Goal: Browse casually: Explore the website without a specific task or goal

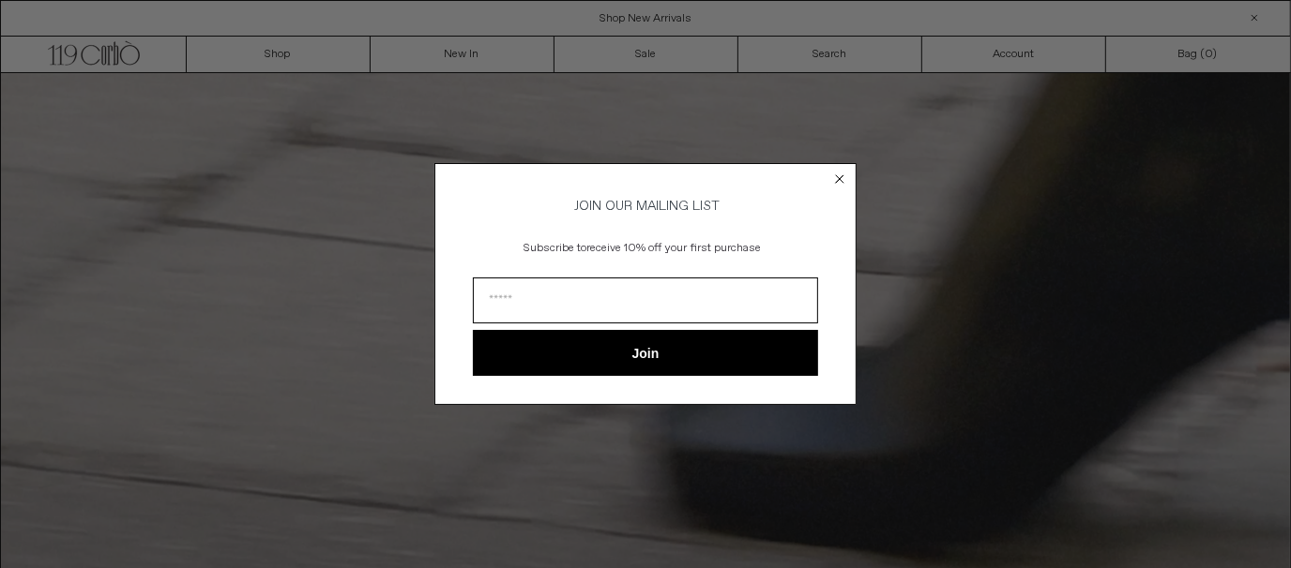
click at [846, 172] on circle "Close dialog" at bounding box center [840, 179] width 18 height 18
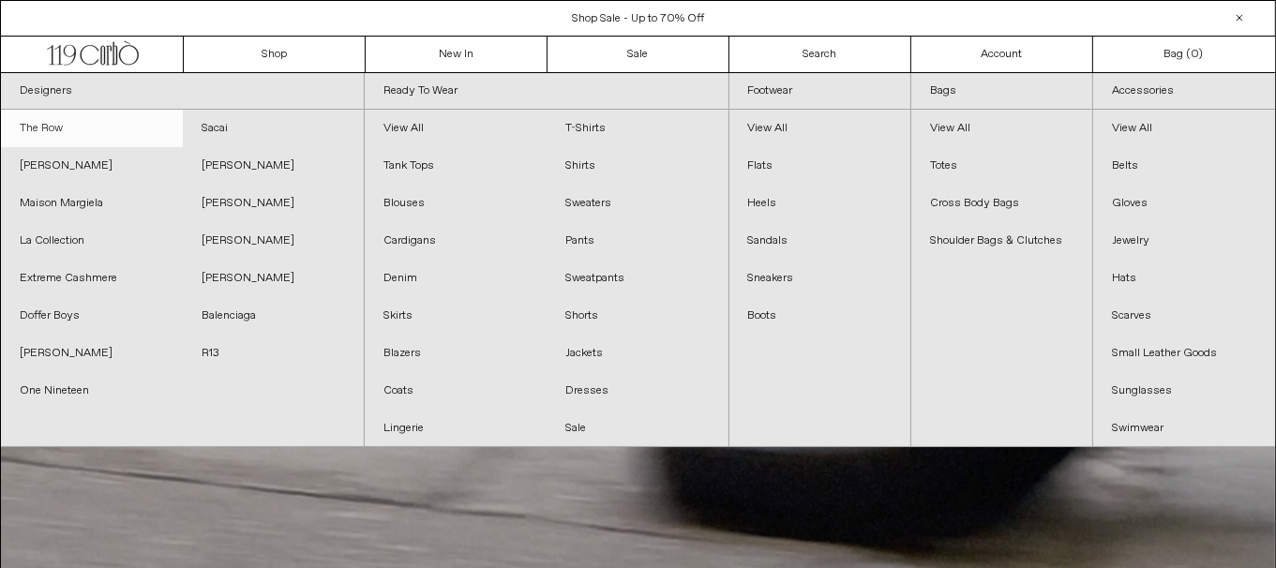
click at [96, 128] on link "The Row" at bounding box center [92, 129] width 182 height 38
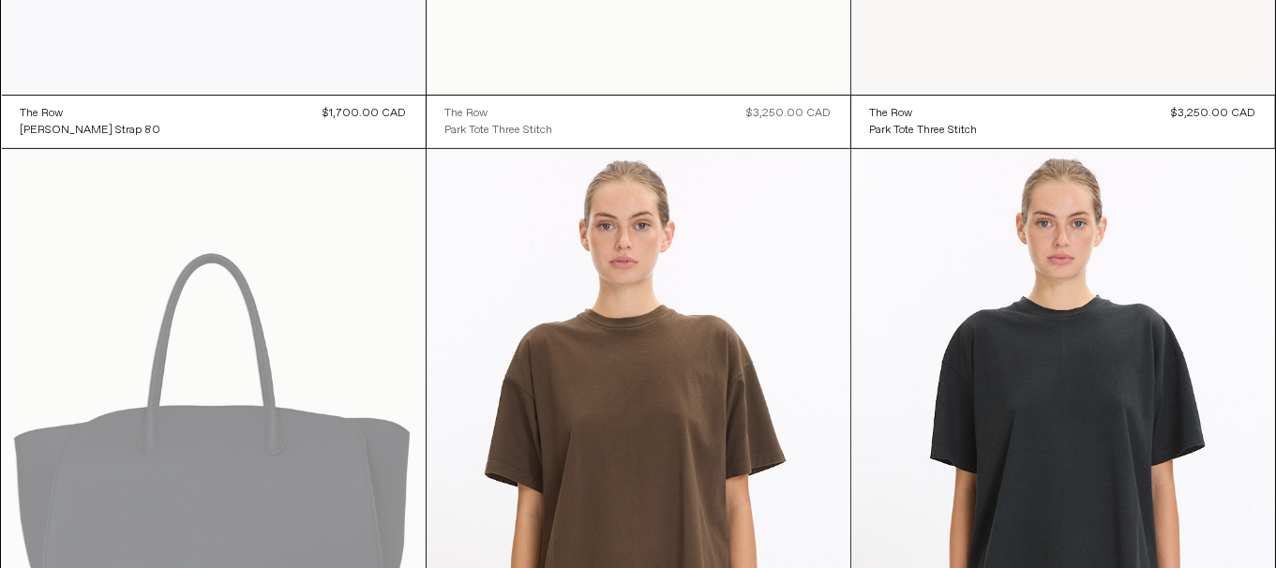
scroll to position [938, 0]
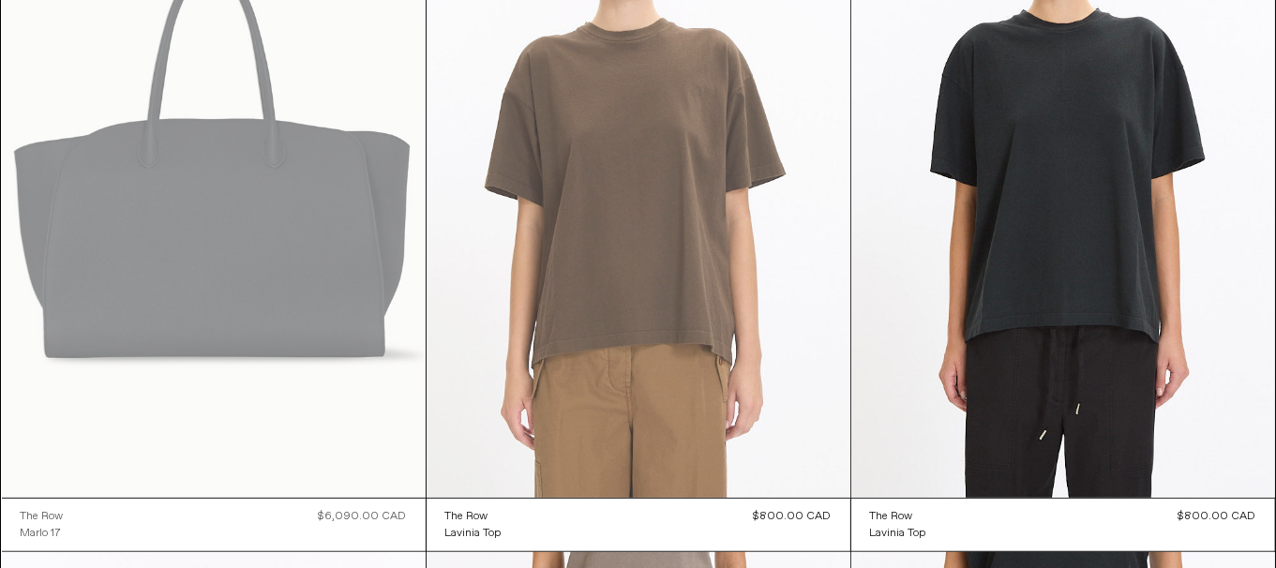
click at [737, 339] on at bounding box center [639, 180] width 424 height 636
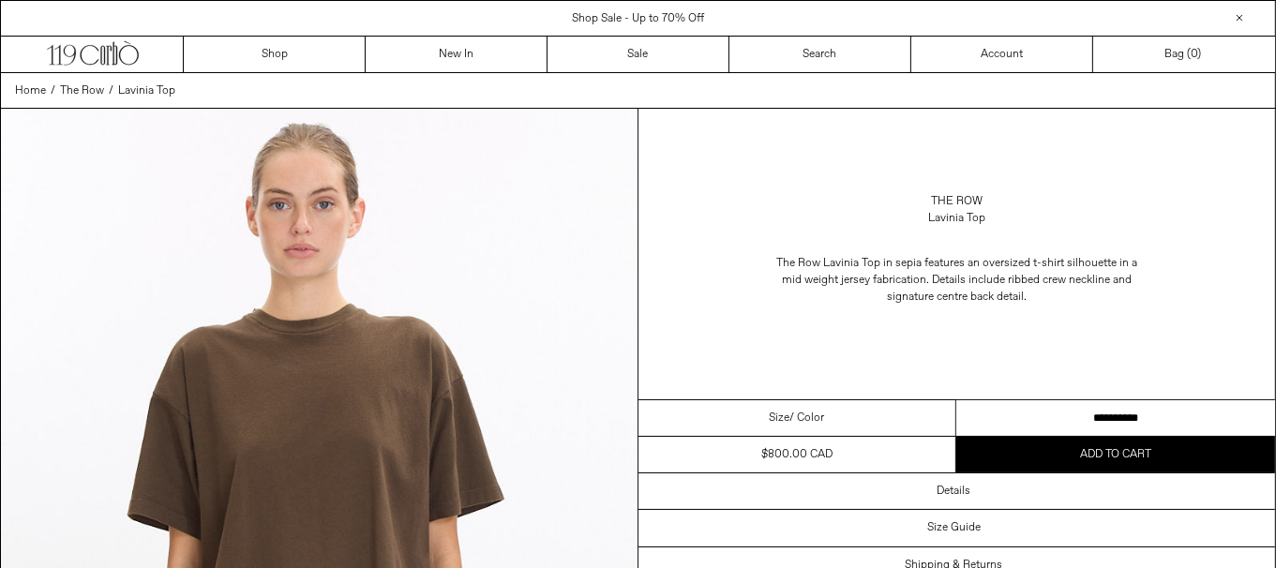
drag, startPoint x: 1111, startPoint y: 417, endPoint x: 1093, endPoint y: 249, distance: 169.9
click at [1111, 417] on select "**********" at bounding box center [1116, 418] width 319 height 37
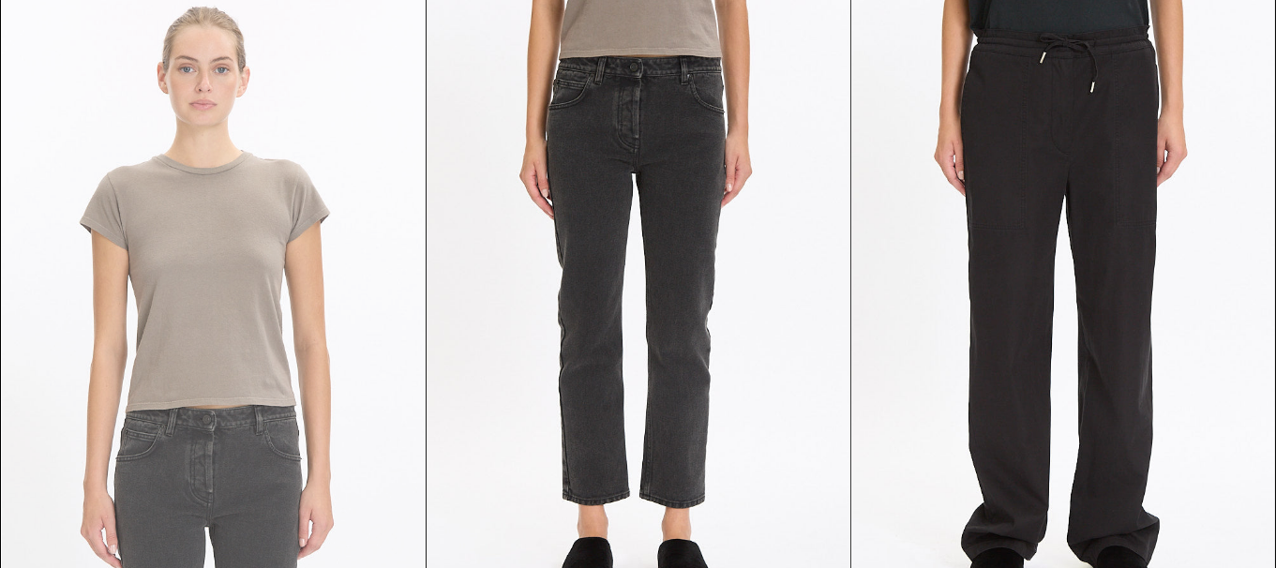
scroll to position [1501, 0]
click at [234, 311] on at bounding box center [214, 308] width 424 height 636
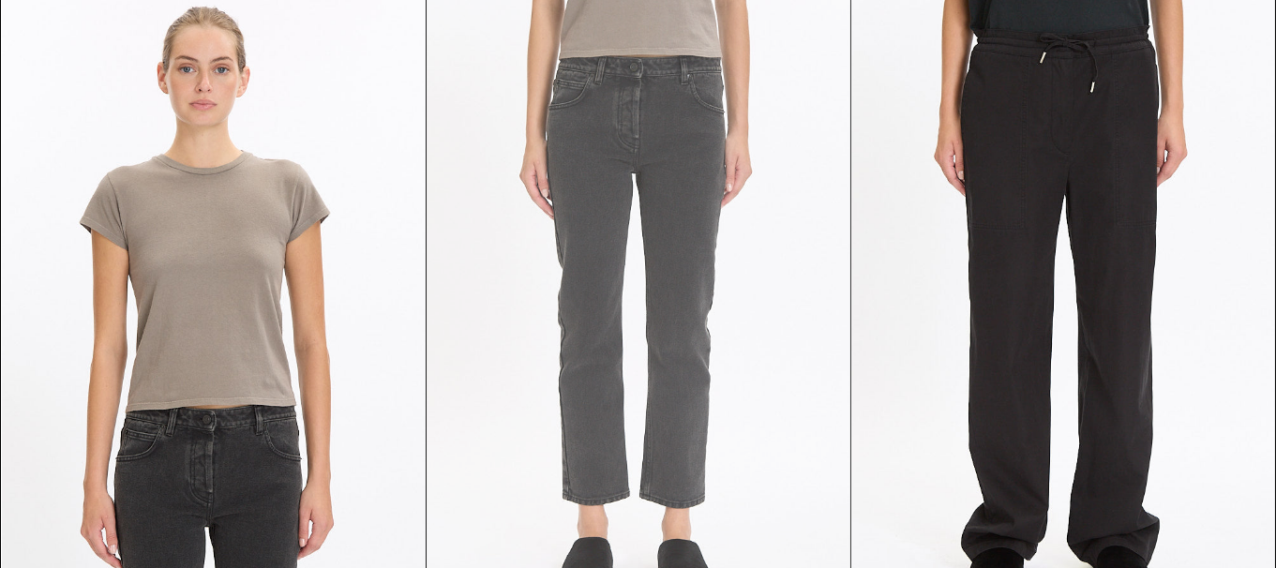
click at [602, 305] on at bounding box center [639, 308] width 424 height 636
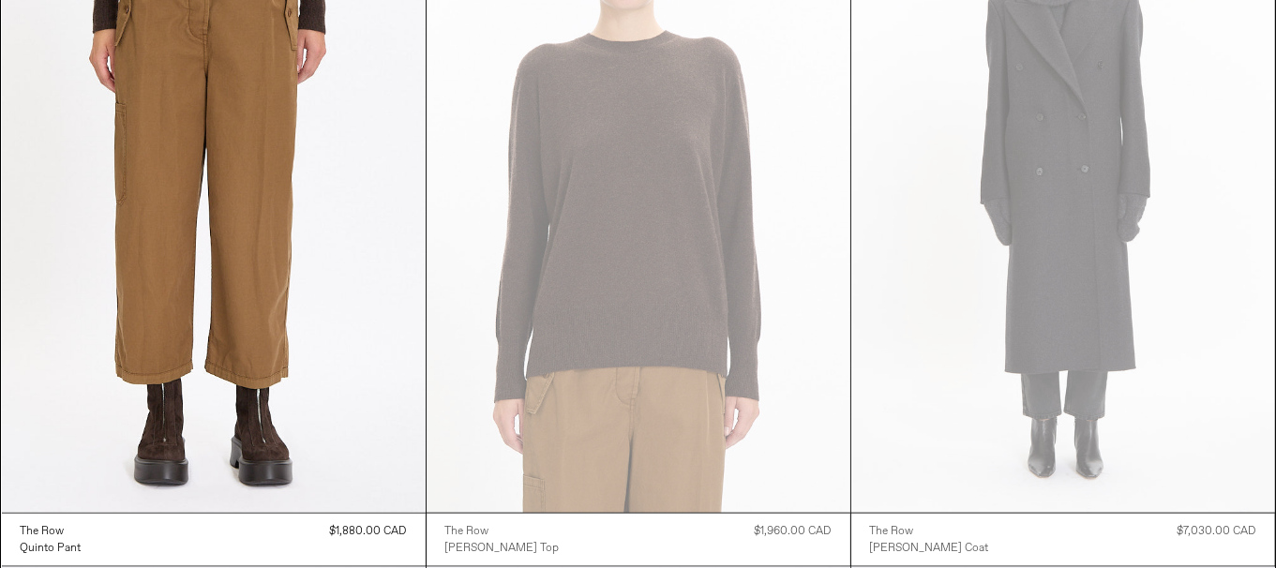
scroll to position [2625, 0]
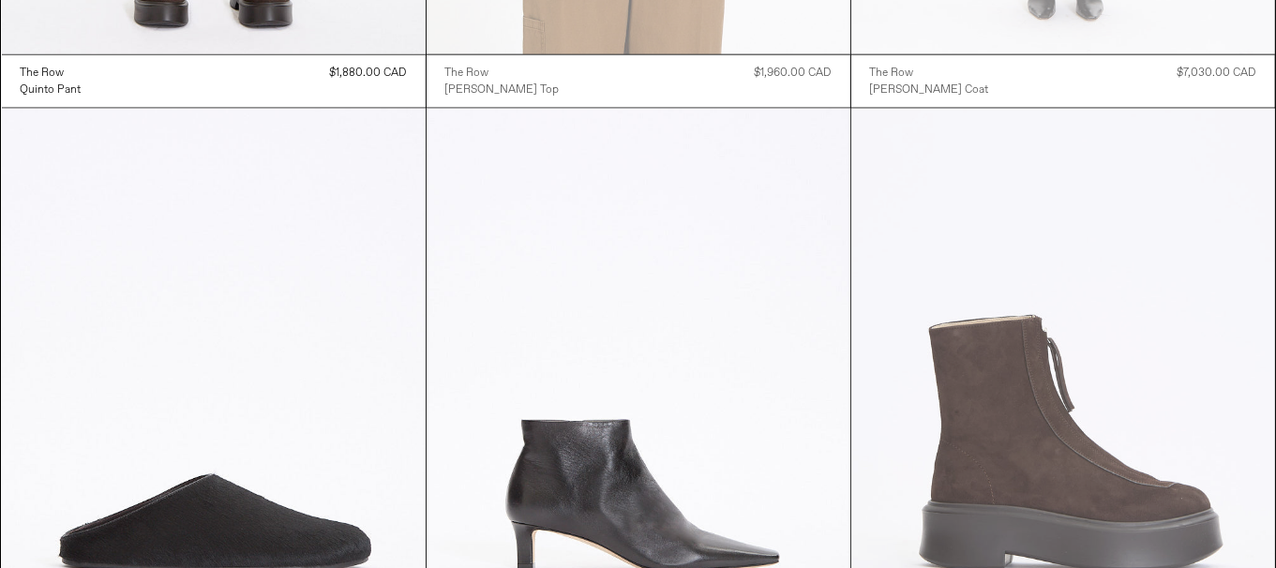
scroll to position [3094, 0]
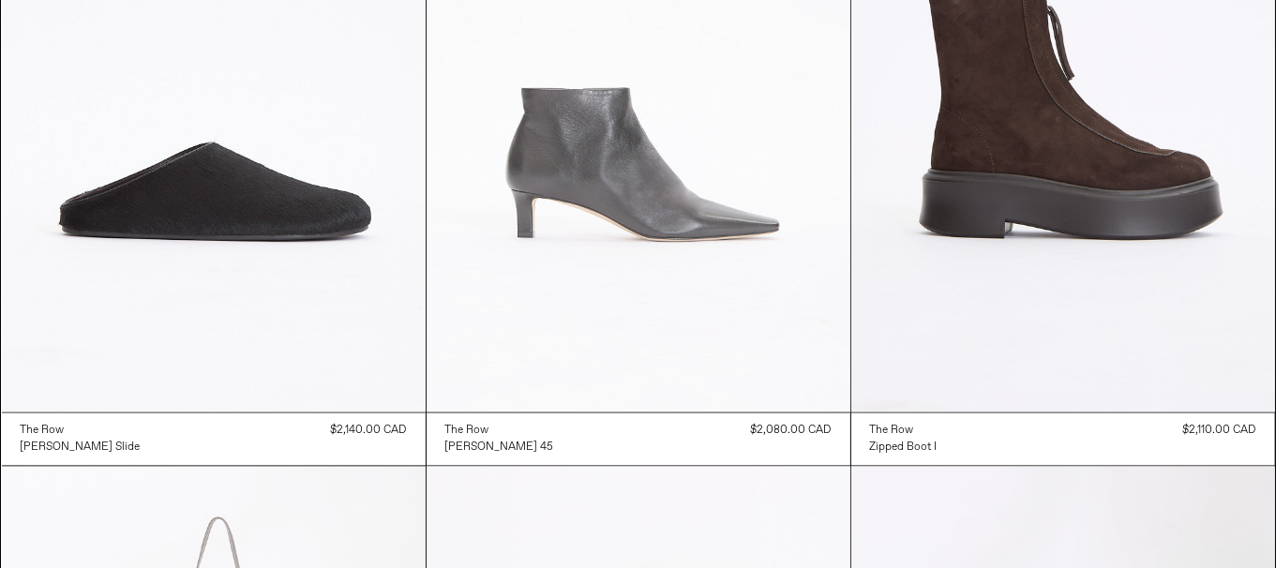
click at [573, 255] on at bounding box center [639, 95] width 424 height 636
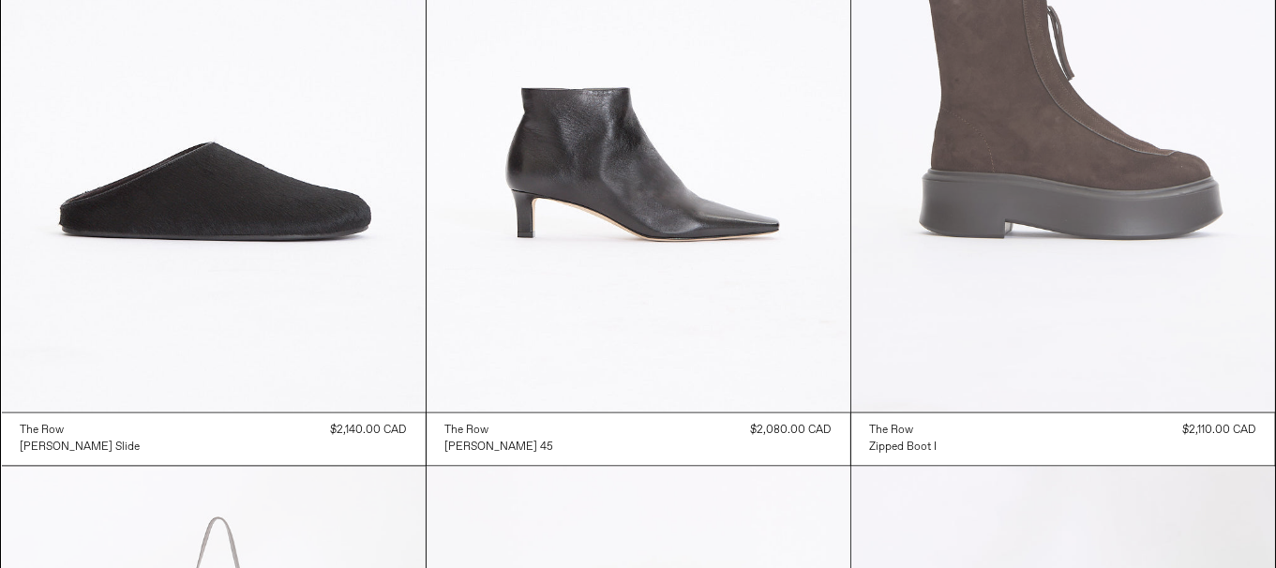
click at [1092, 316] on at bounding box center [1064, 95] width 424 height 636
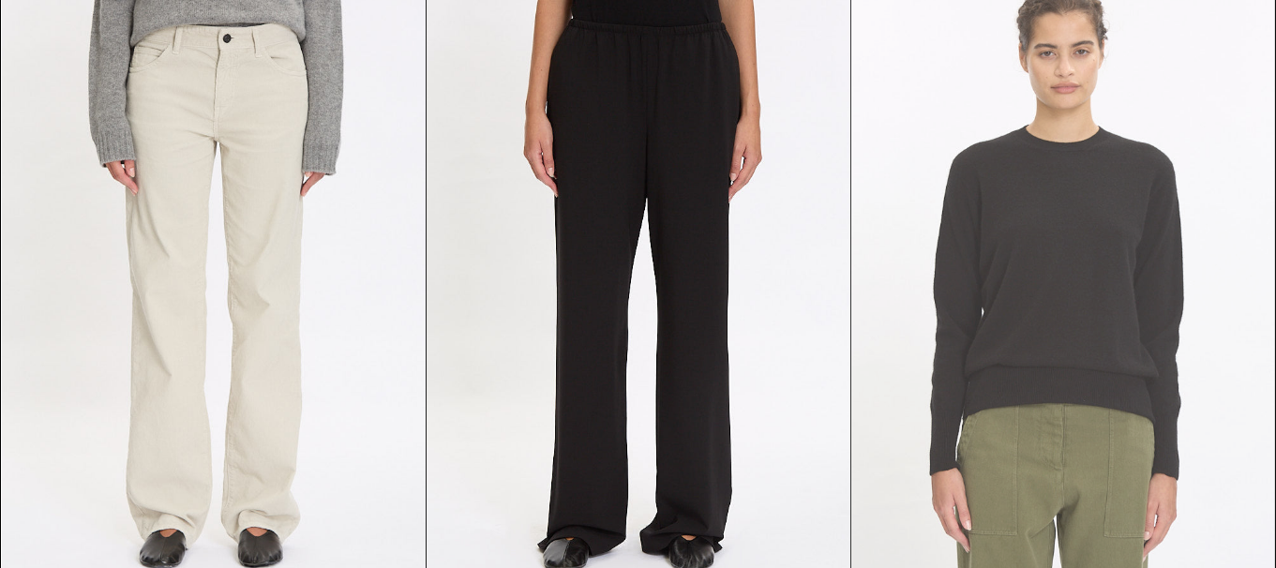
scroll to position [5158, 0]
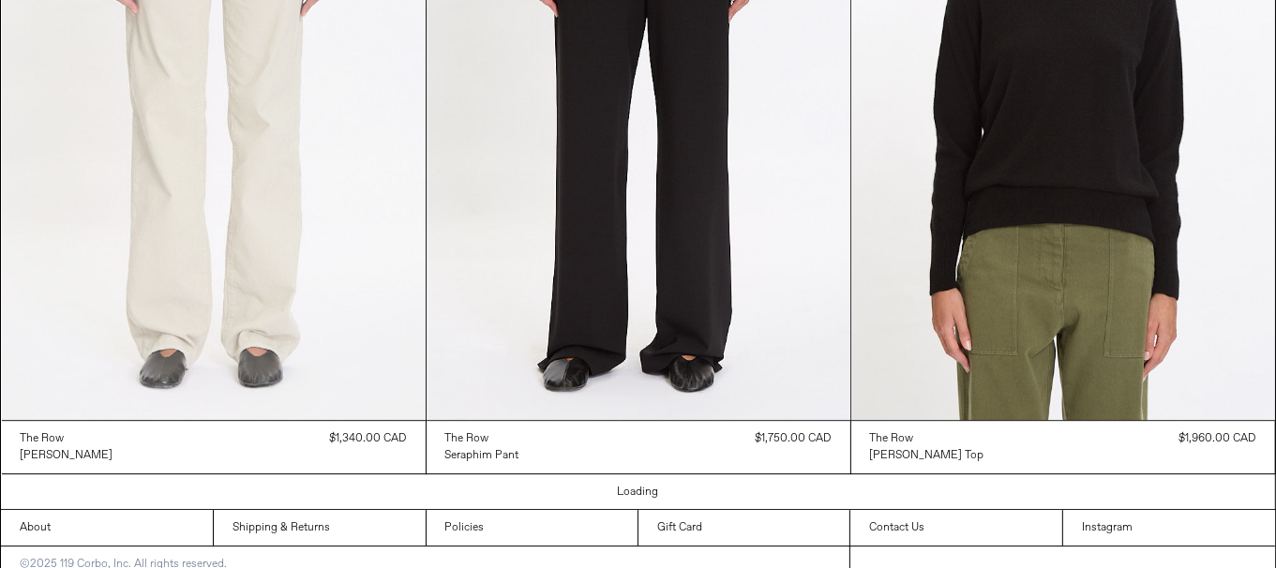
click at [237, 281] on at bounding box center [214, 102] width 424 height 636
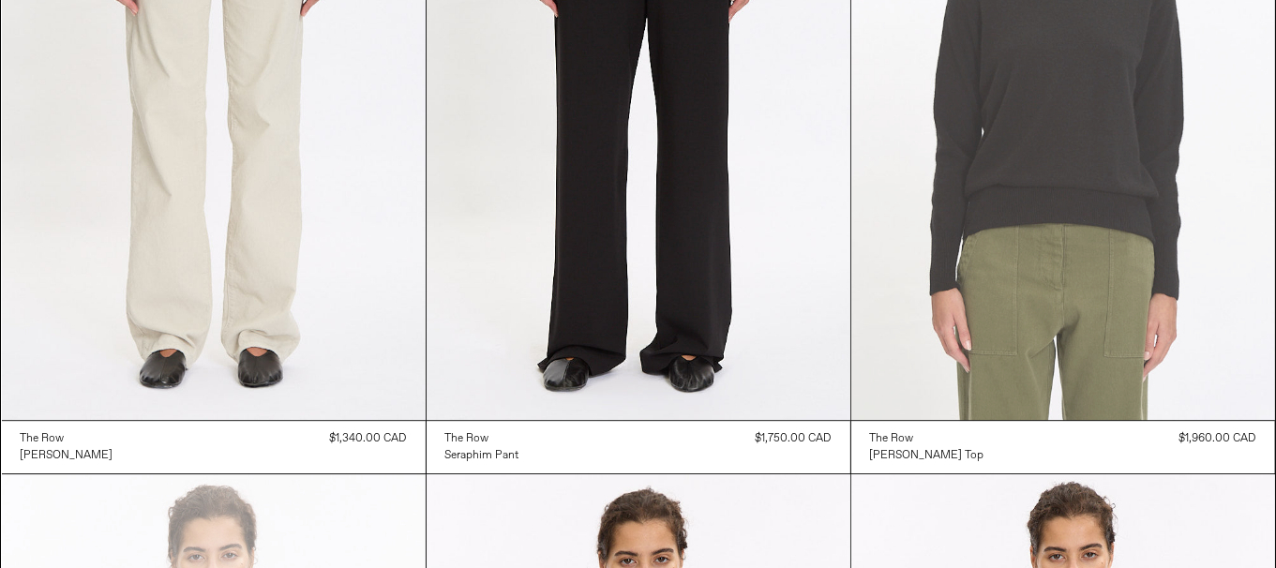
click at [1086, 254] on at bounding box center [1064, 102] width 424 height 636
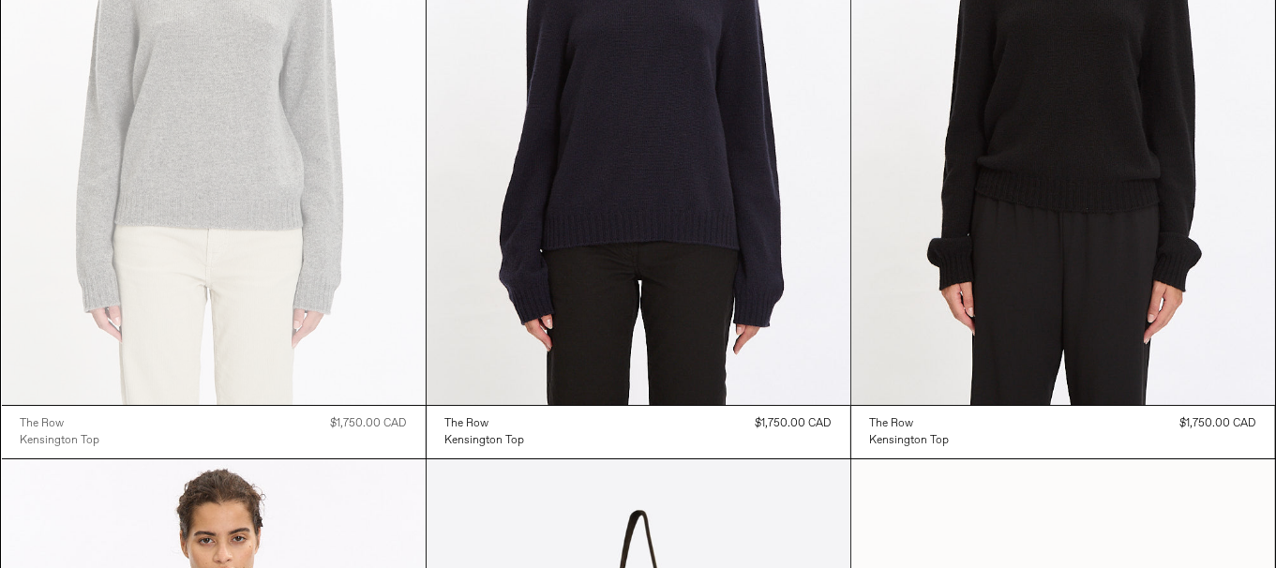
scroll to position [5909, 0]
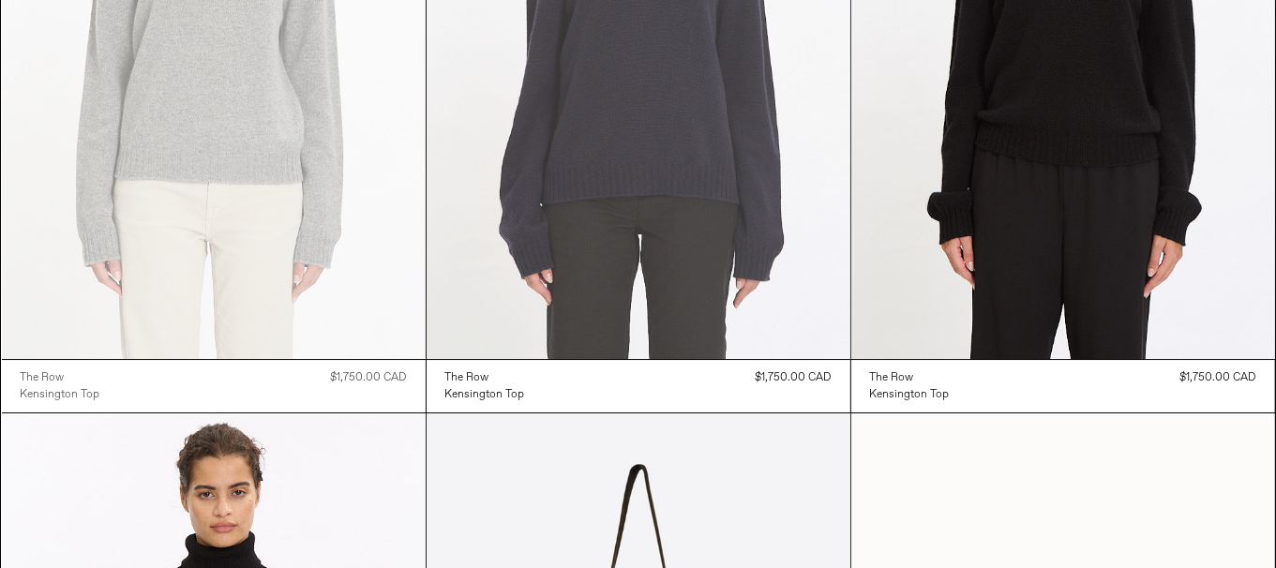
click at [670, 189] on at bounding box center [639, 41] width 424 height 636
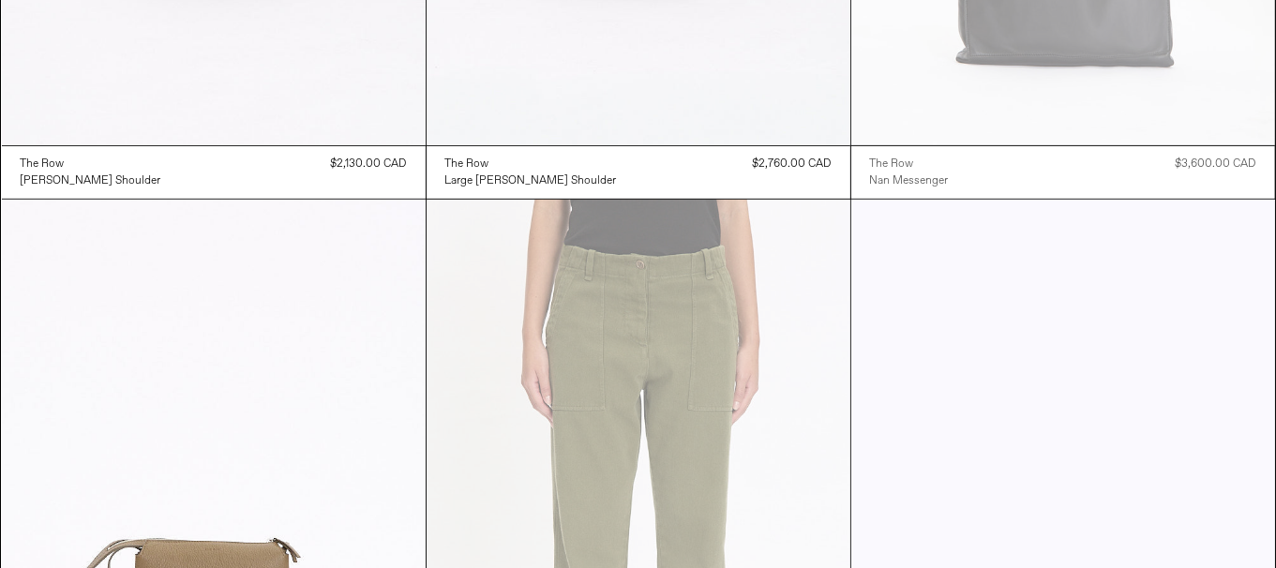
scroll to position [7785, 0]
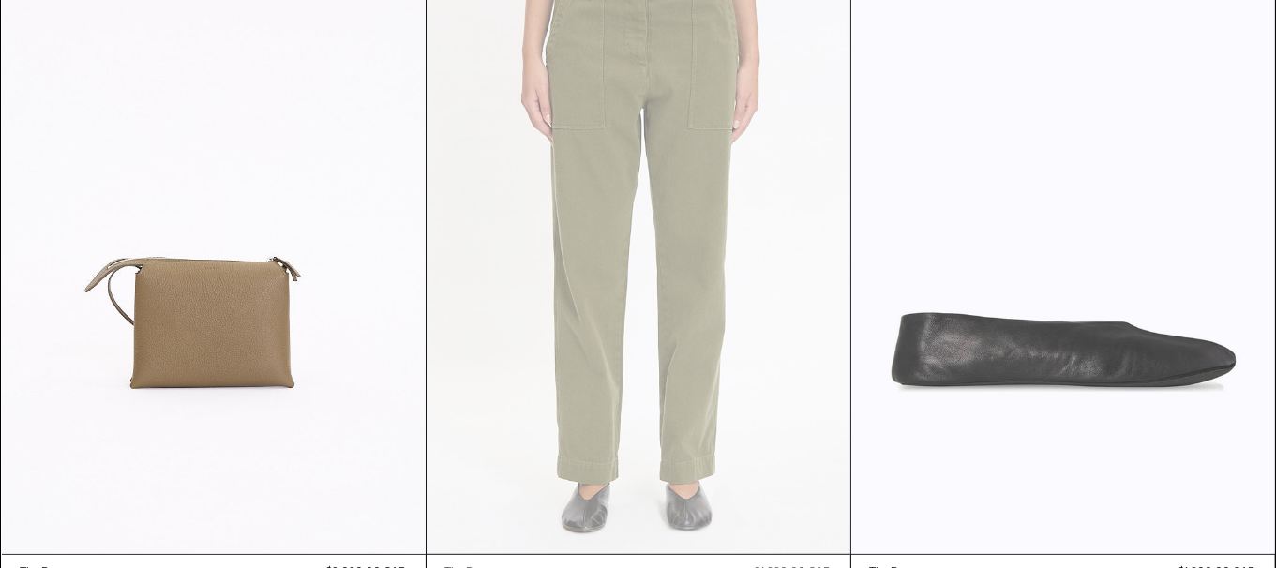
click at [1191, 334] on at bounding box center [1064, 236] width 424 height 636
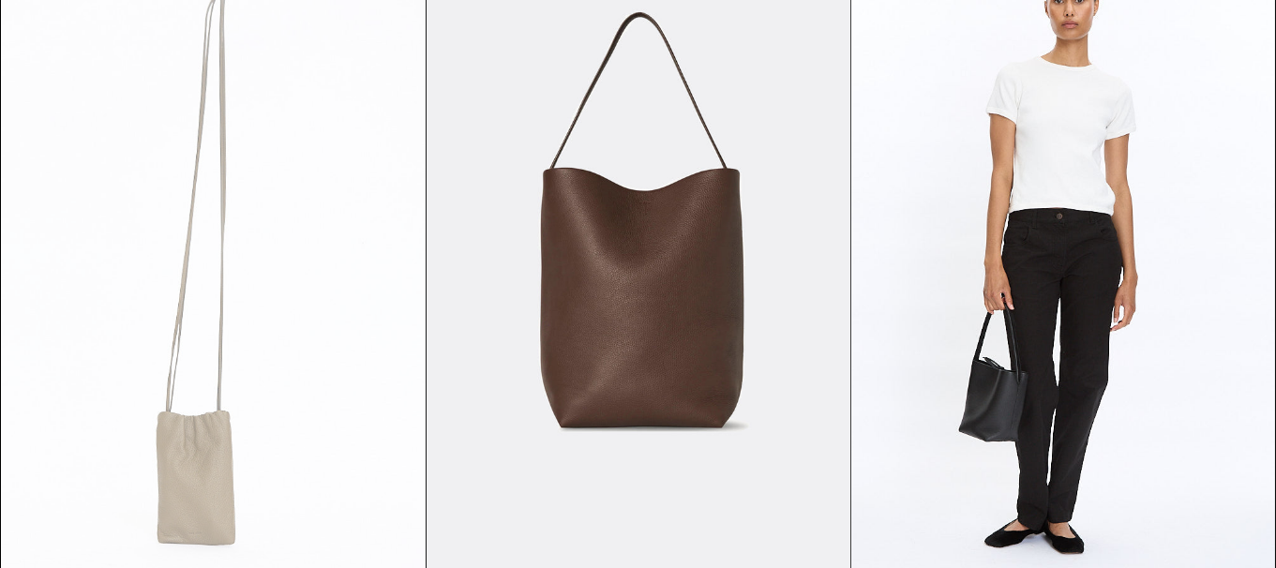
scroll to position [8441, 0]
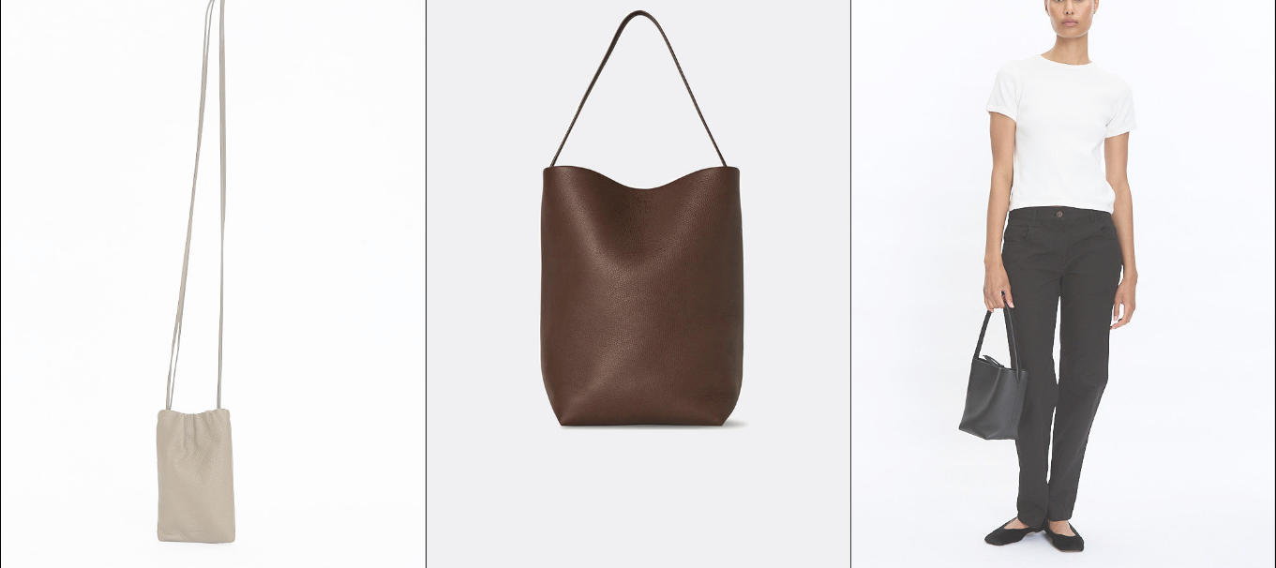
click at [1150, 431] on at bounding box center [1064, 270] width 424 height 636
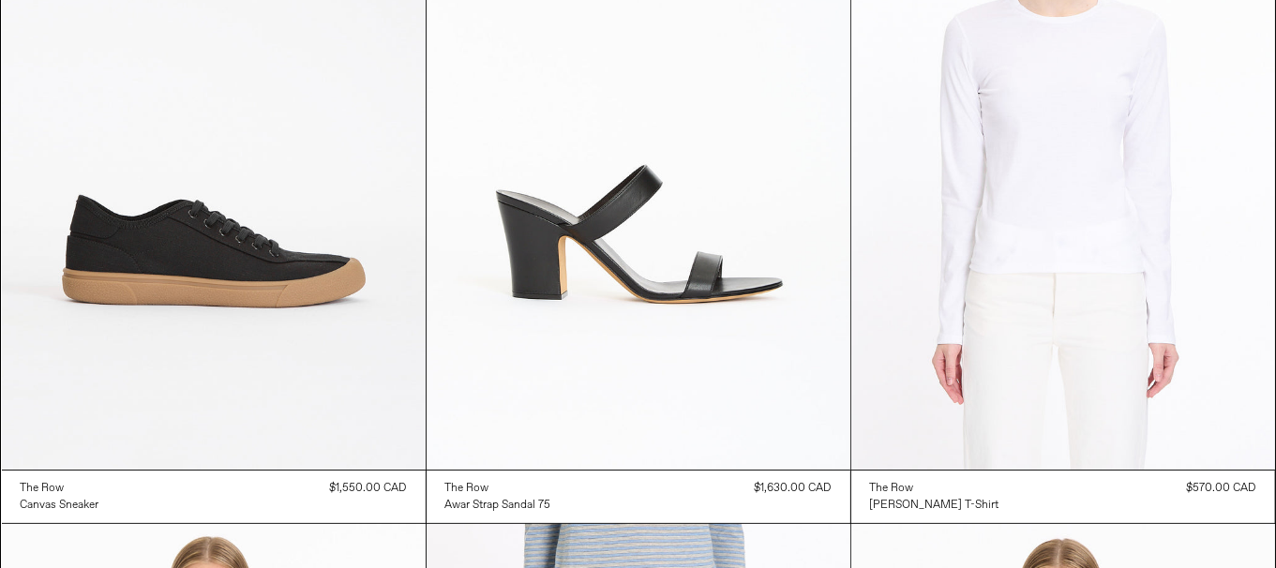
scroll to position [13605, 0]
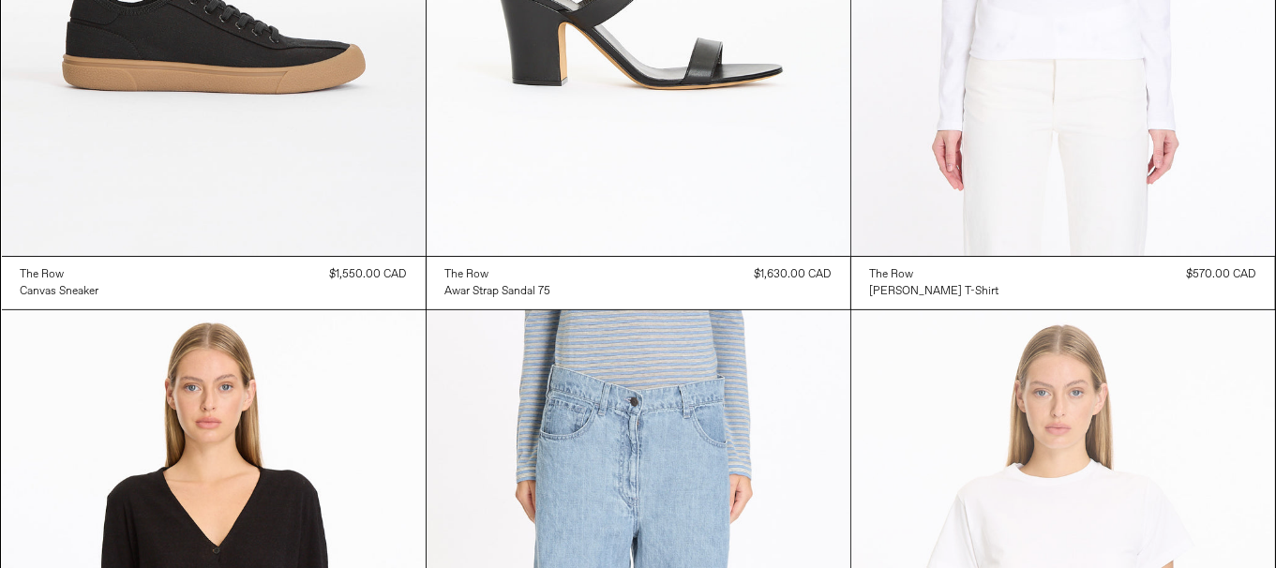
scroll to position [14168, 0]
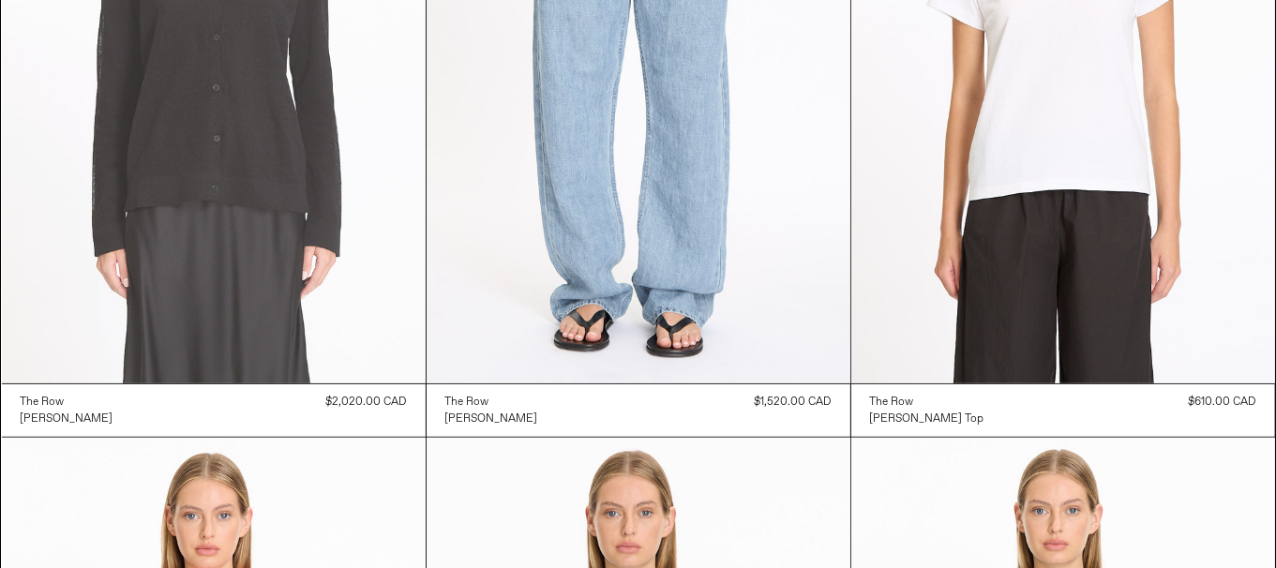
click at [83, 225] on at bounding box center [214, 66] width 424 height 636
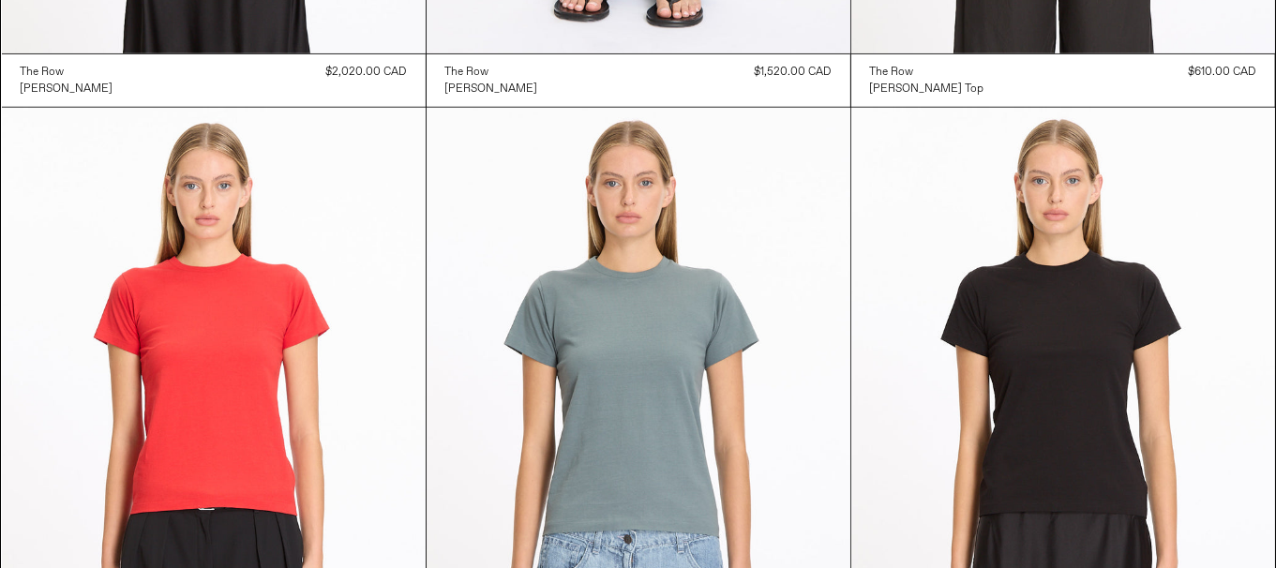
scroll to position [14731, 0]
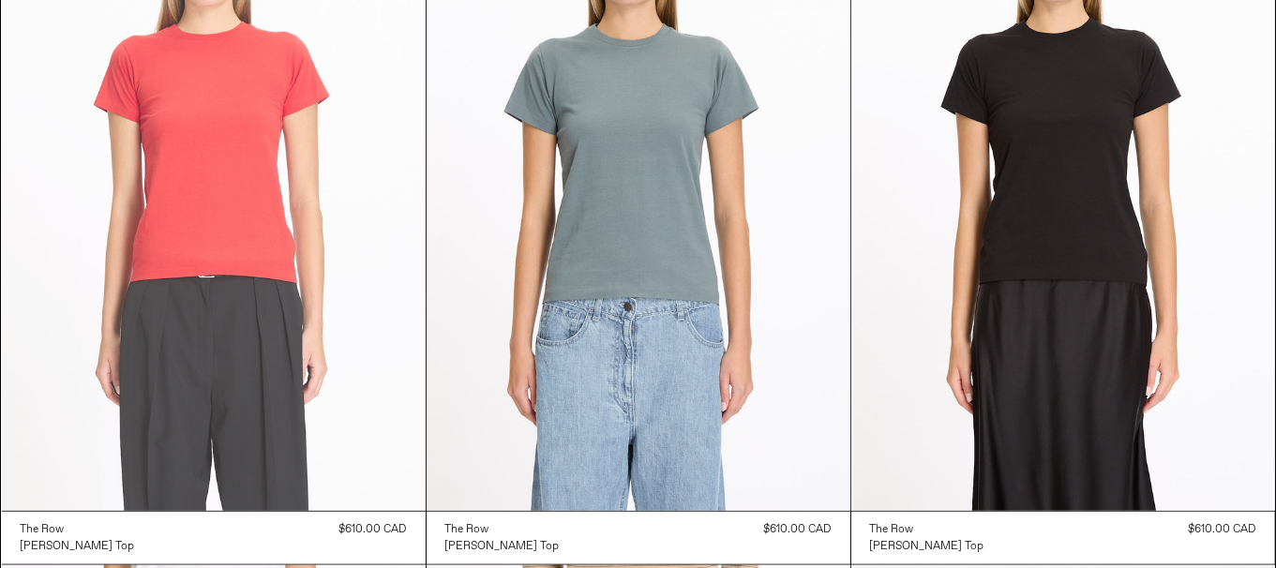
click at [214, 241] on at bounding box center [214, 193] width 424 height 636
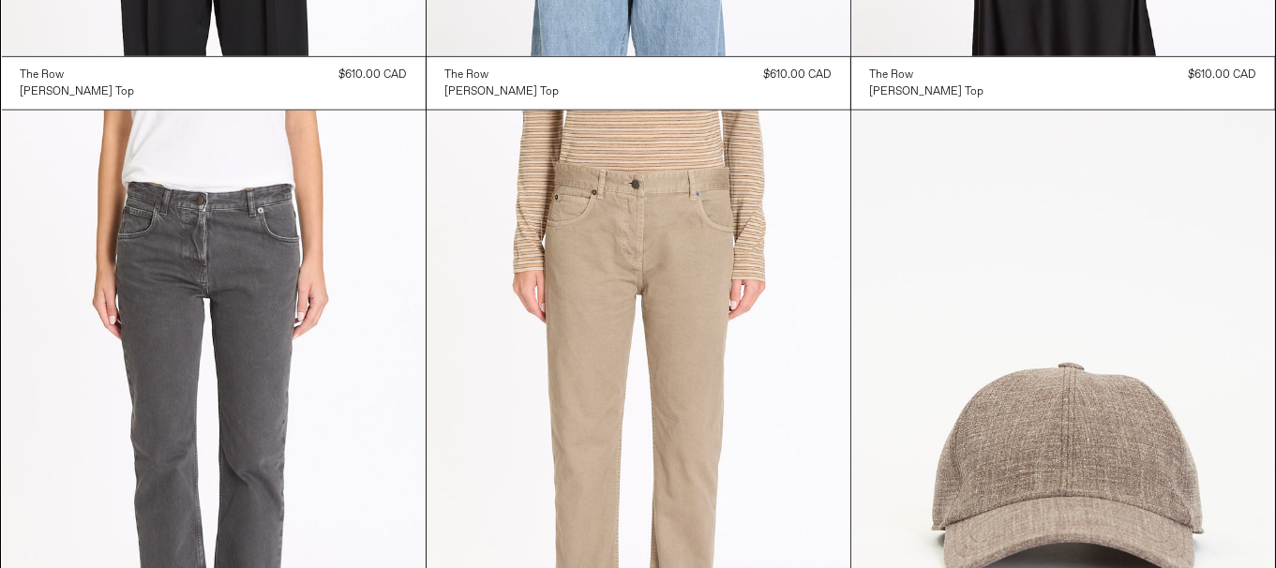
scroll to position [15294, 0]
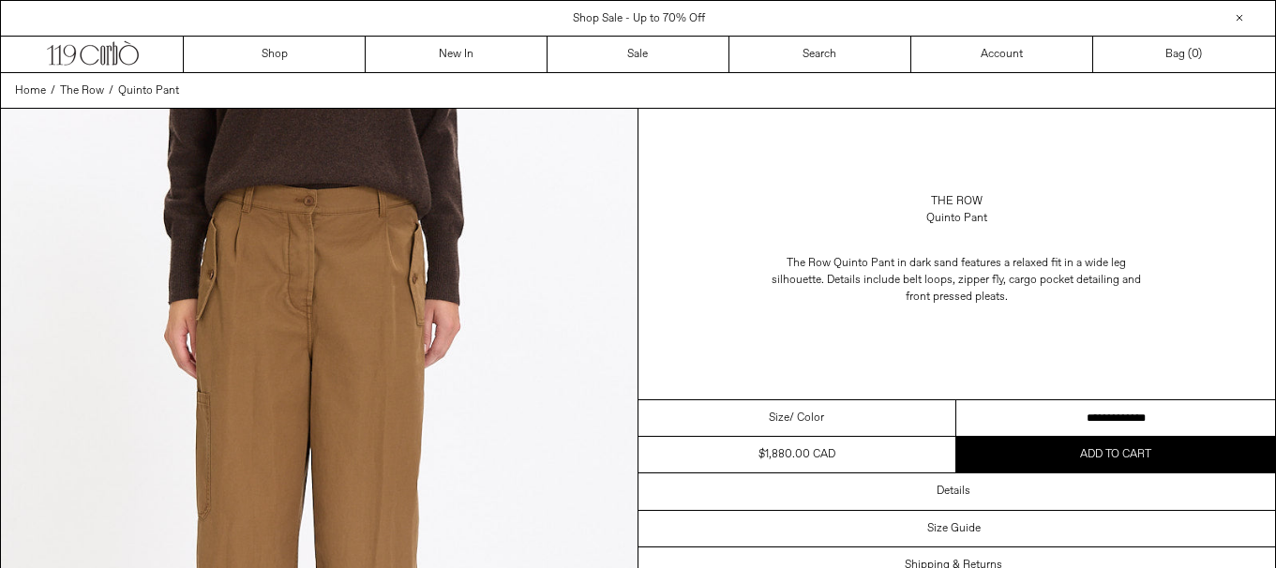
click at [1101, 419] on select "**********" at bounding box center [1116, 418] width 319 height 37
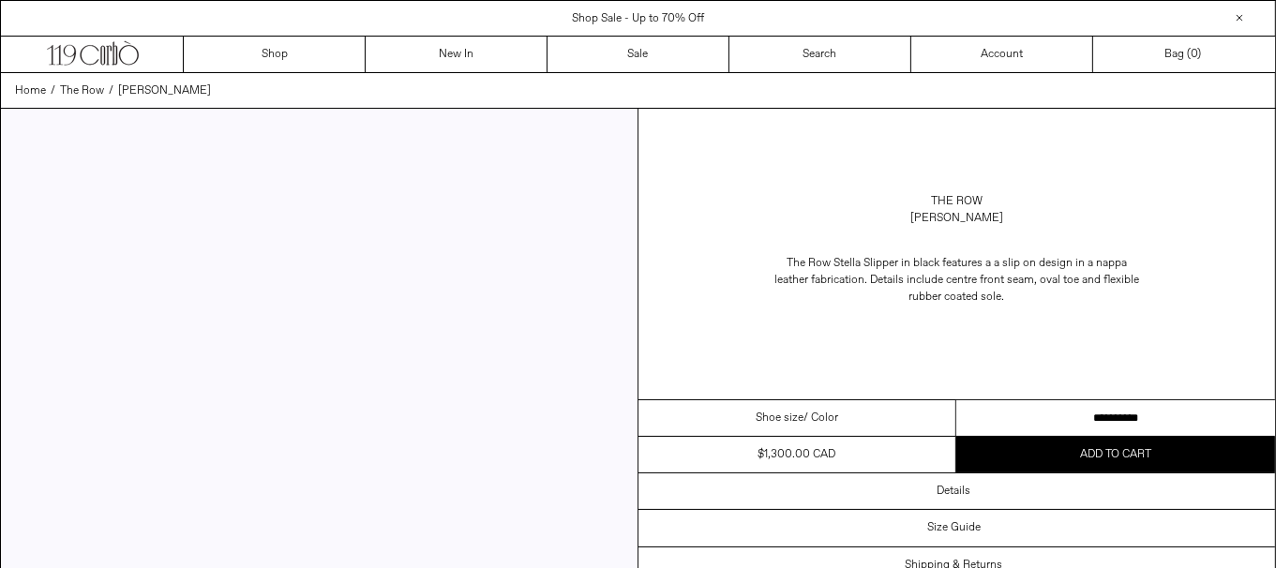
click at [1145, 416] on select "**********" at bounding box center [1116, 418] width 319 height 37
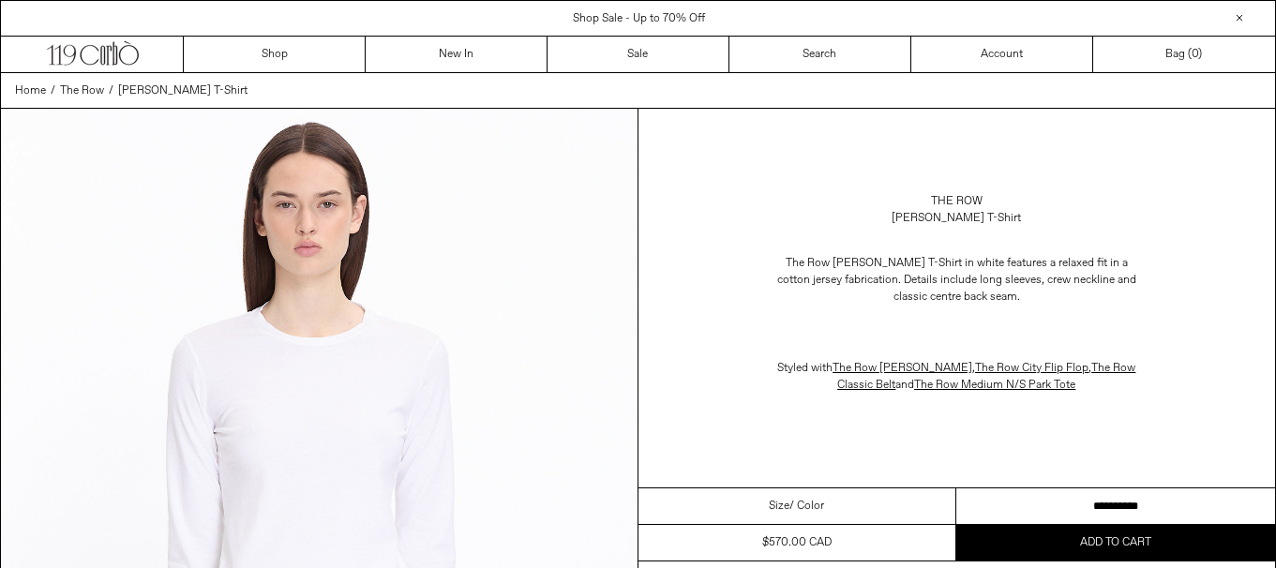
drag, startPoint x: 0, startPoint y: 0, endPoint x: 1289, endPoint y: 341, distance: 1333.1
click at [1131, 501] on select "**********" at bounding box center [1116, 507] width 319 height 37
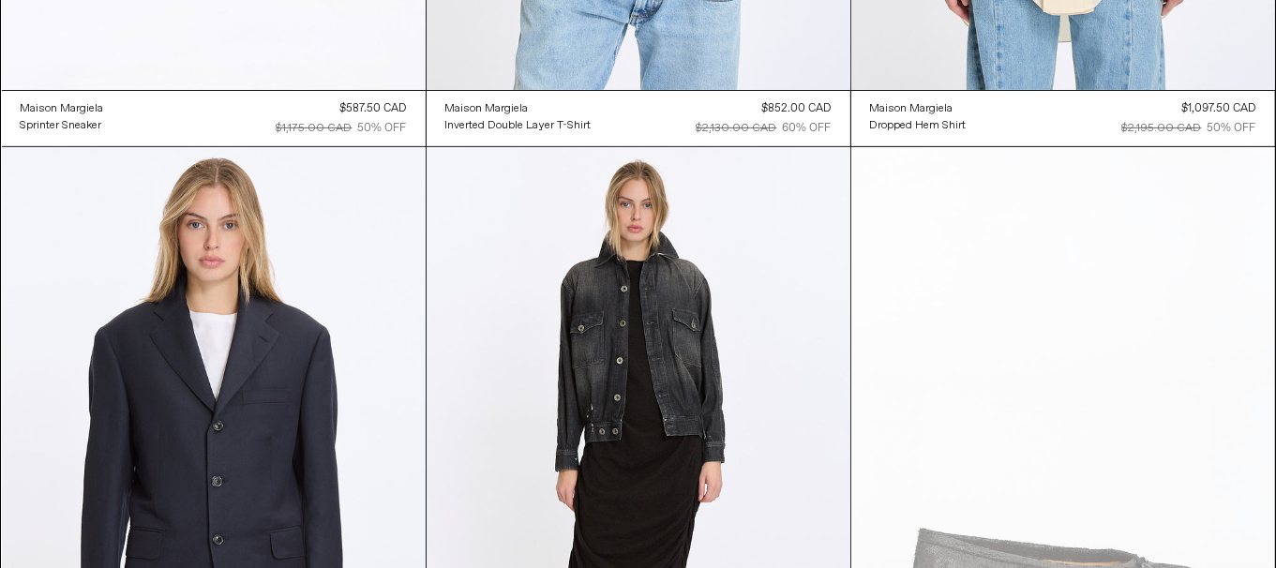
scroll to position [281, 0]
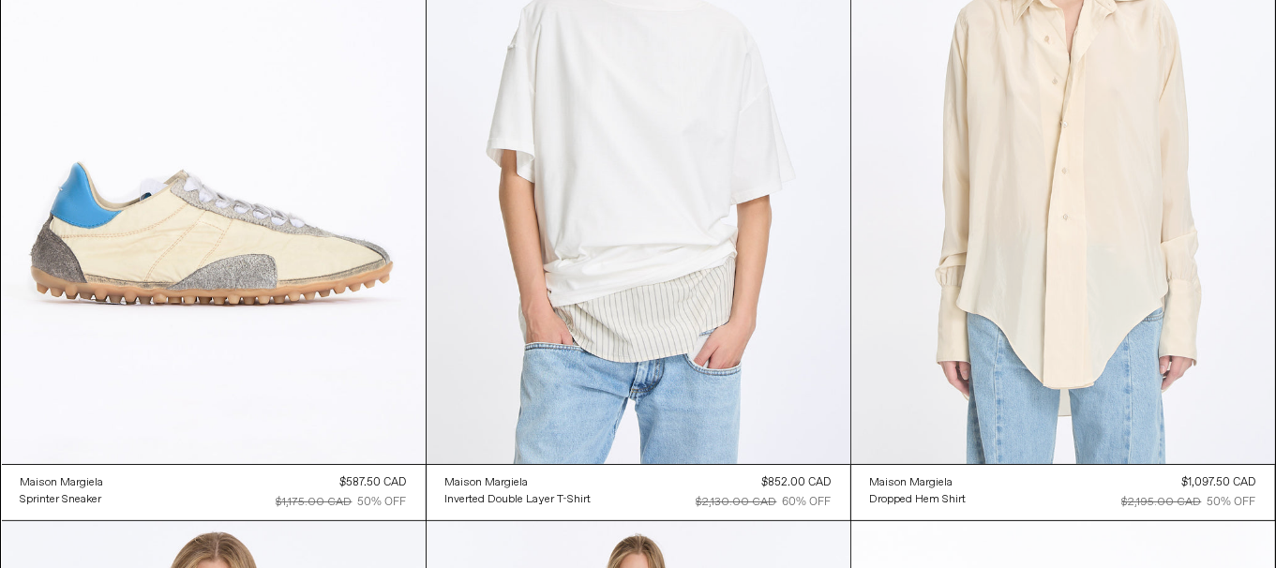
click at [1091, 310] on at bounding box center [1064, 146] width 424 height 636
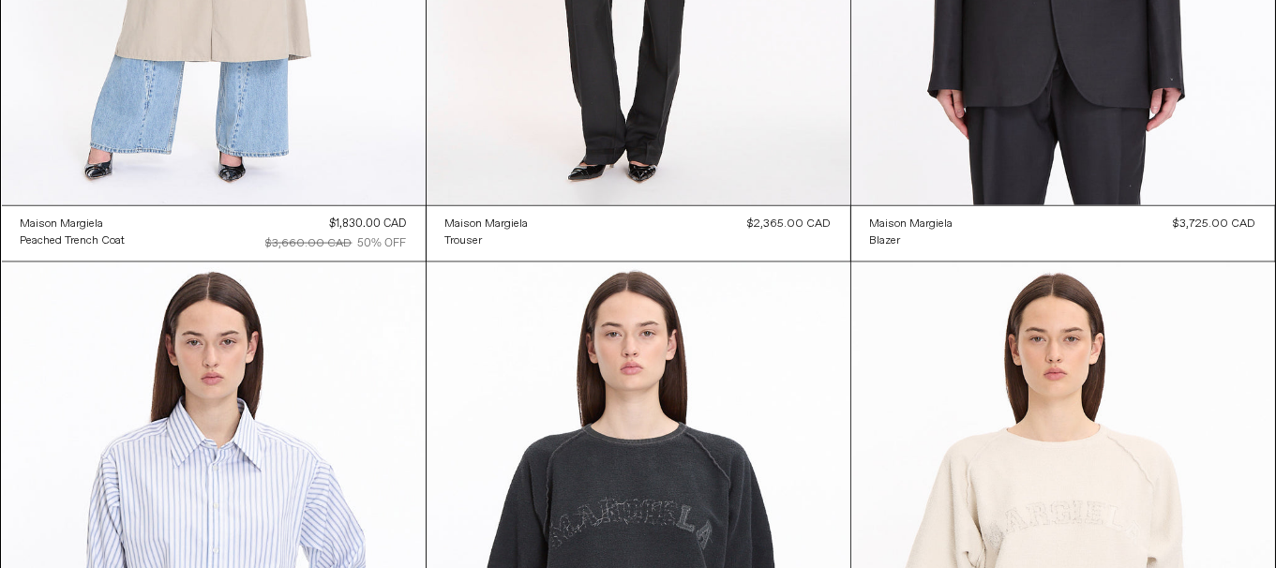
scroll to position [2992, 0]
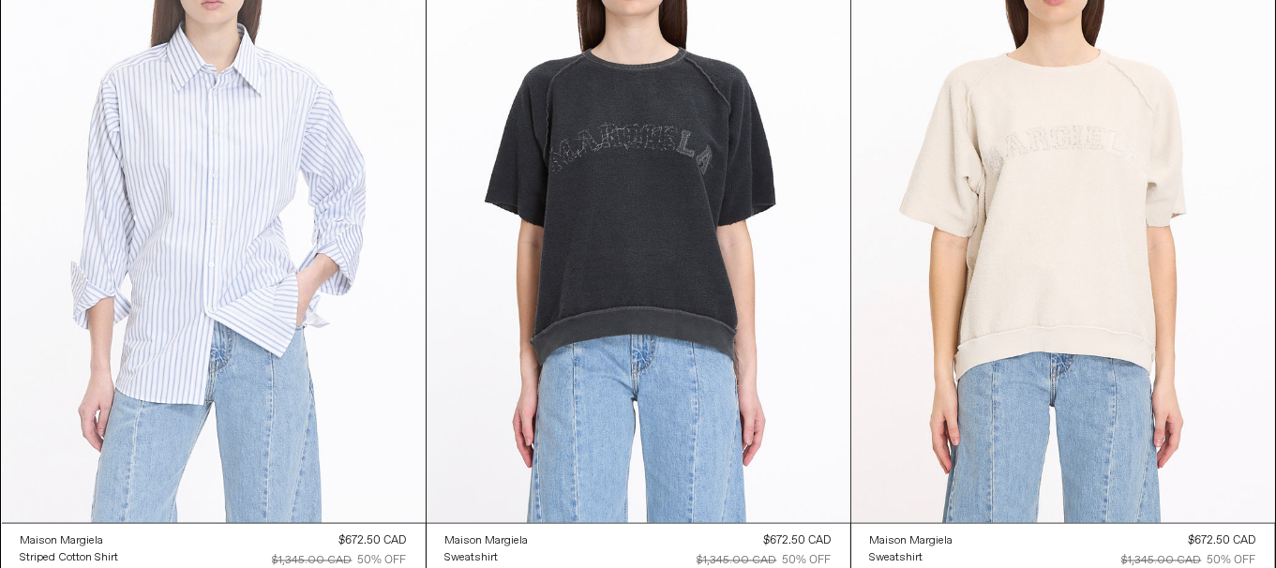
click at [238, 281] on at bounding box center [214, 205] width 424 height 636
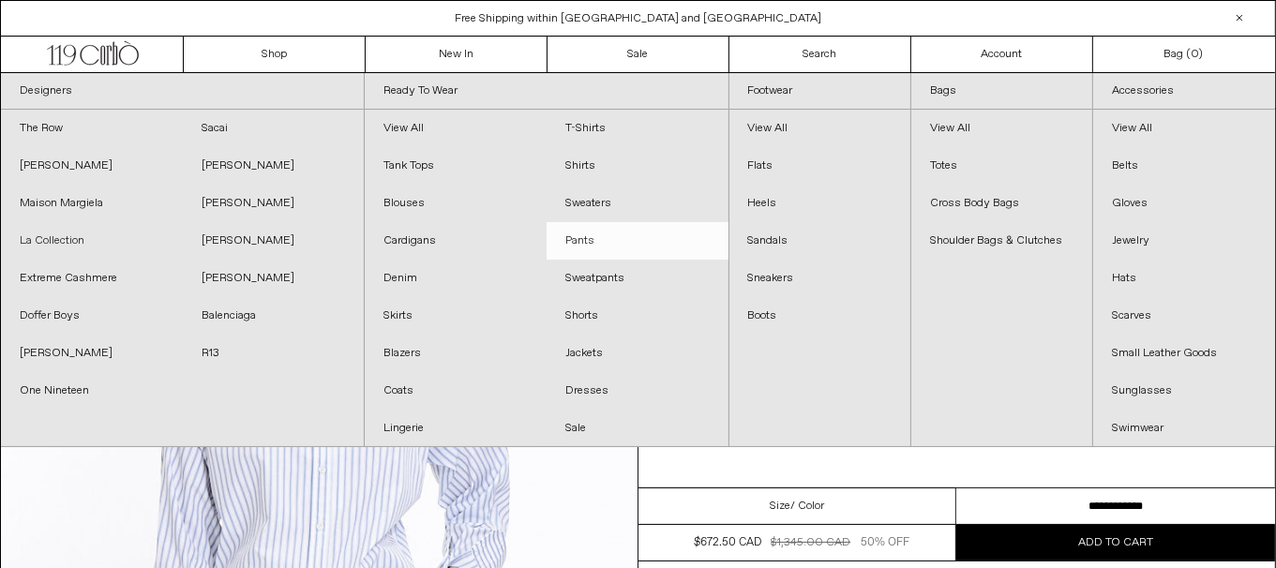
drag, startPoint x: 81, startPoint y: 229, endPoint x: 713, endPoint y: 234, distance: 632.2
click at [81, 229] on link "La Collection" at bounding box center [92, 241] width 182 height 38
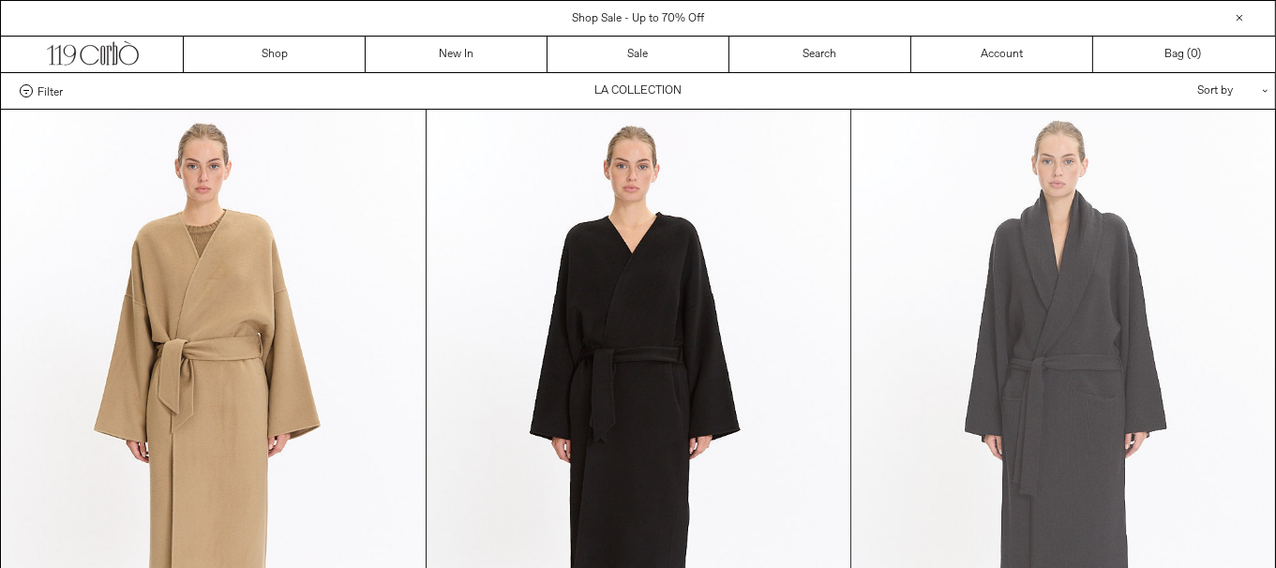
scroll to position [374, 0]
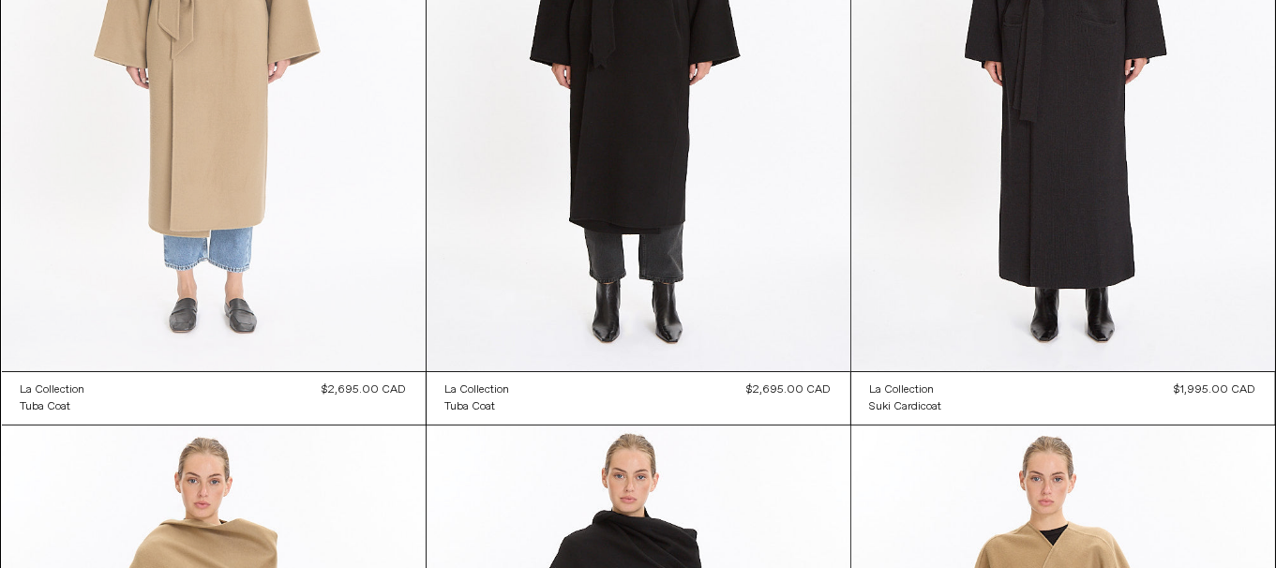
click at [373, 45] on at bounding box center [214, 54] width 424 height 636
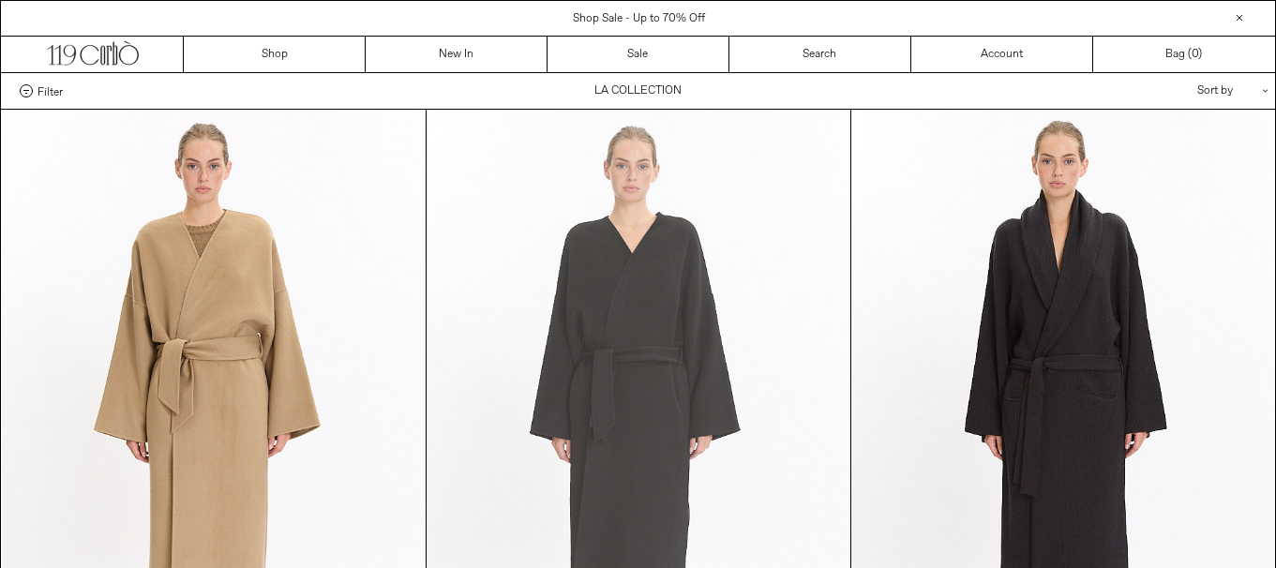
click at [730, 289] on at bounding box center [639, 428] width 424 height 636
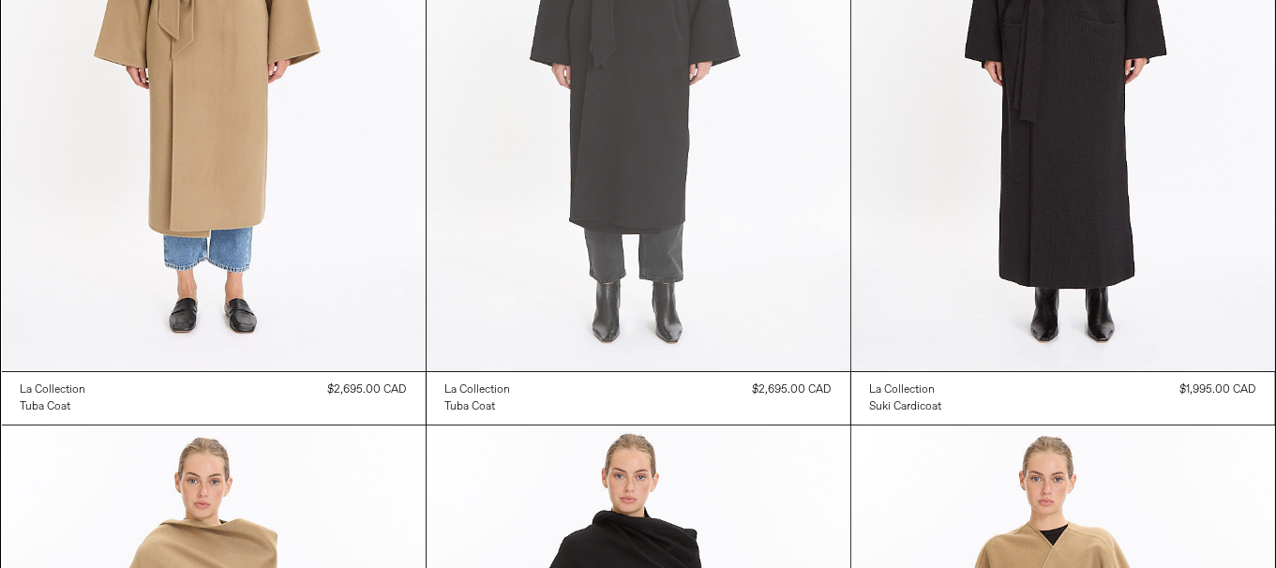
scroll to position [374, 0]
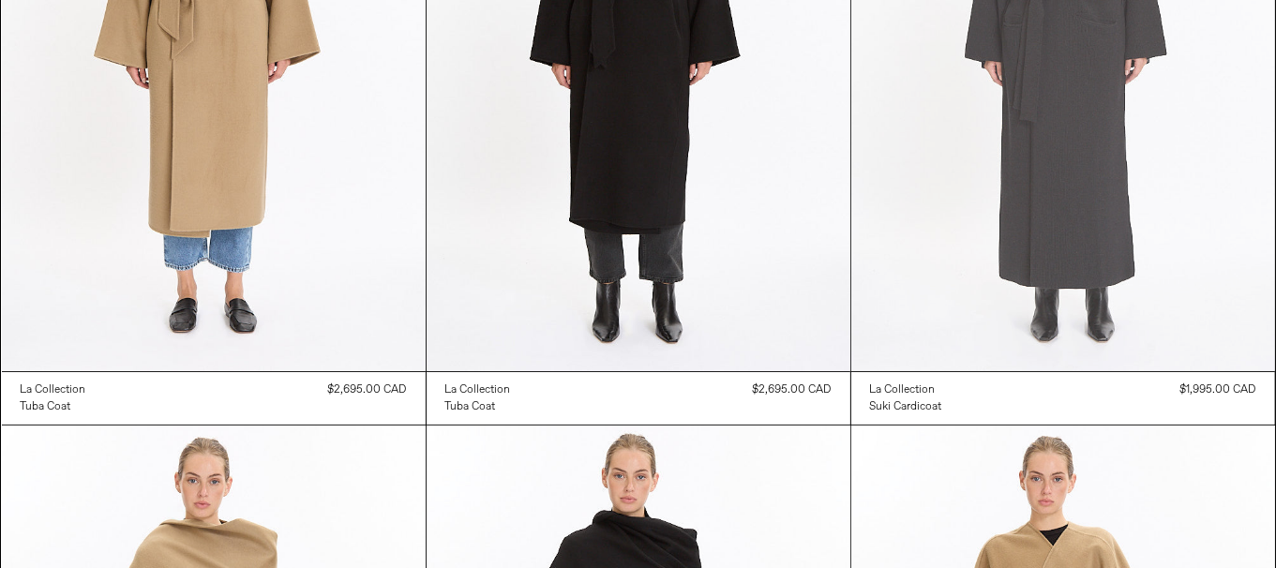
click at [1031, 241] on at bounding box center [1064, 54] width 424 height 636
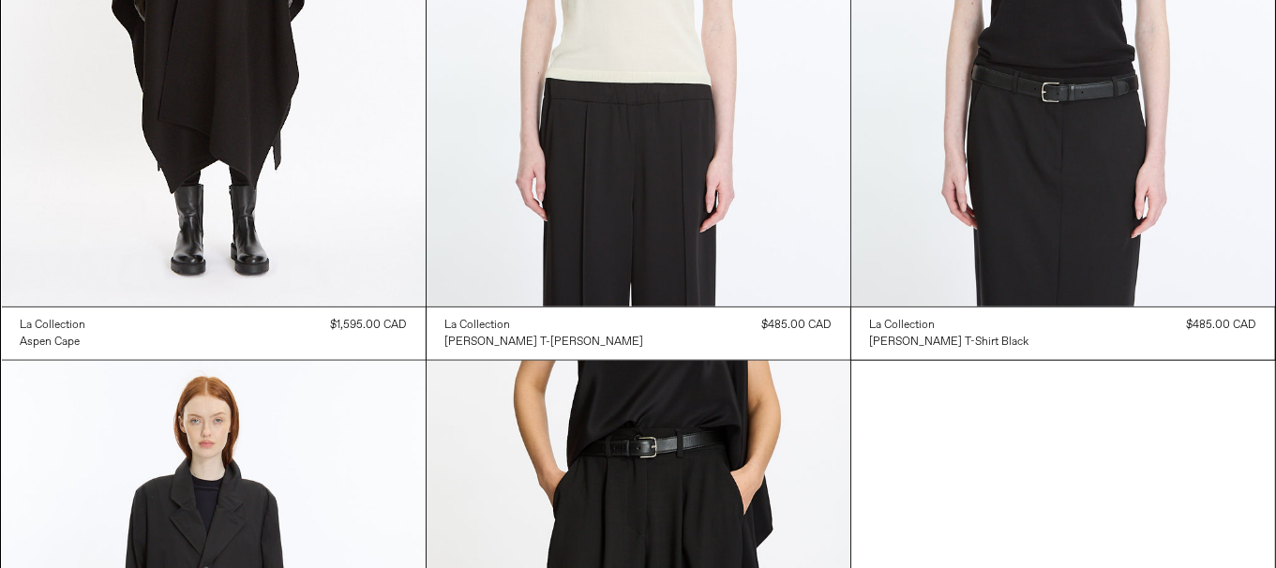
scroll to position [1969, 0]
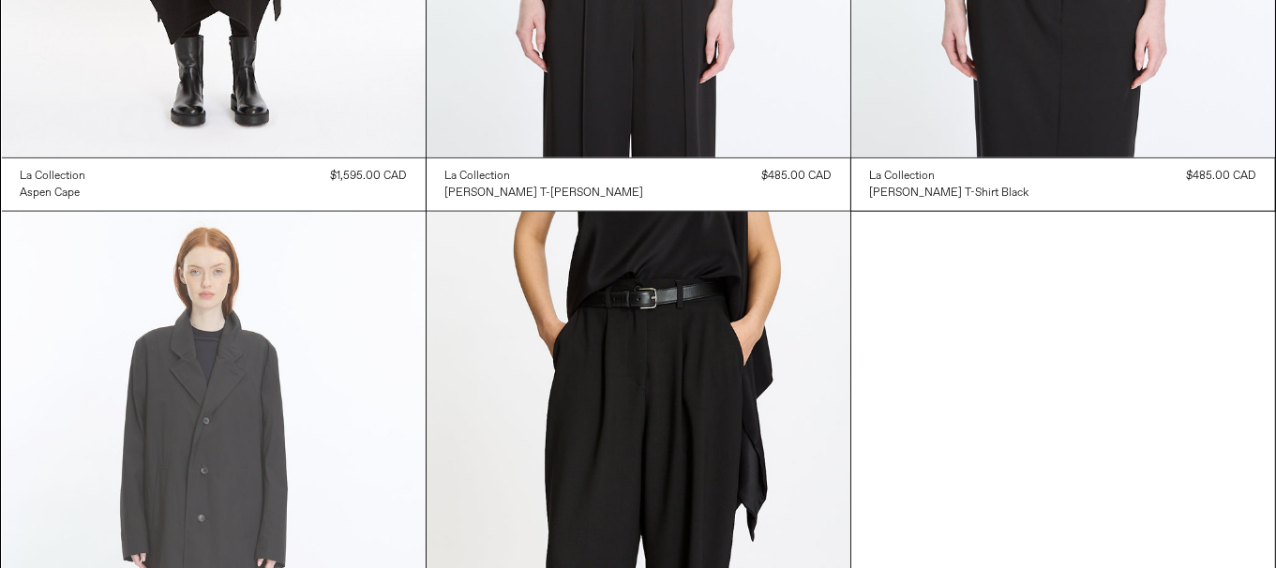
click at [118, 367] on at bounding box center [214, 530] width 424 height 636
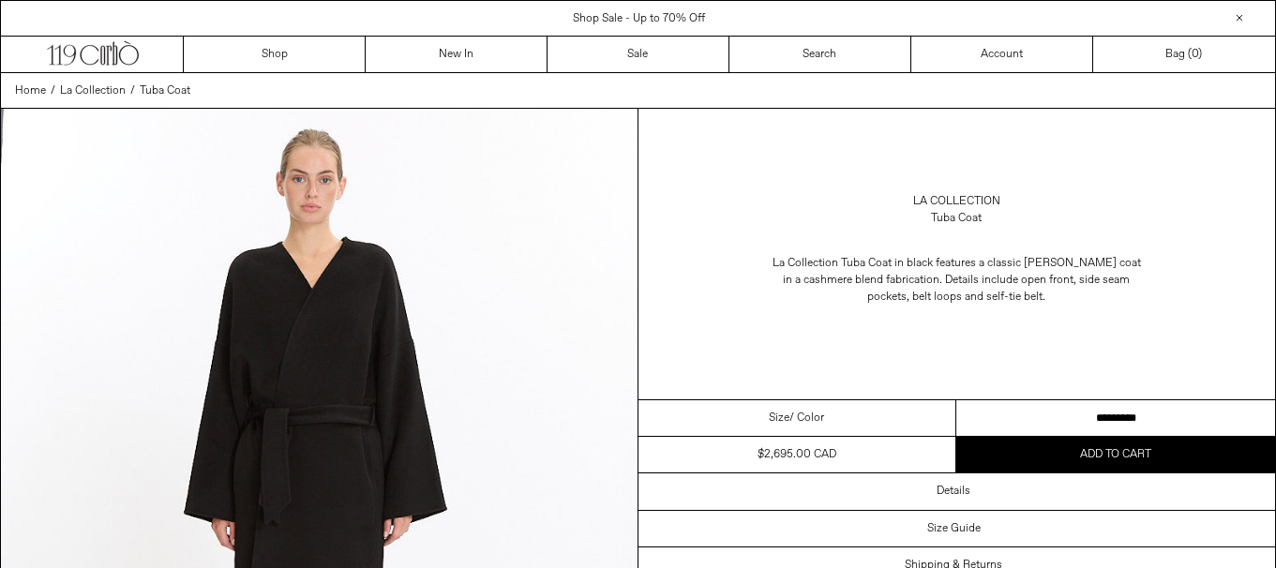
click at [1148, 420] on select "********* *********" at bounding box center [1116, 418] width 319 height 37
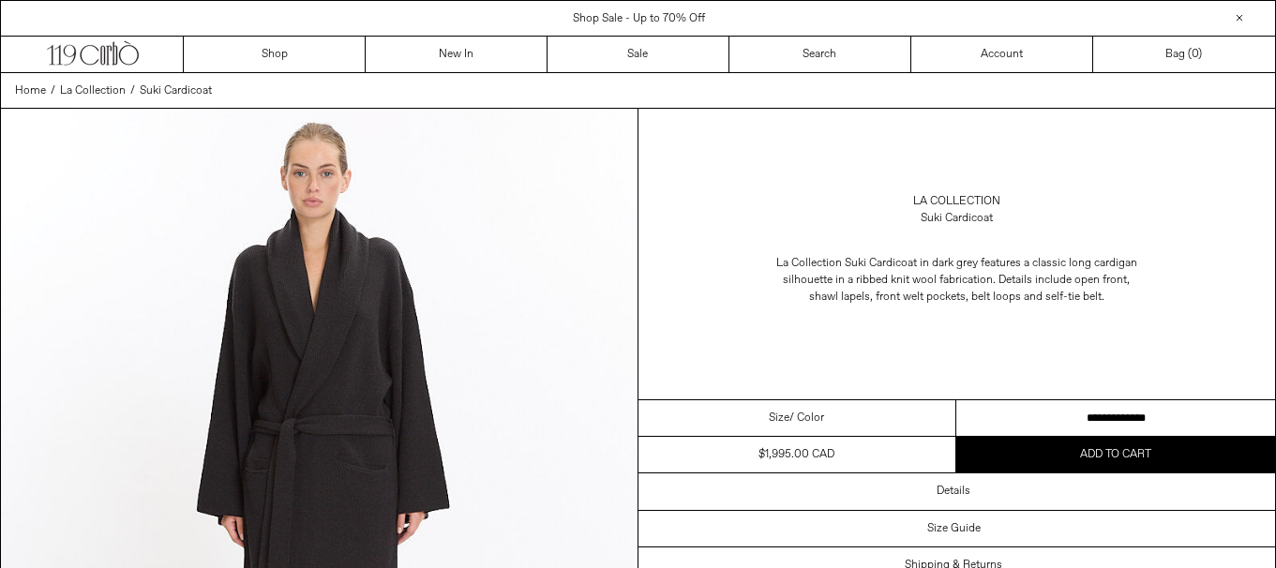
click at [1158, 418] on select "**********" at bounding box center [1116, 418] width 319 height 37
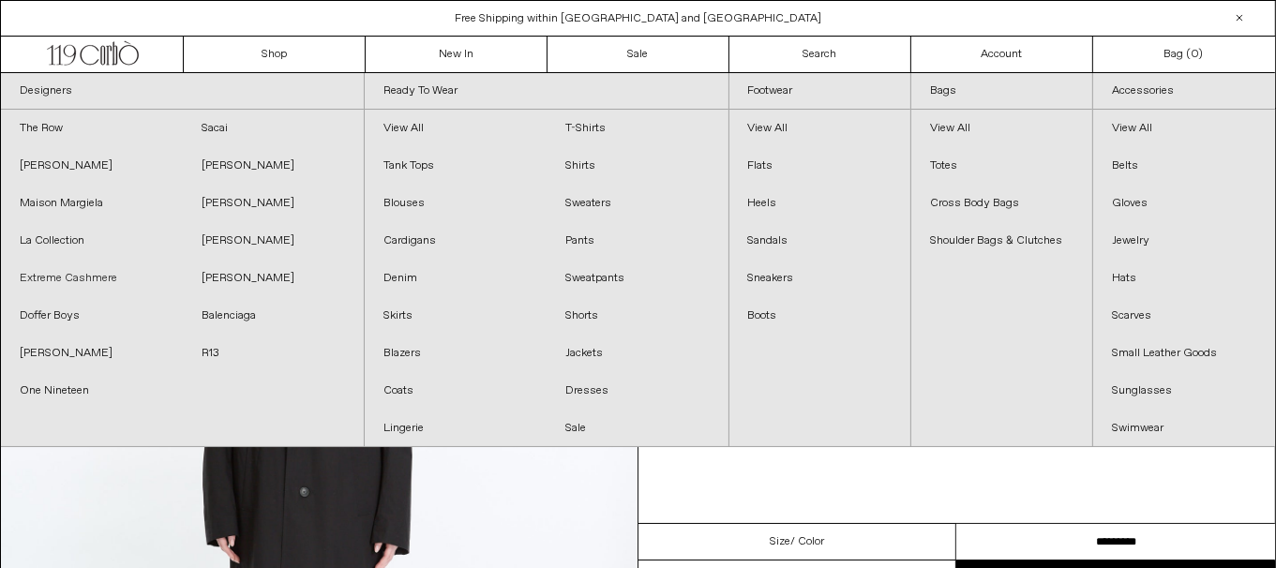
click at [73, 272] on link "Extreme Cashmere" at bounding box center [92, 279] width 182 height 38
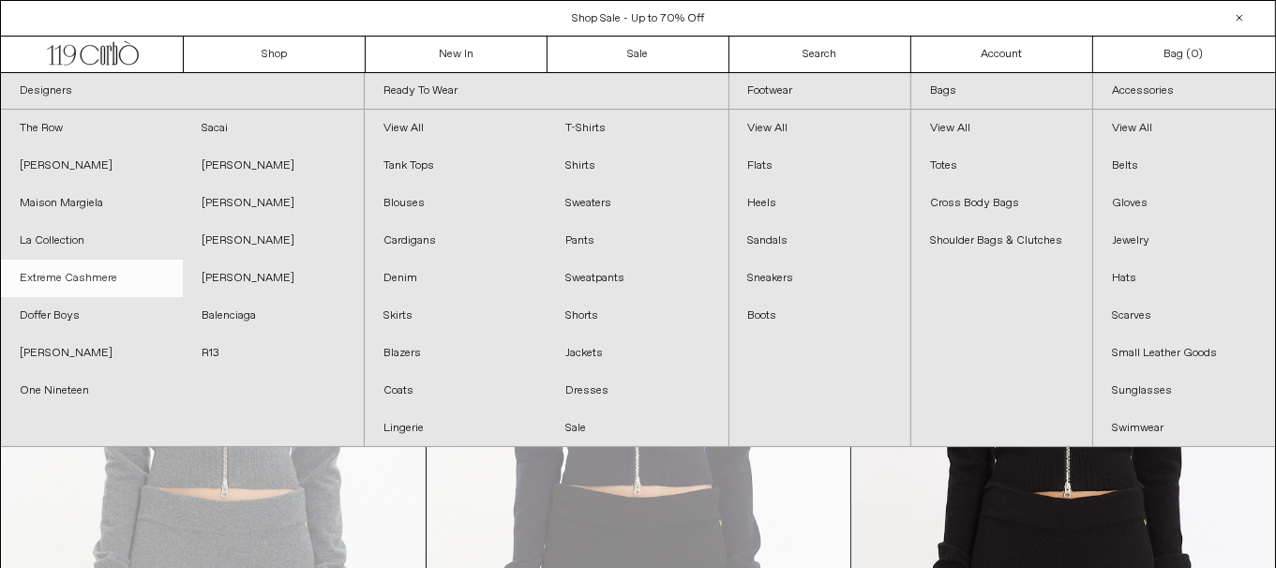
click at [83, 295] on link "Extreme Cashmere" at bounding box center [92, 279] width 182 height 38
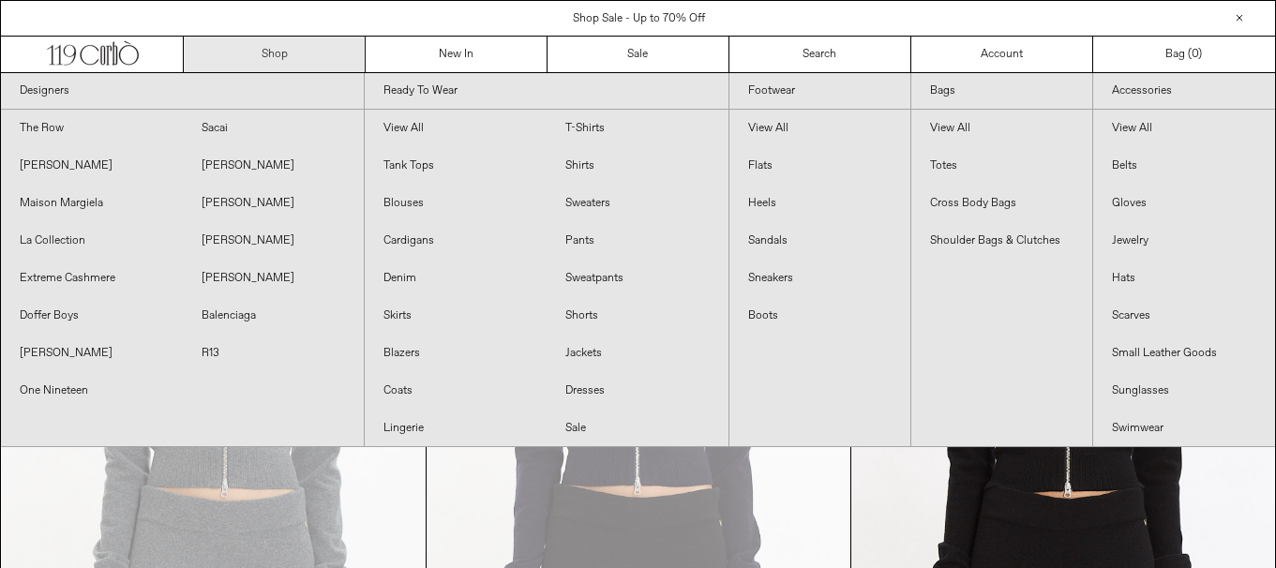
click at [306, 52] on link "Shop" at bounding box center [275, 55] width 182 height 36
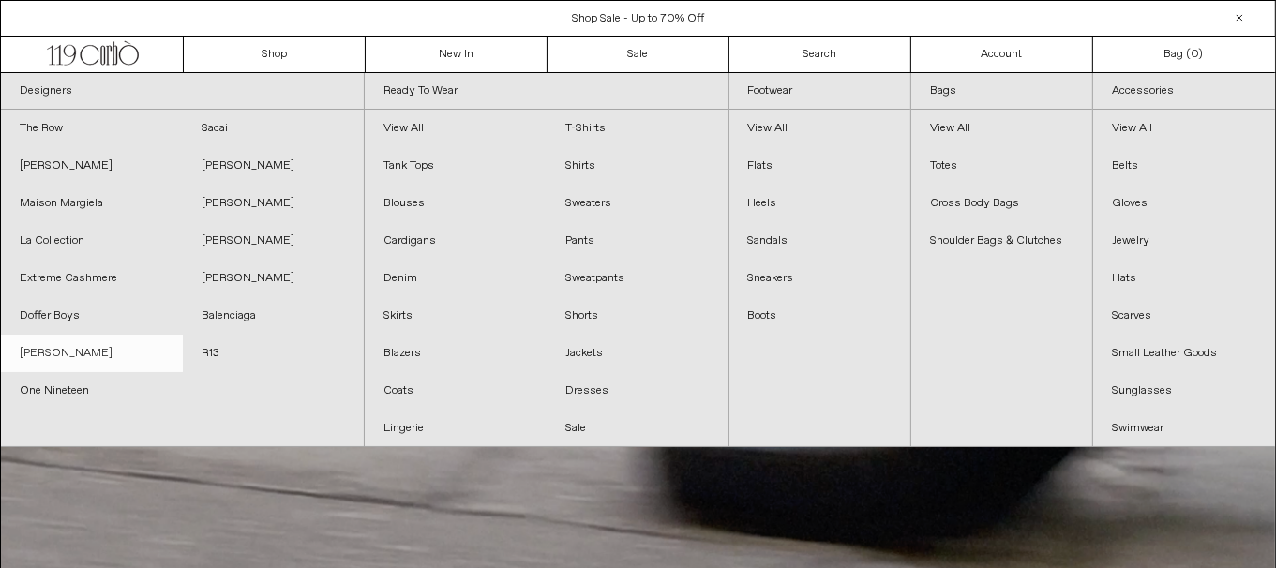
click at [97, 353] on link "[PERSON_NAME]" at bounding box center [92, 354] width 182 height 38
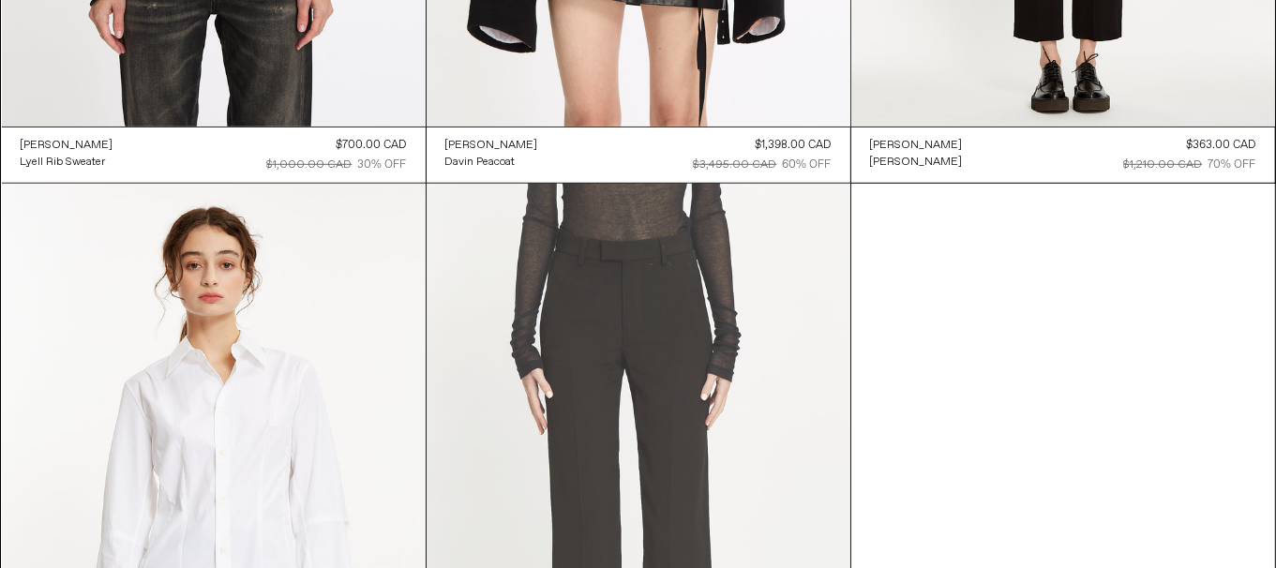
click at [737, 483] on at bounding box center [639, 502] width 424 height 636
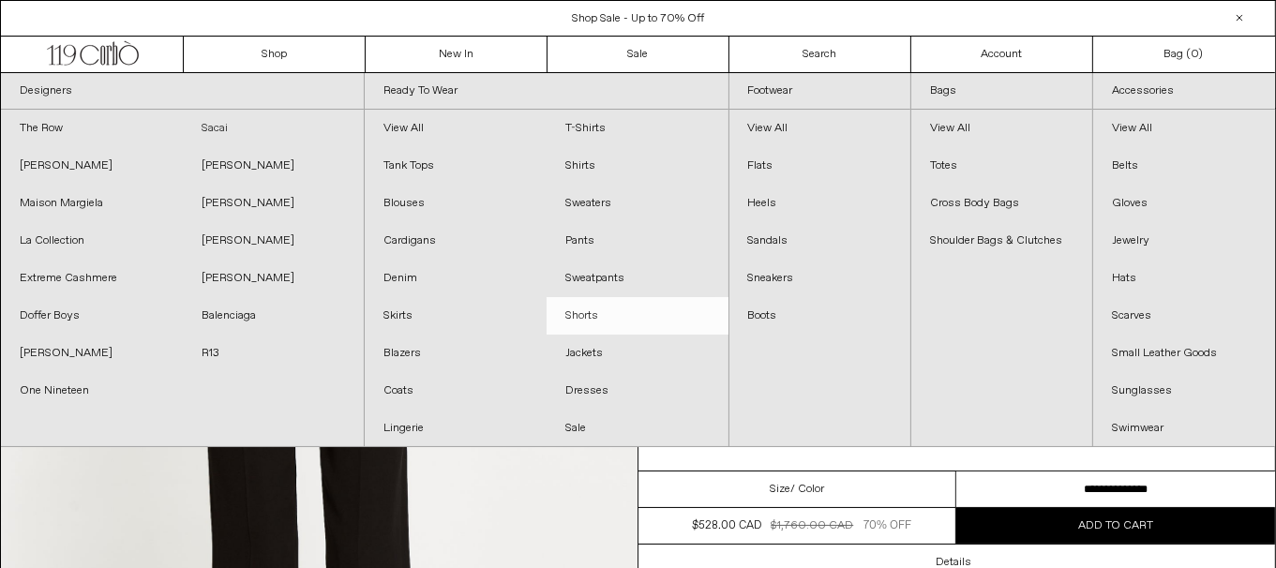
click at [223, 128] on link "Sacai" at bounding box center [274, 129] width 182 height 38
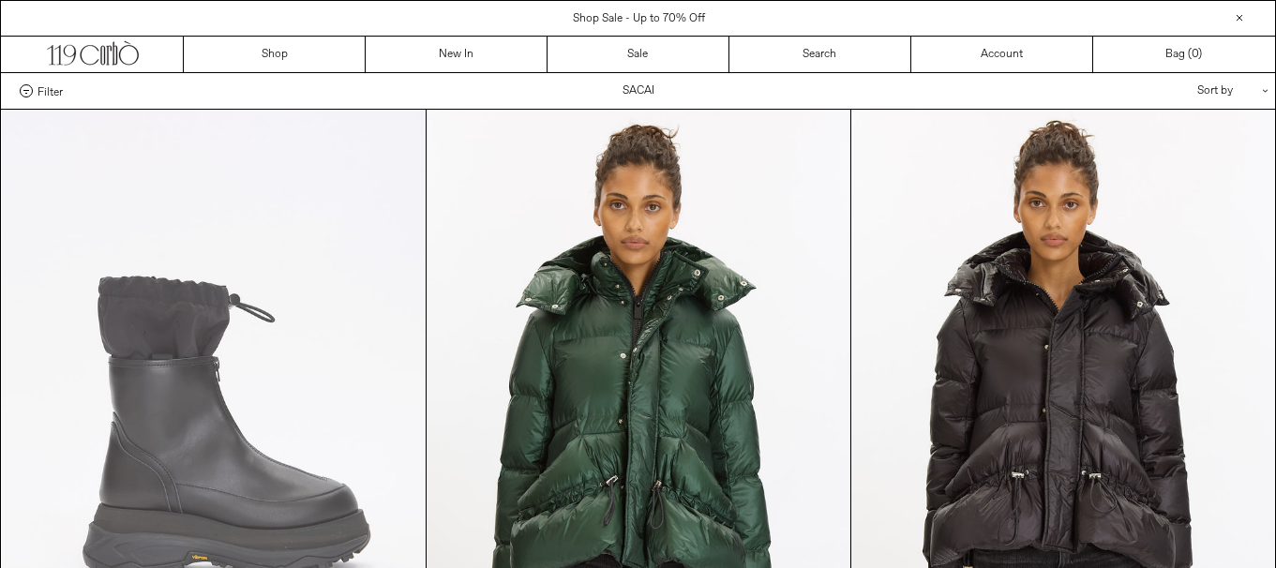
click at [200, 431] on at bounding box center [214, 428] width 424 height 636
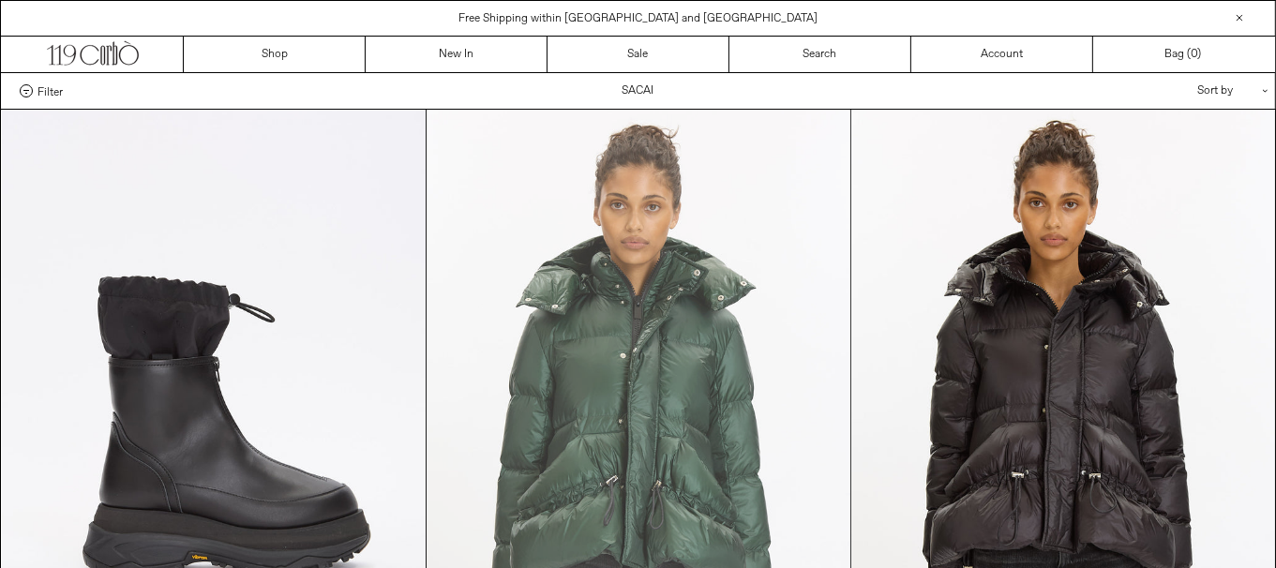
click at [640, 284] on at bounding box center [639, 428] width 424 height 636
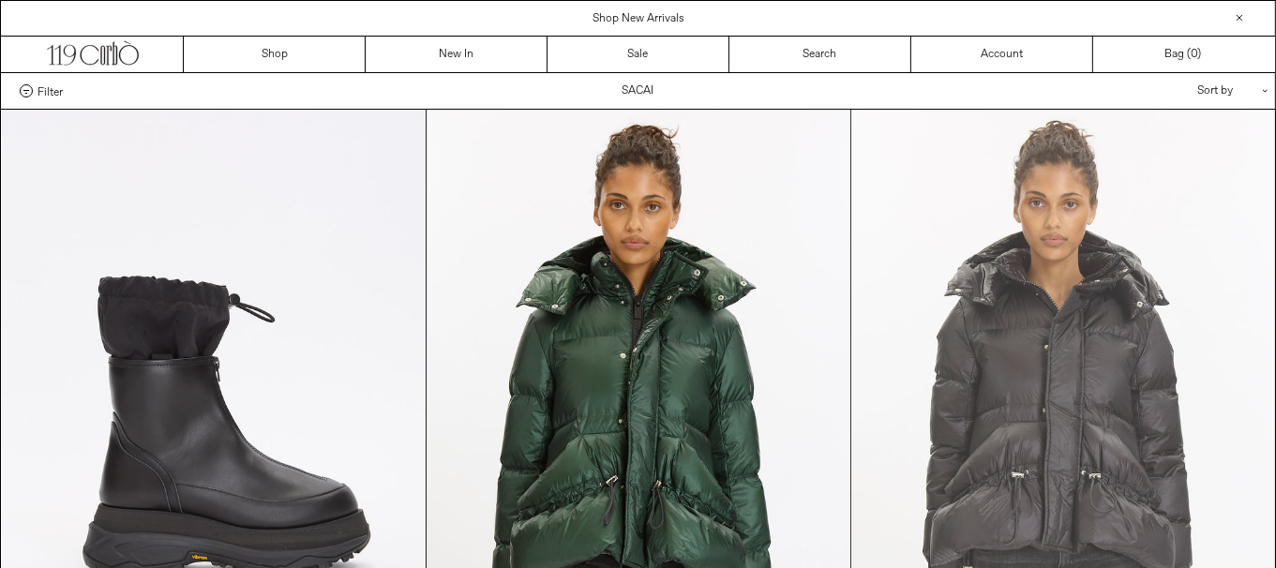
click at [1020, 315] on at bounding box center [1064, 428] width 424 height 636
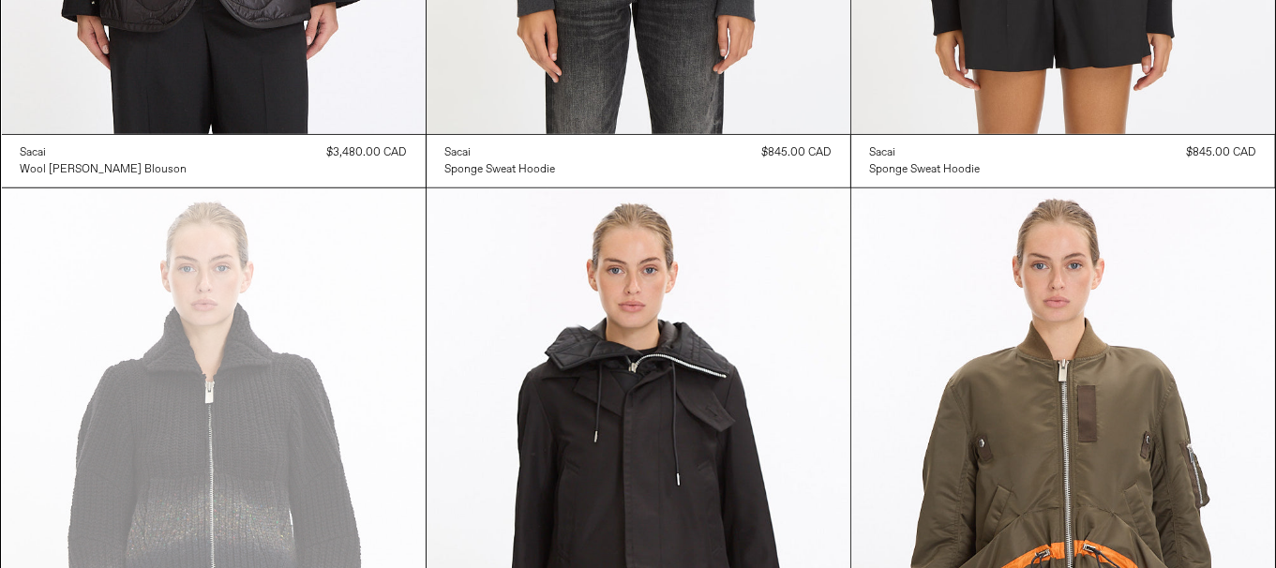
scroll to position [1594, 0]
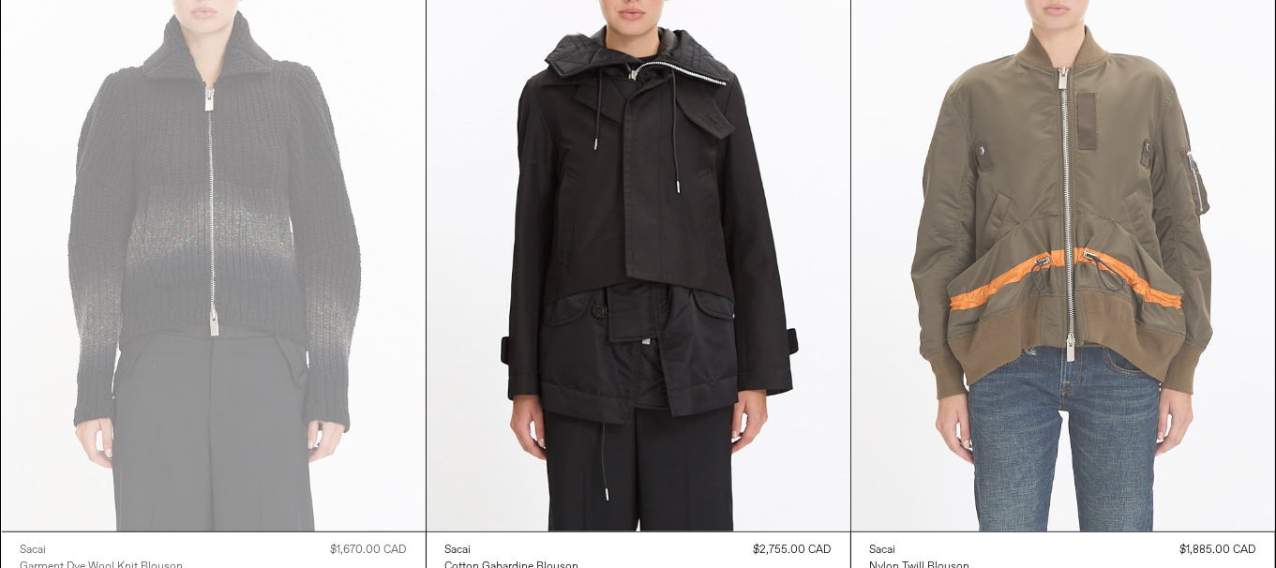
drag, startPoint x: 1235, startPoint y: 433, endPoint x: 1192, endPoint y: 429, distance: 43.4
click at [1234, 433] on at bounding box center [1064, 214] width 424 height 636
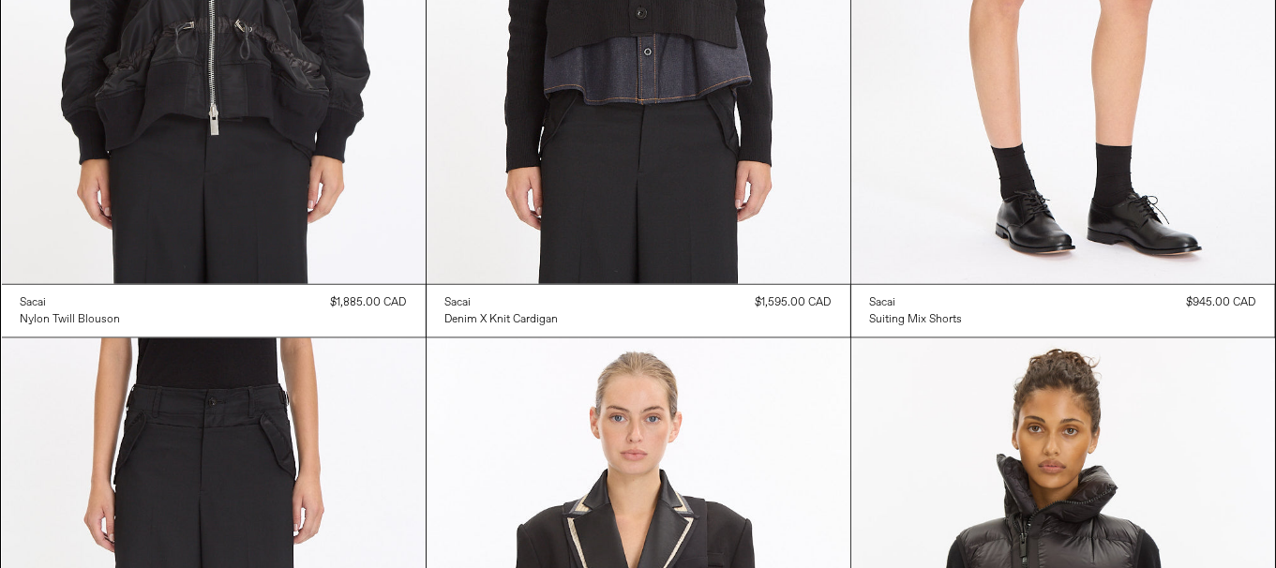
scroll to position [3001, 0]
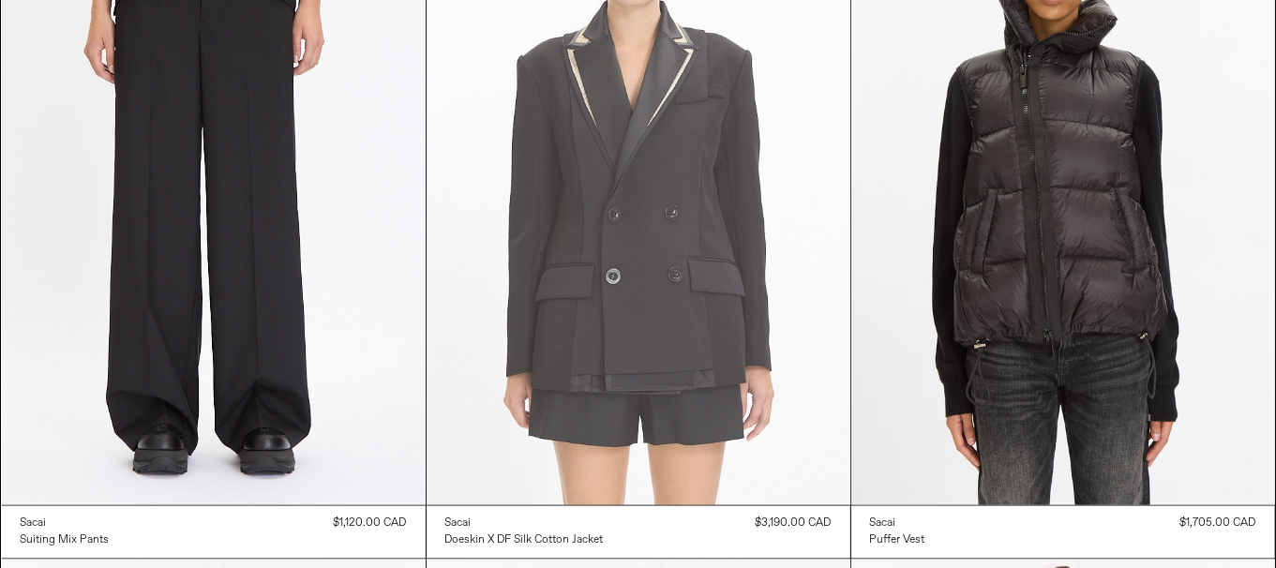
click at [634, 292] on at bounding box center [639, 188] width 424 height 636
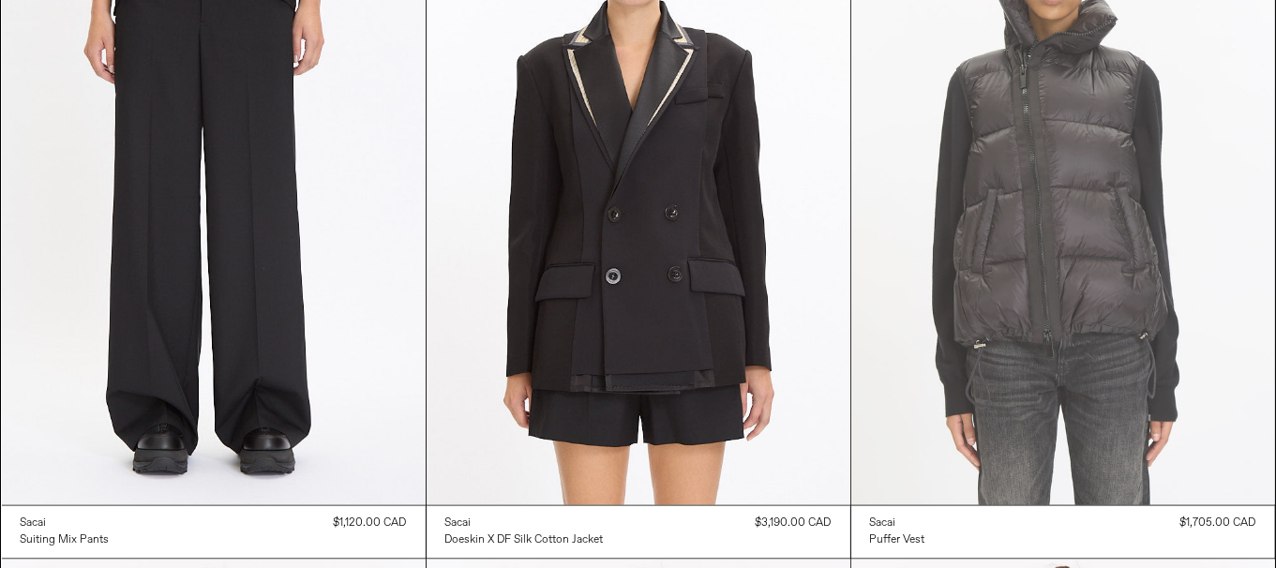
click at [1054, 395] on at bounding box center [1064, 188] width 424 height 636
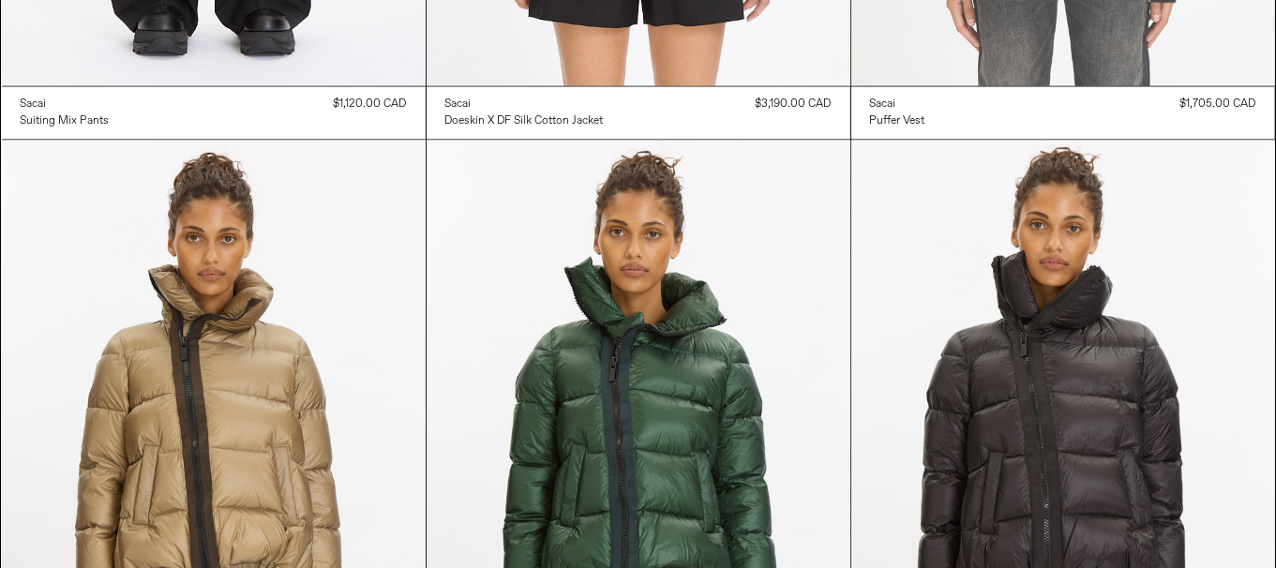
scroll to position [3563, 0]
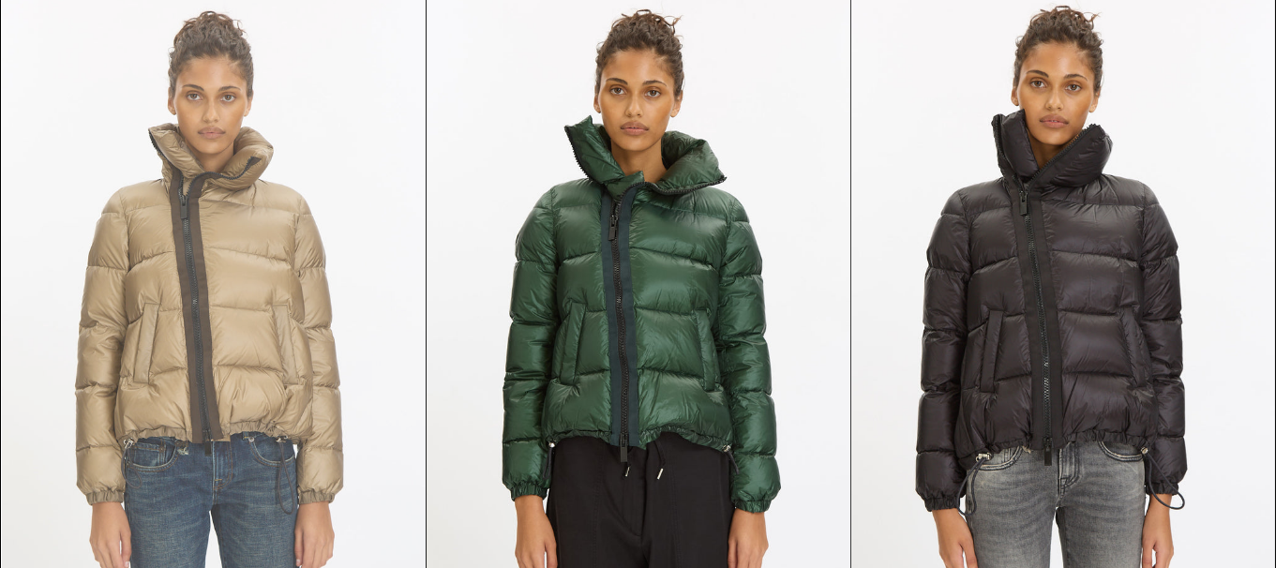
click at [252, 289] on at bounding box center [214, 316] width 424 height 636
click at [223, 352] on at bounding box center [214, 316] width 424 height 636
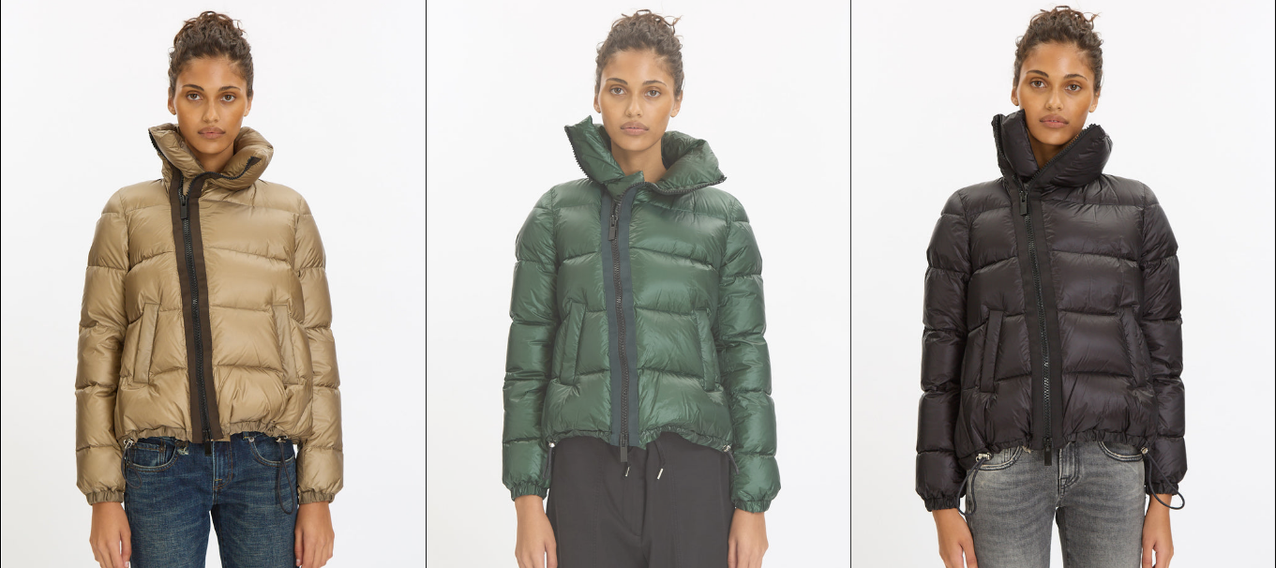
click at [725, 346] on at bounding box center [639, 316] width 424 height 636
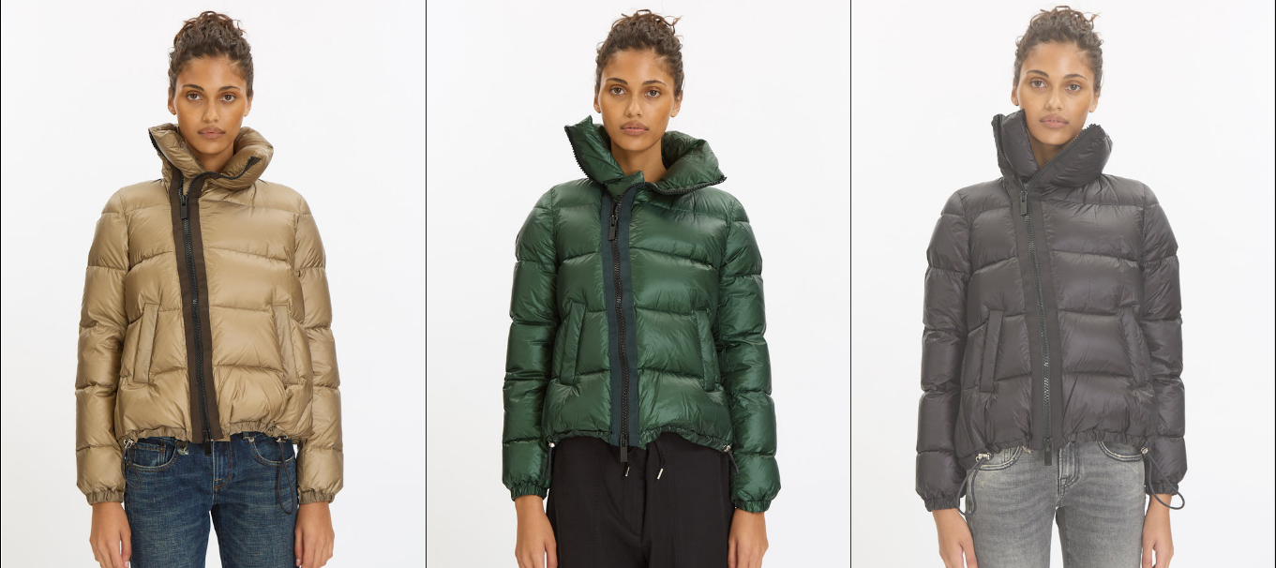
click at [1103, 375] on at bounding box center [1064, 316] width 424 height 636
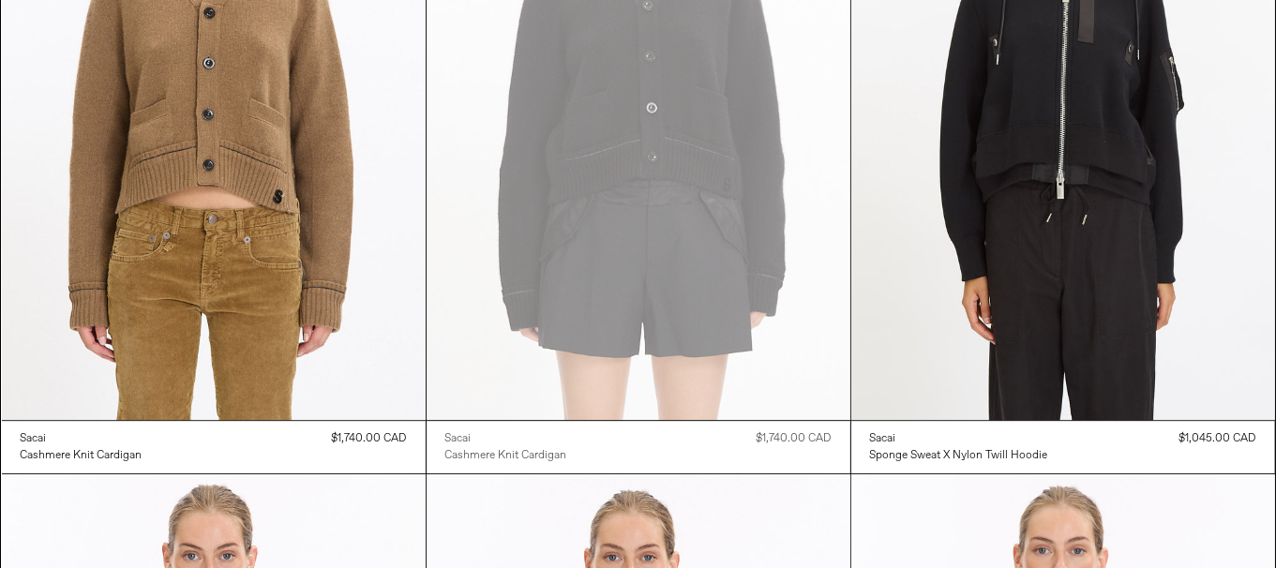
scroll to position [5533, 0]
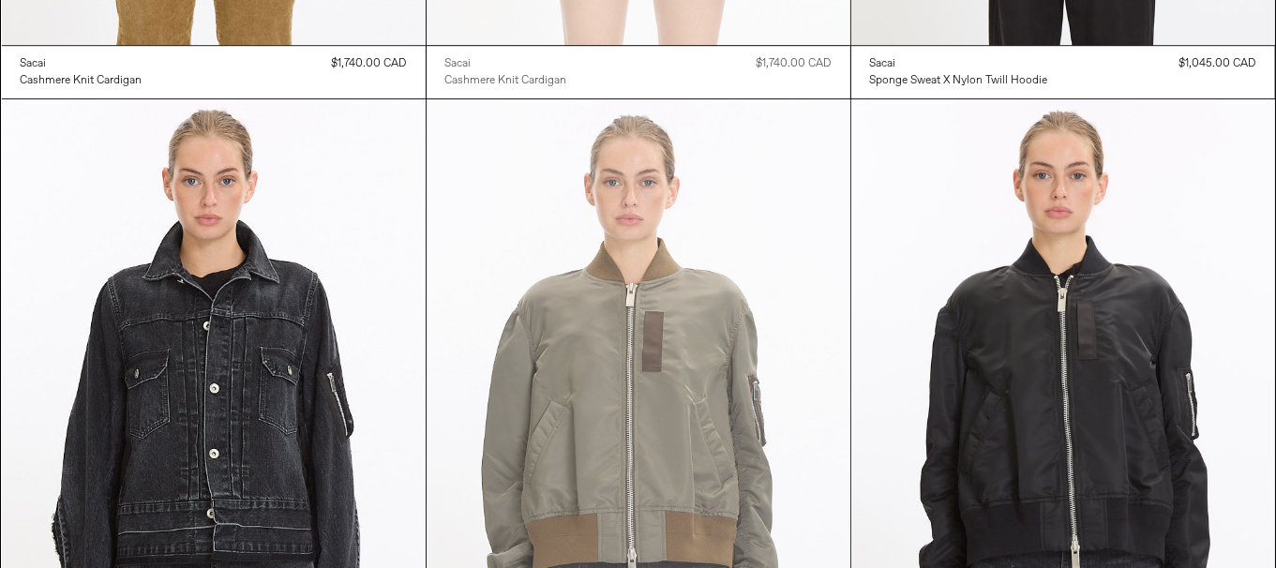
click at [617, 219] on at bounding box center [639, 417] width 424 height 636
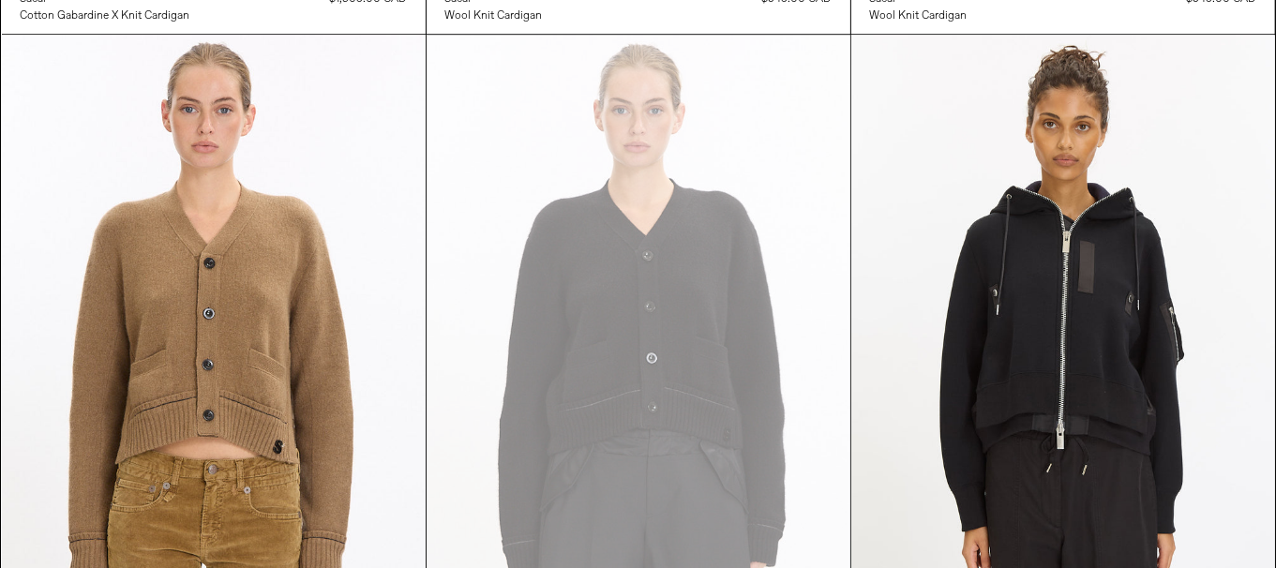
scroll to position [0, 0]
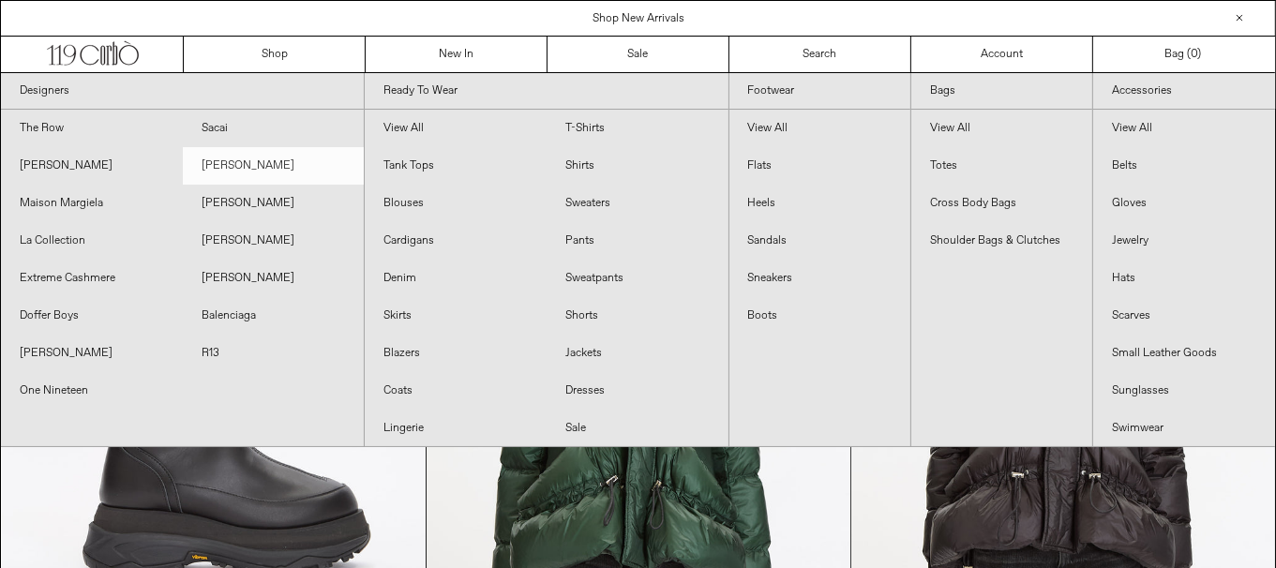
click at [240, 164] on link "[PERSON_NAME]" at bounding box center [274, 166] width 182 height 38
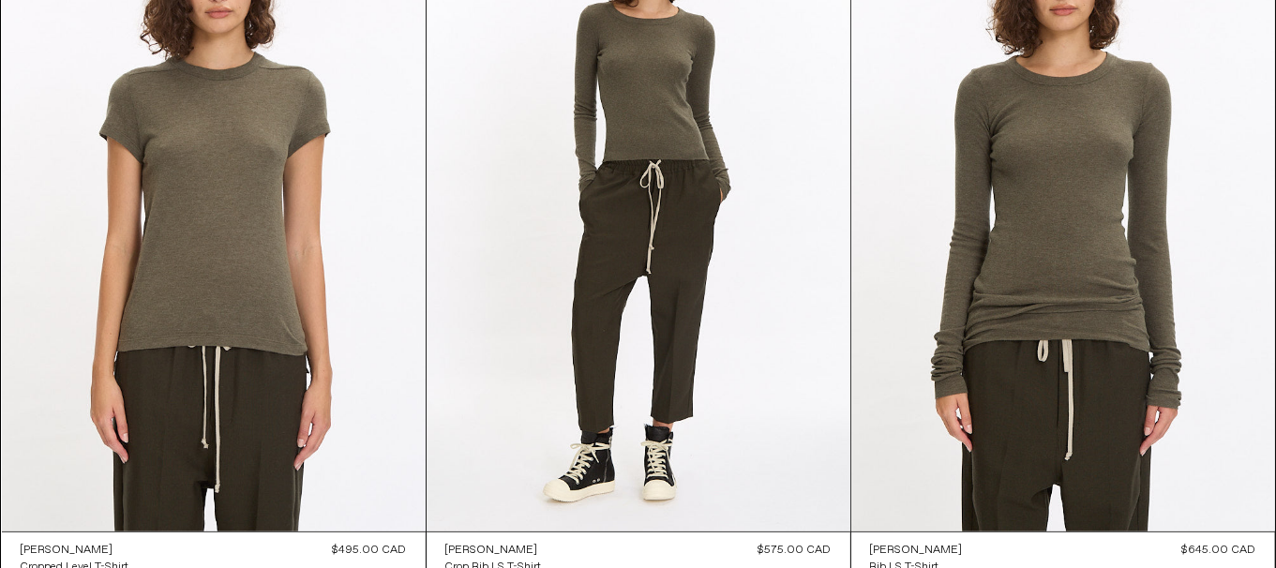
scroll to position [2251, 0]
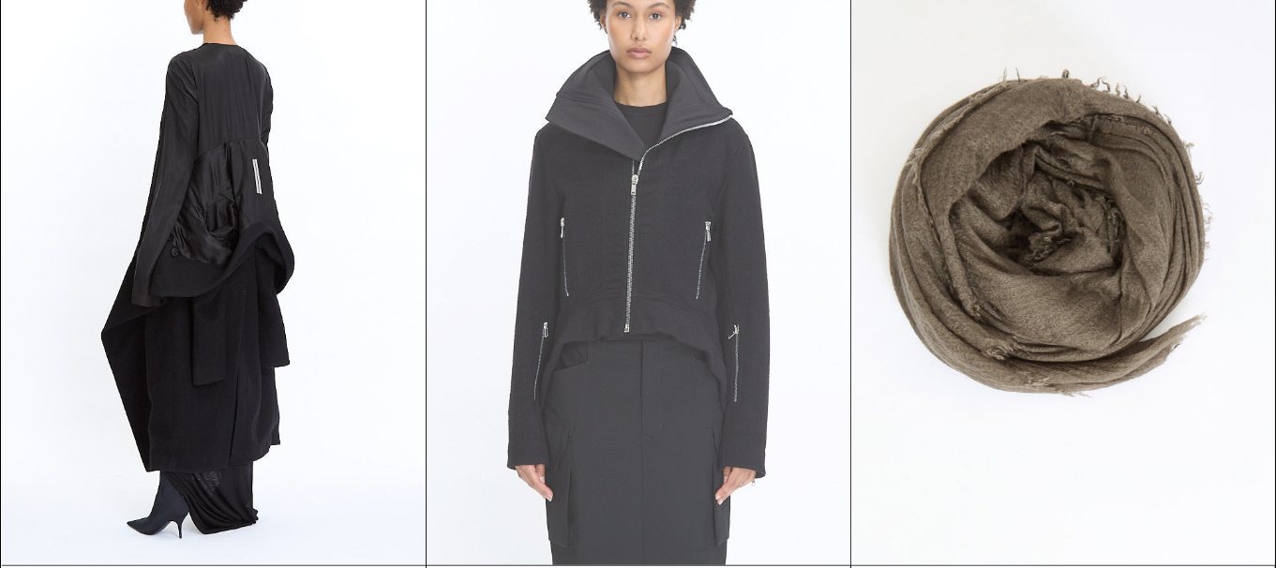
click at [735, 443] on at bounding box center [639, 248] width 424 height 636
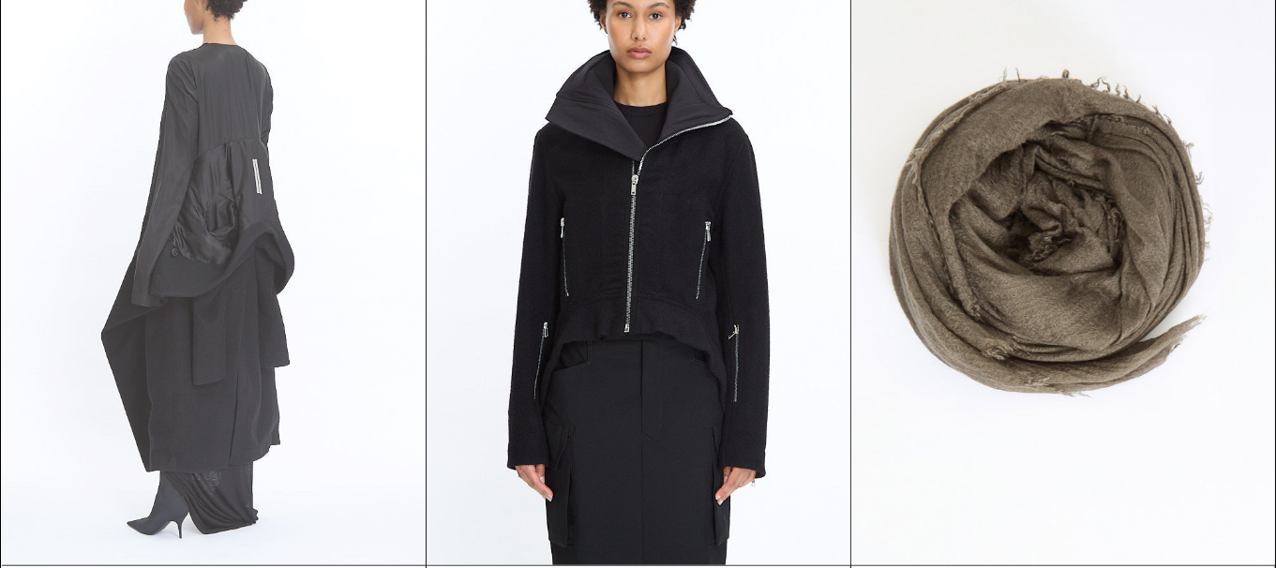
click at [75, 317] on at bounding box center [214, 248] width 424 height 636
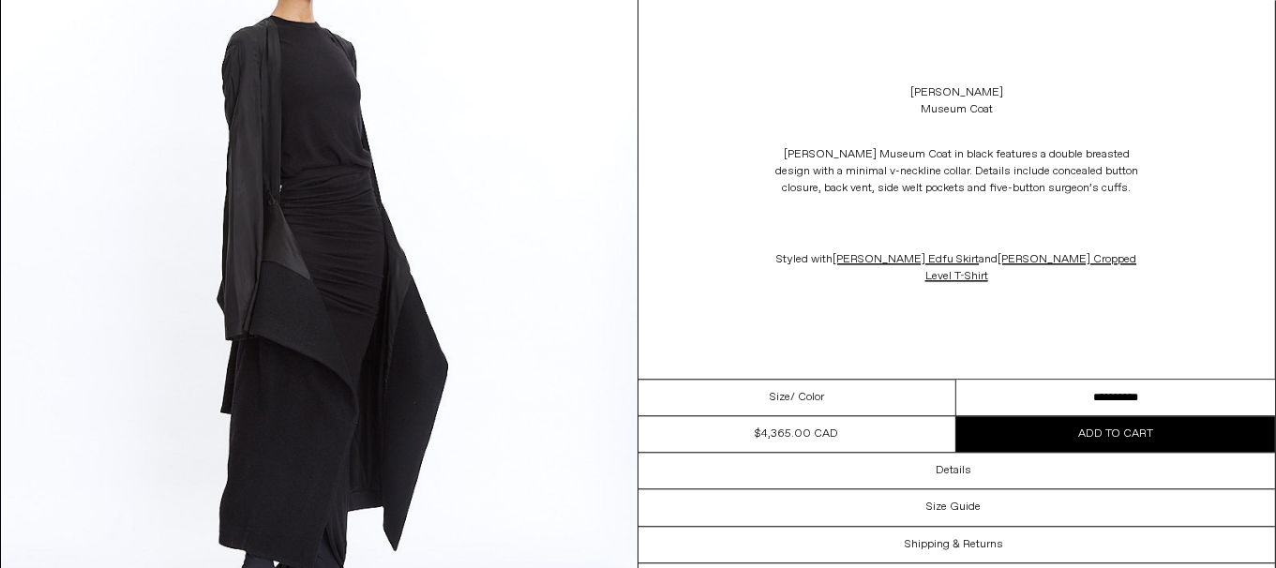
scroll to position [4314, 0]
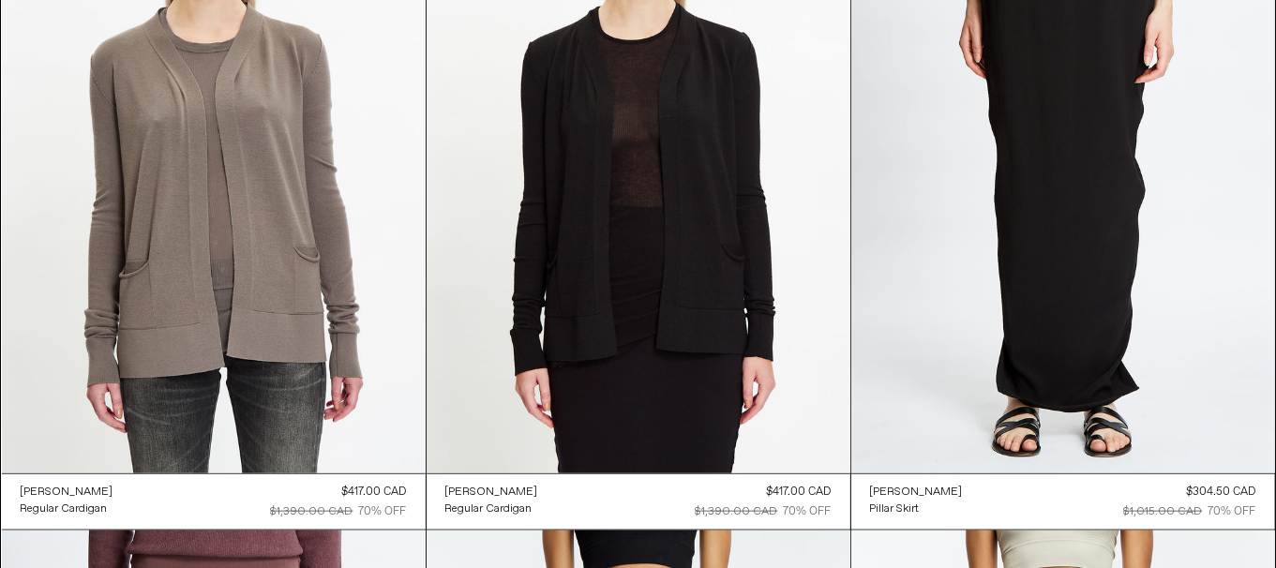
scroll to position [8180, 0]
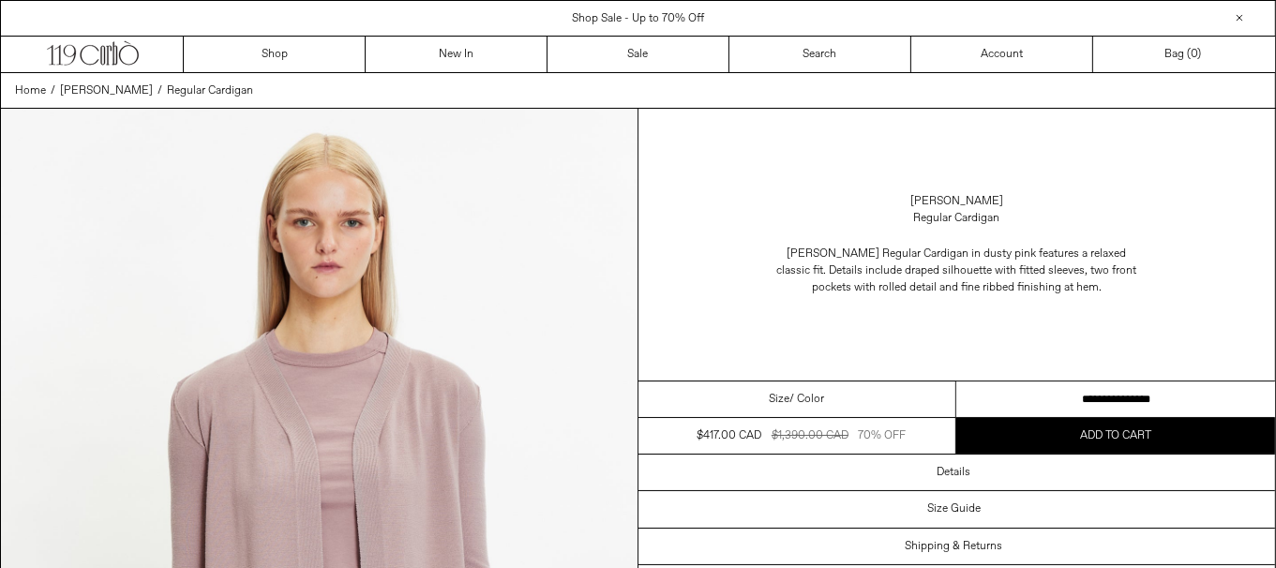
click at [1103, 400] on select "**********" at bounding box center [1116, 400] width 319 height 37
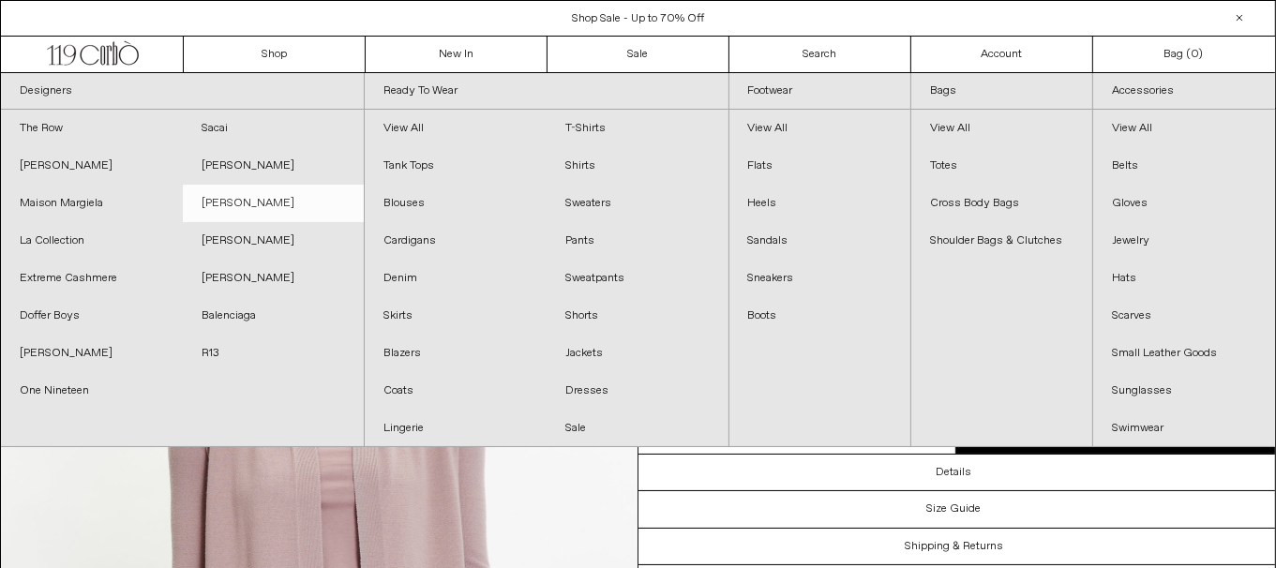
click at [249, 191] on link "[PERSON_NAME]" at bounding box center [274, 204] width 182 height 38
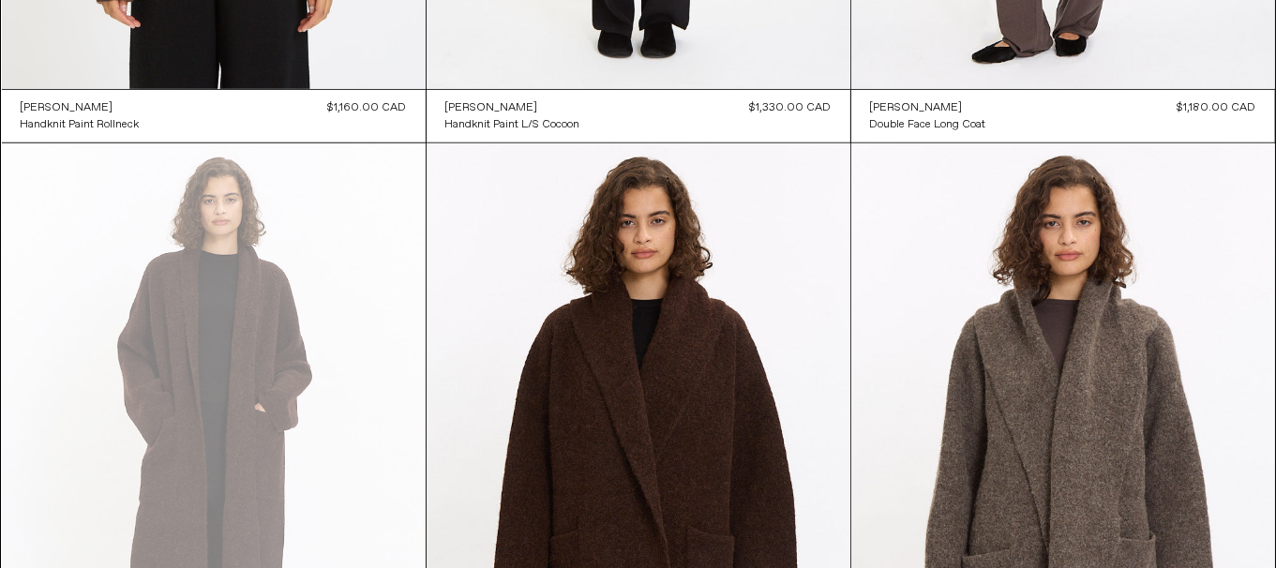
scroll to position [1493, 0]
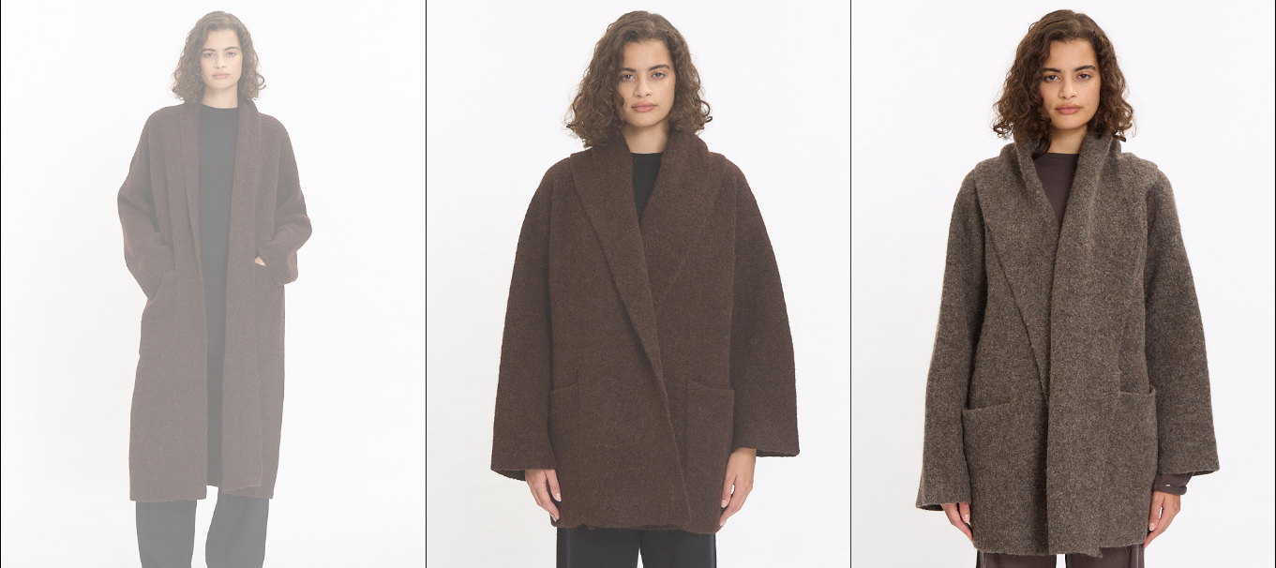
click at [710, 300] on at bounding box center [639, 315] width 424 height 636
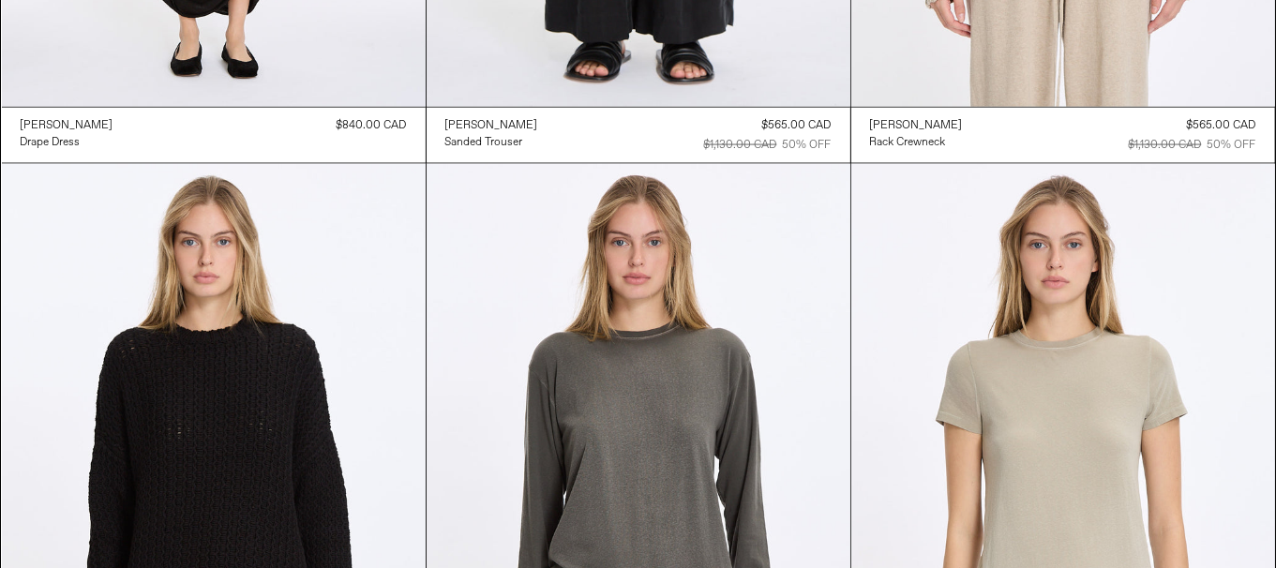
scroll to position [2712, 0]
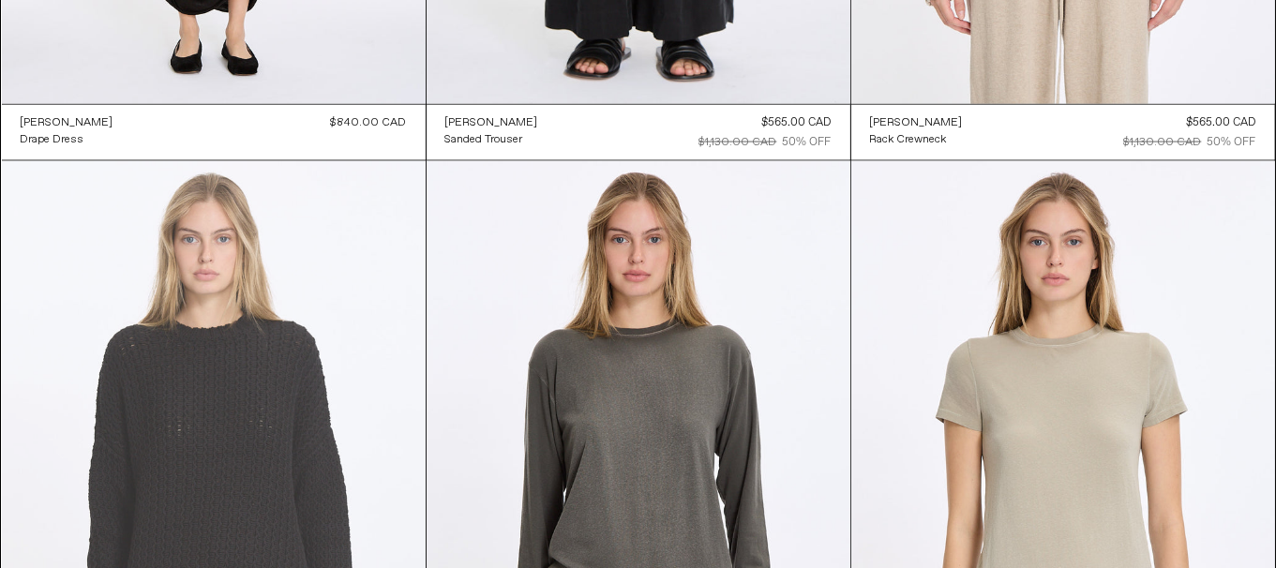
click at [211, 381] on at bounding box center [214, 479] width 424 height 636
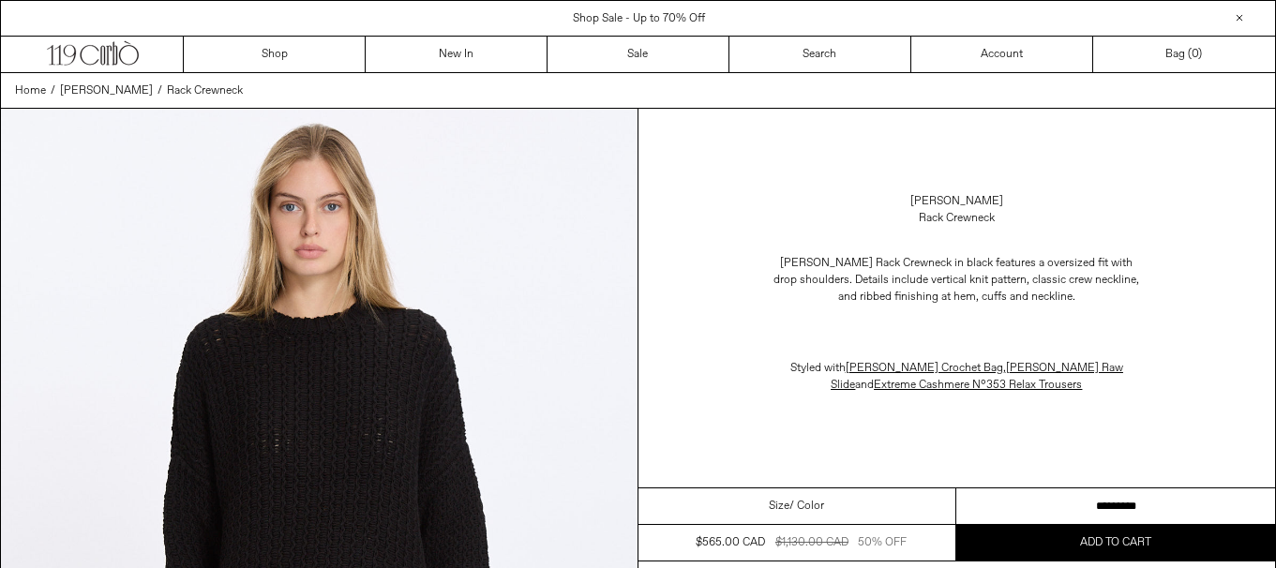
drag, startPoint x: 0, startPoint y: 0, endPoint x: 1289, endPoint y: 497, distance: 1381.2
click at [1081, 495] on select "********* *********" at bounding box center [1116, 507] width 319 height 37
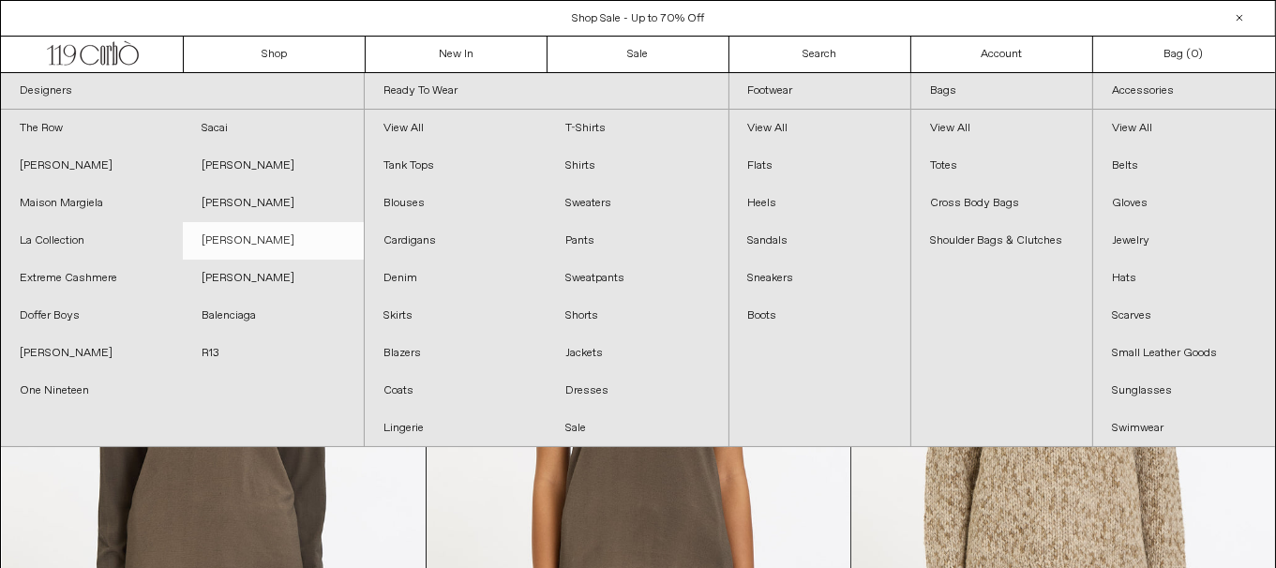
click at [269, 241] on link "[PERSON_NAME]" at bounding box center [274, 241] width 182 height 38
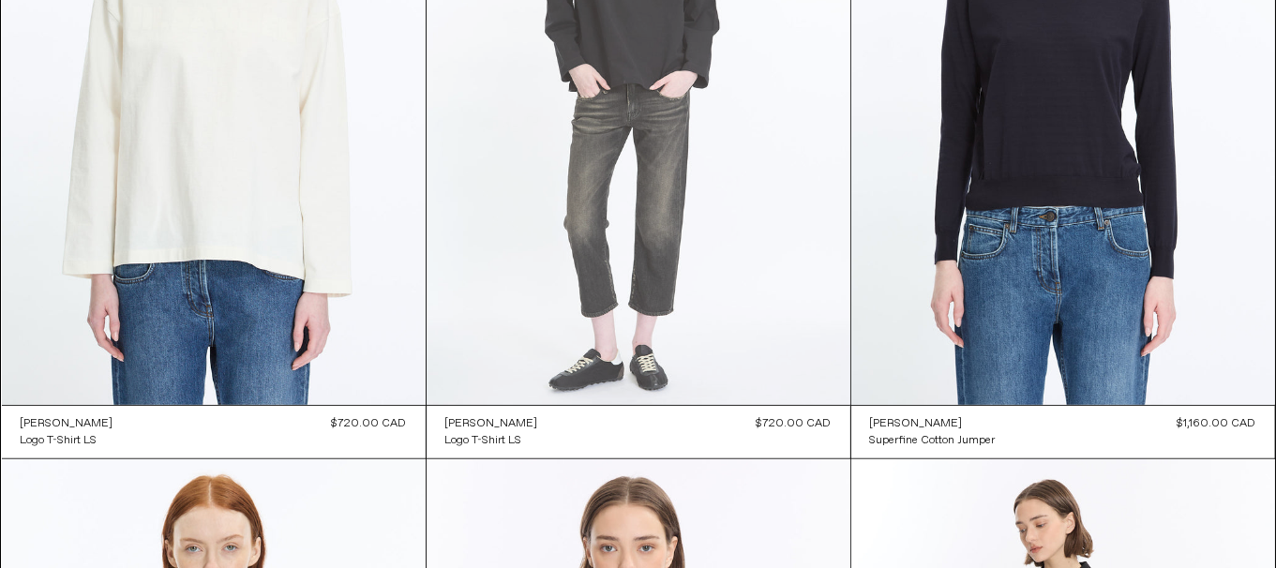
click at [758, 180] on at bounding box center [639, 87] width 424 height 636
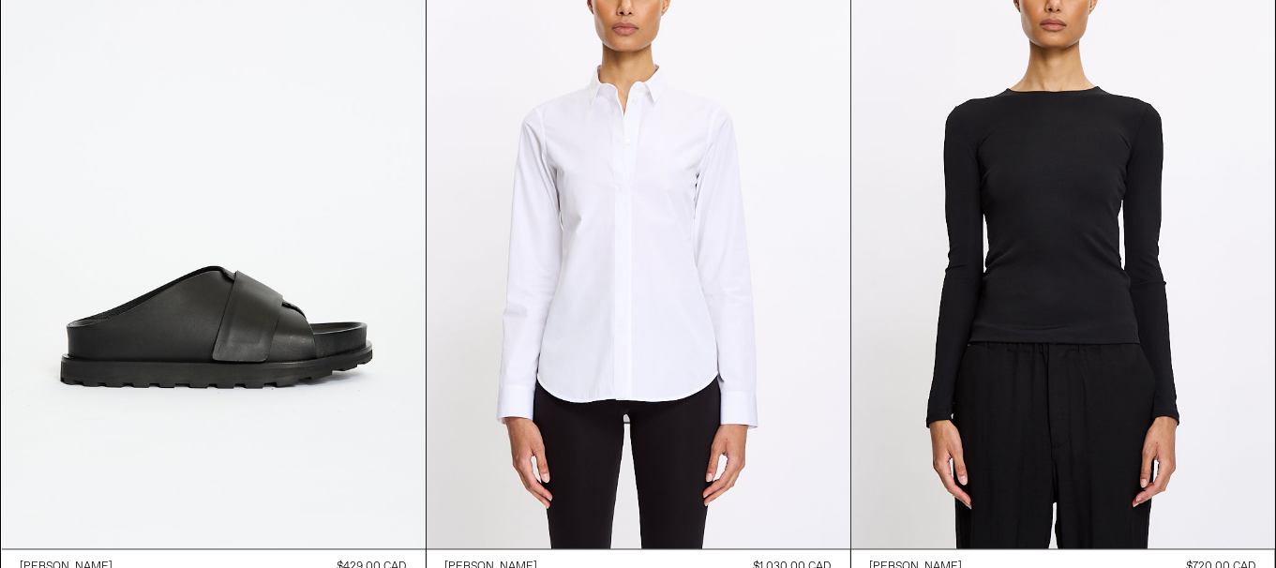
scroll to position [3188, 0]
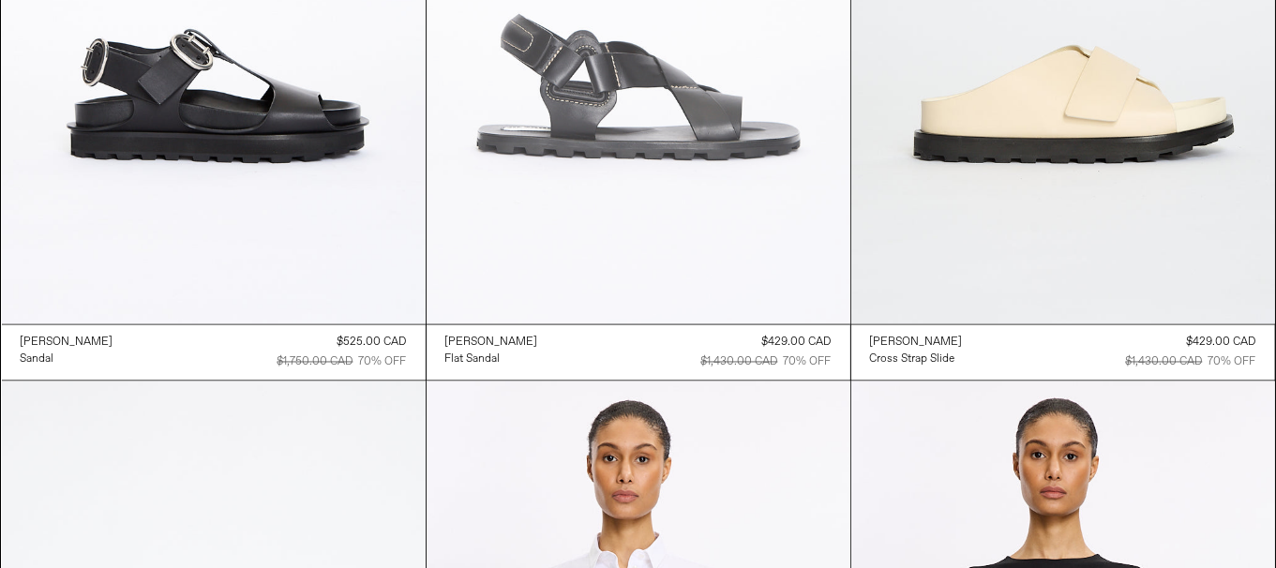
click at [685, 211] on at bounding box center [639, 7] width 424 height 636
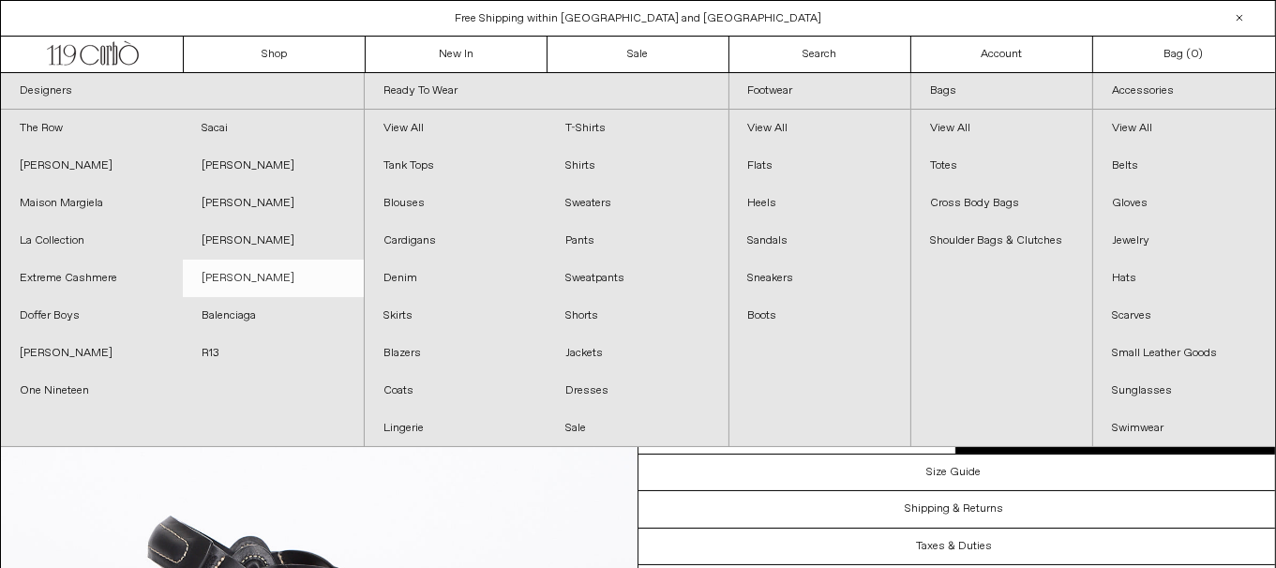
click at [289, 279] on link "[PERSON_NAME]" at bounding box center [274, 279] width 182 height 38
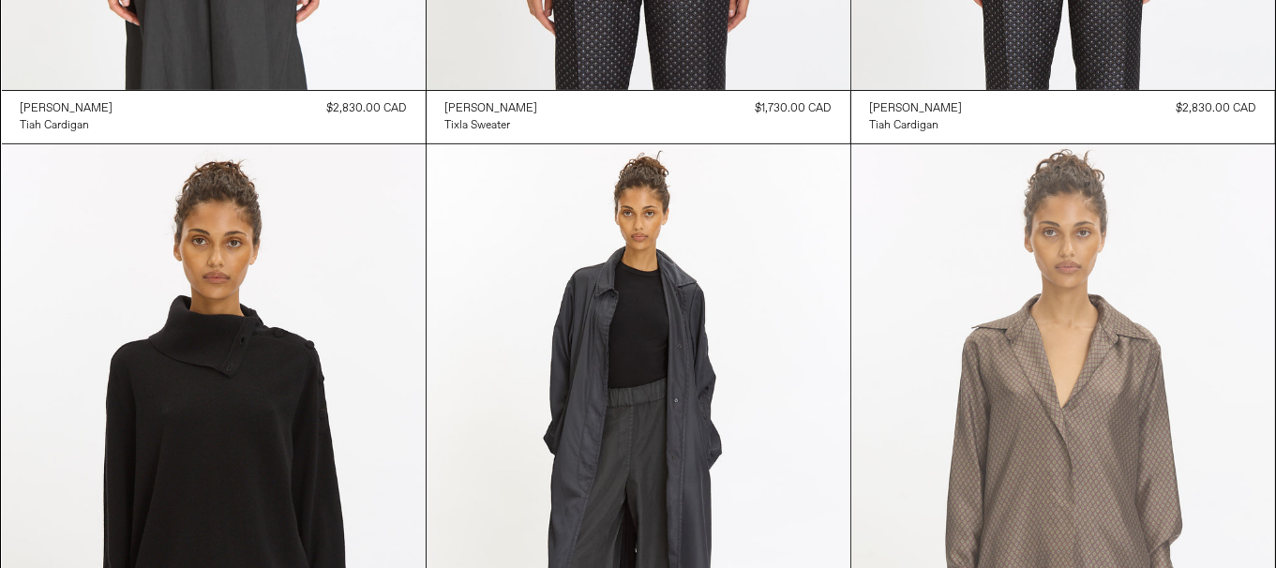
scroll to position [656, 0]
click at [1140, 435] on at bounding box center [1064, 462] width 424 height 636
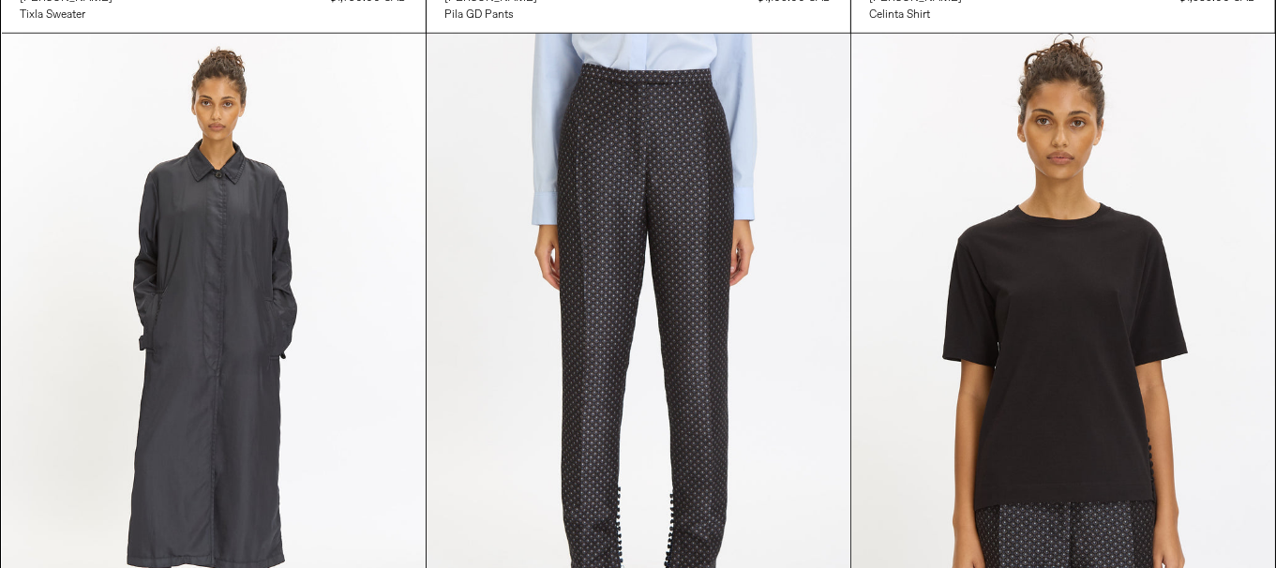
scroll to position [1500, 0]
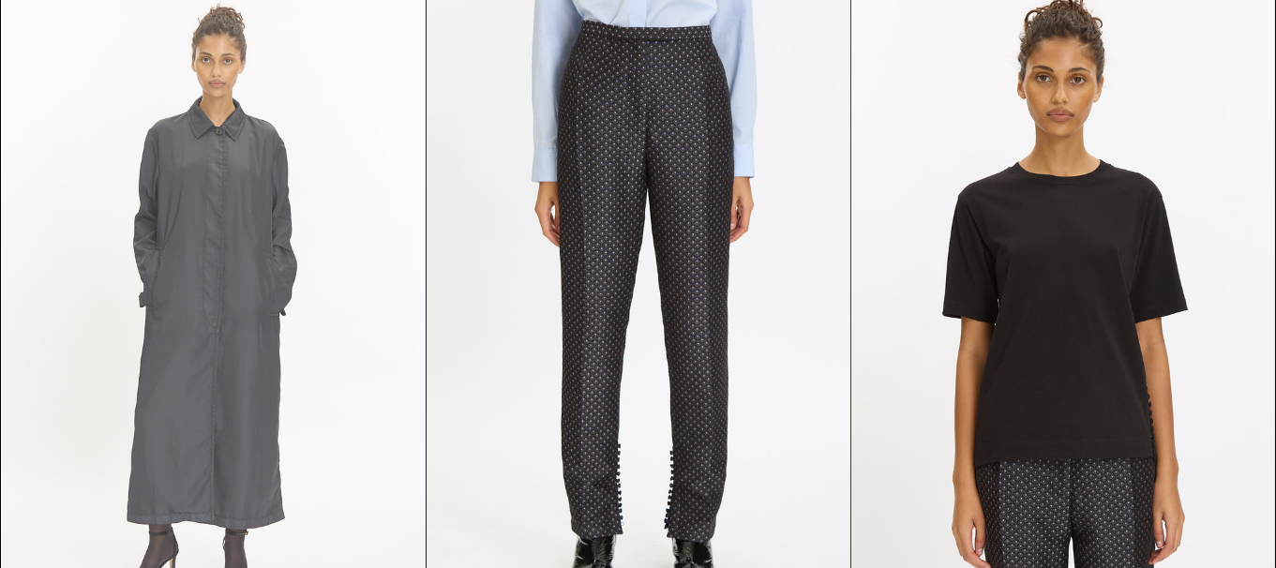
click at [110, 365] on at bounding box center [214, 309] width 424 height 636
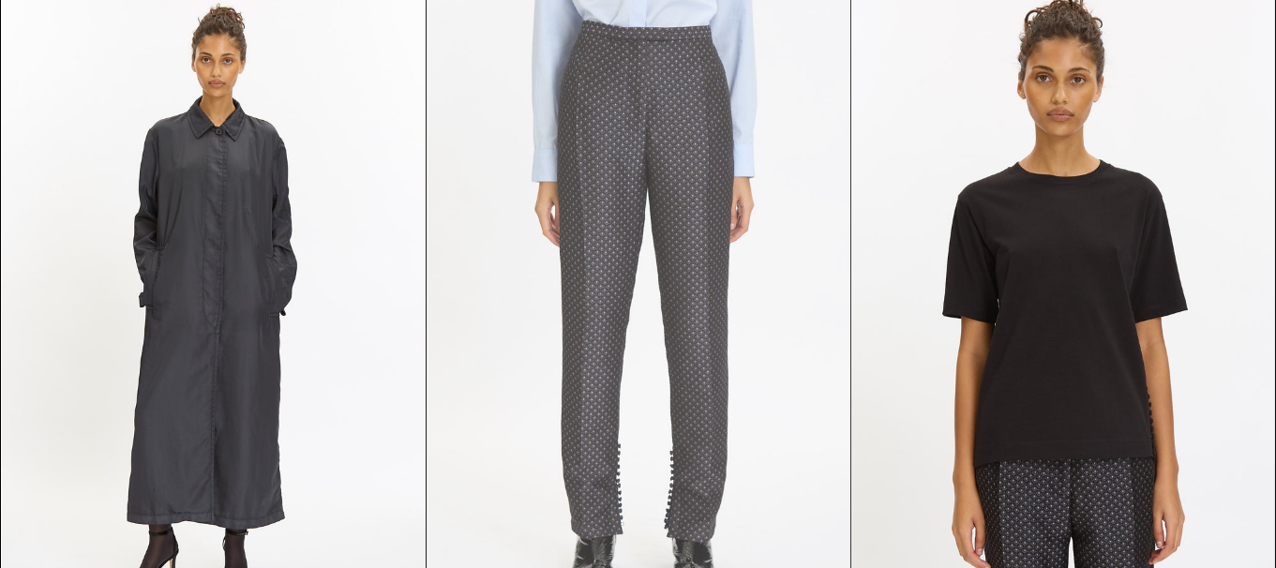
click at [683, 384] on at bounding box center [639, 309] width 424 height 636
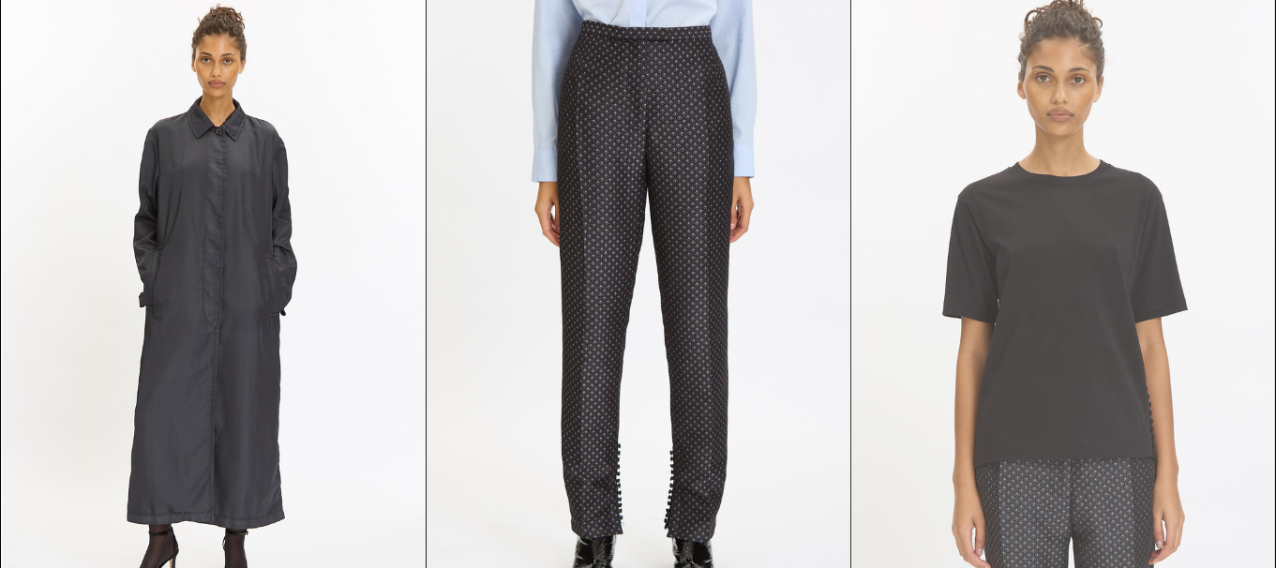
click at [1088, 375] on at bounding box center [1064, 309] width 424 height 636
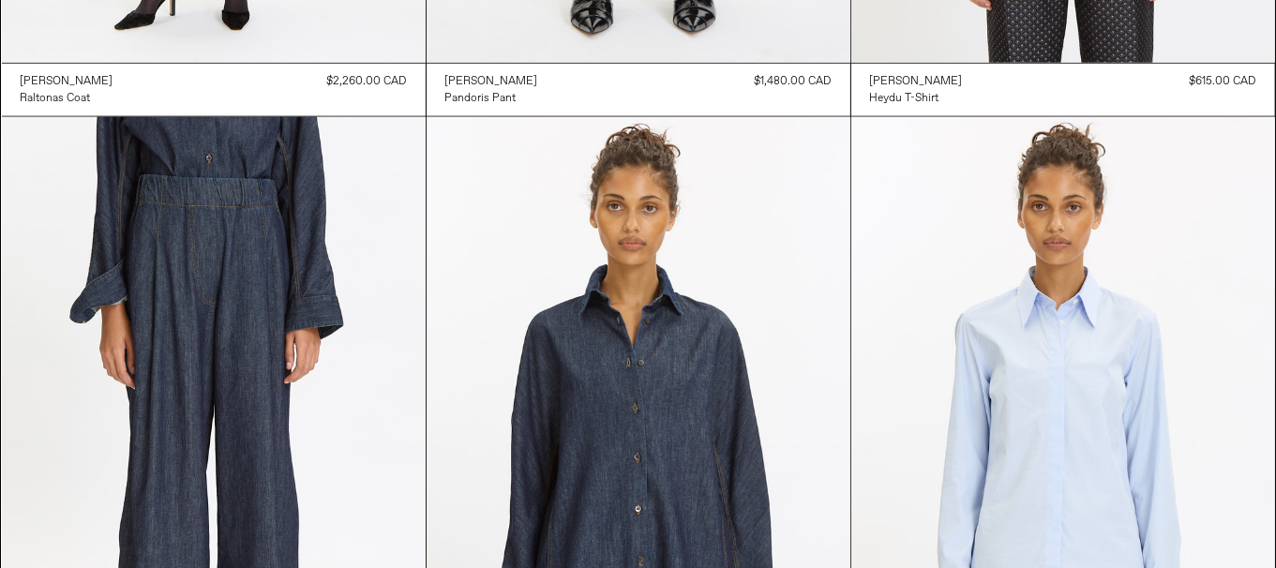
scroll to position [2251, 0]
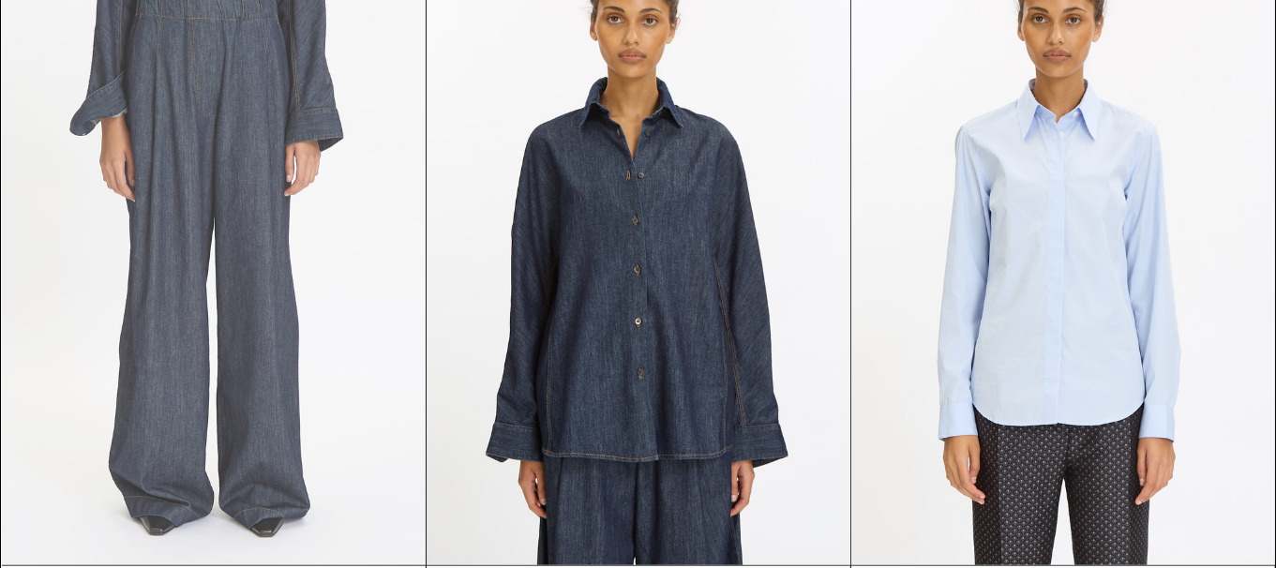
click at [170, 244] on at bounding box center [214, 248] width 424 height 636
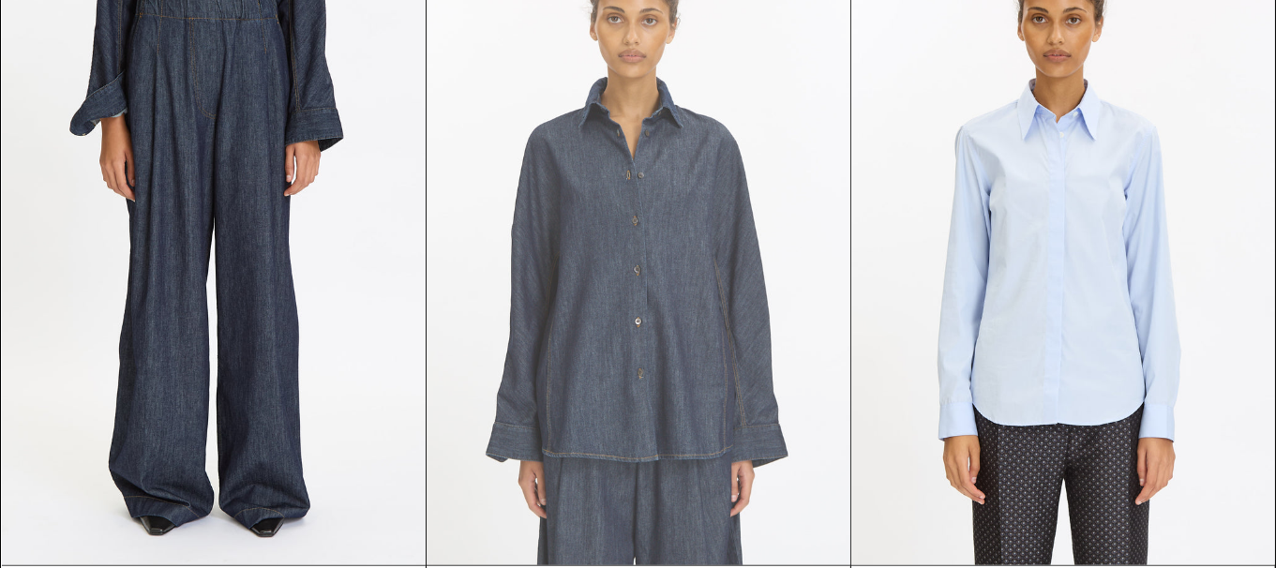
click at [730, 338] on at bounding box center [639, 248] width 424 height 636
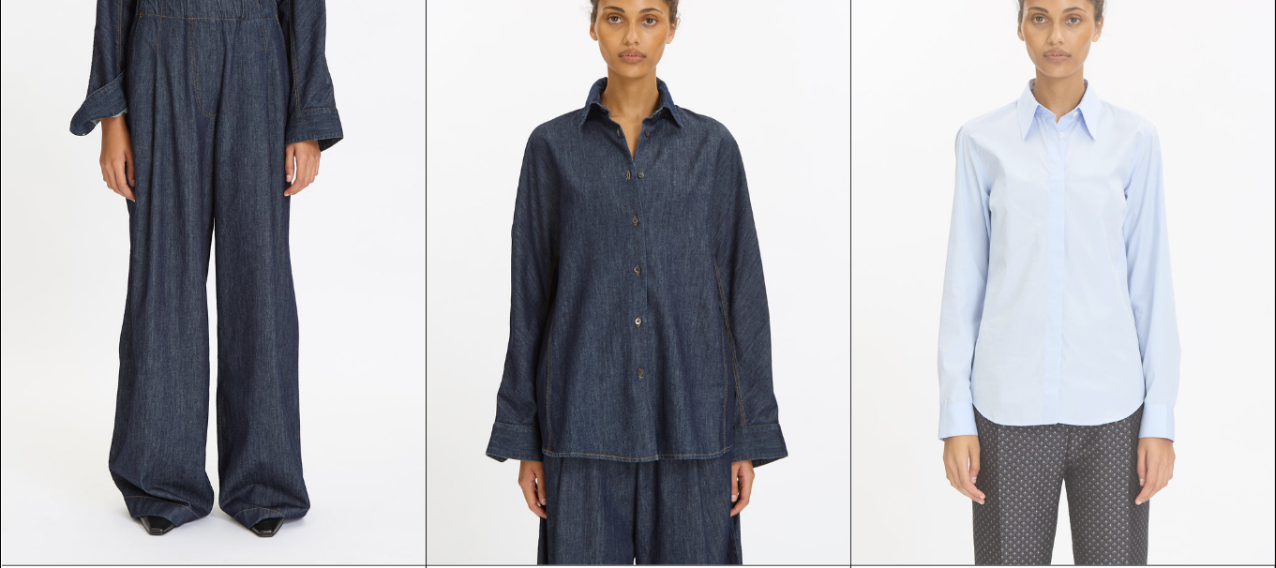
click at [1106, 334] on at bounding box center [1064, 248] width 424 height 636
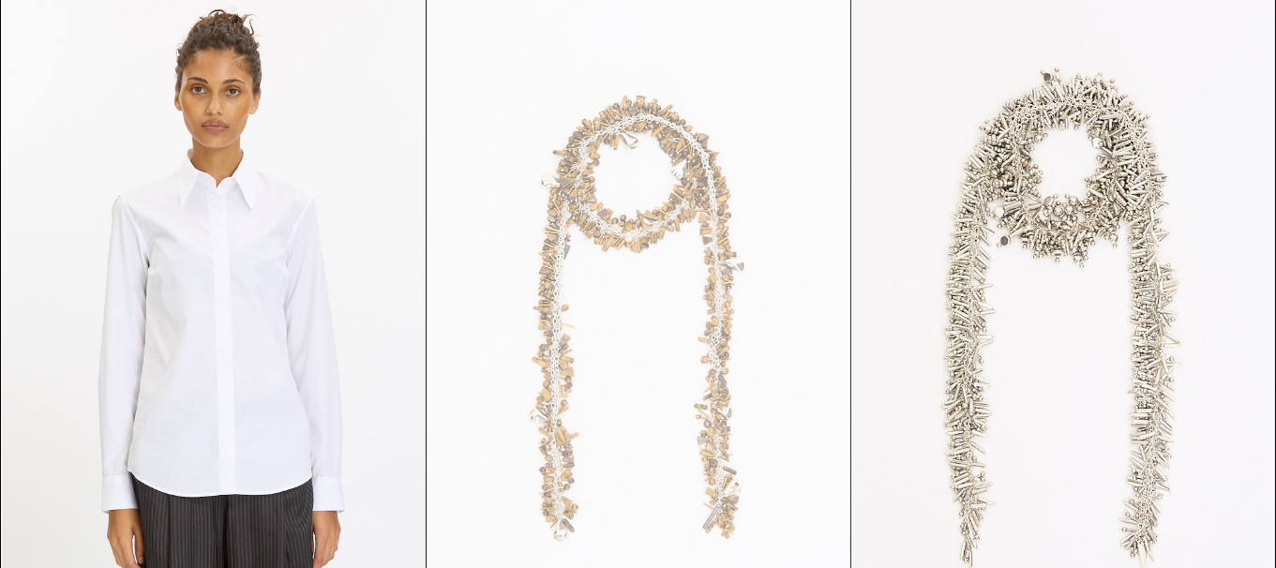
scroll to position [3282, 0]
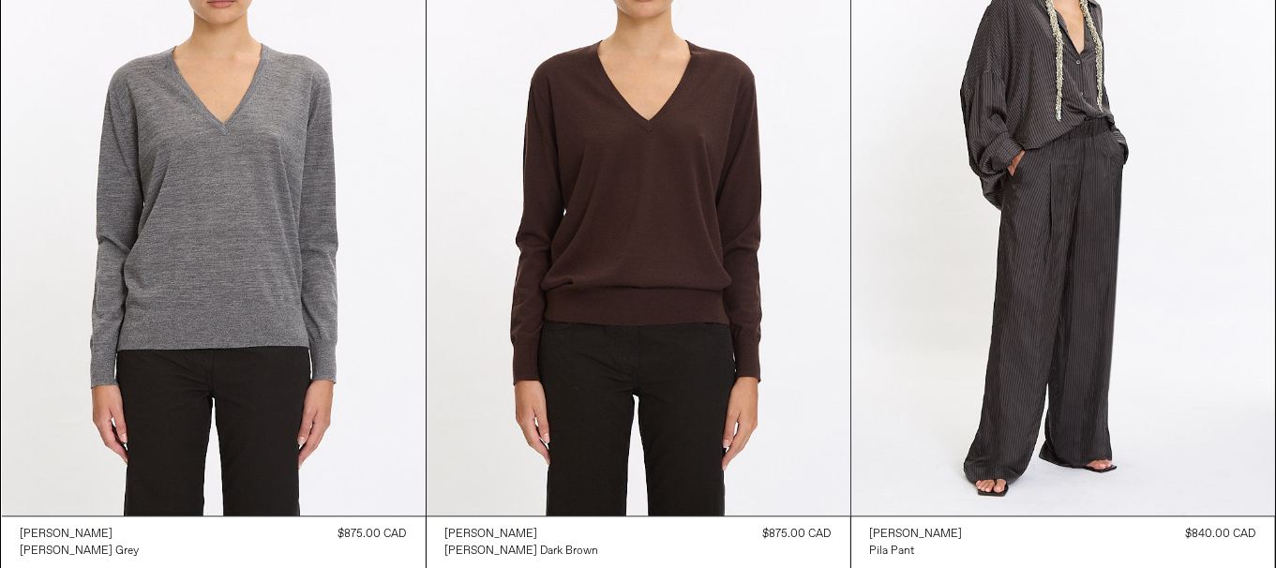
scroll to position [4689, 0]
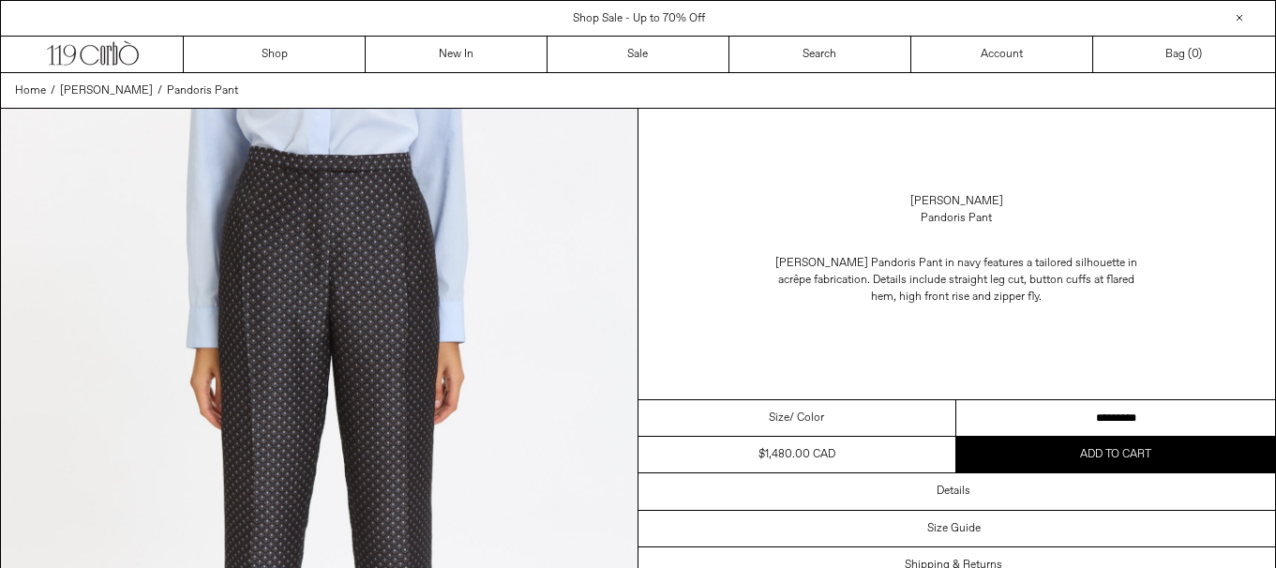
click at [1096, 419] on select "**********" at bounding box center [1116, 418] width 319 height 37
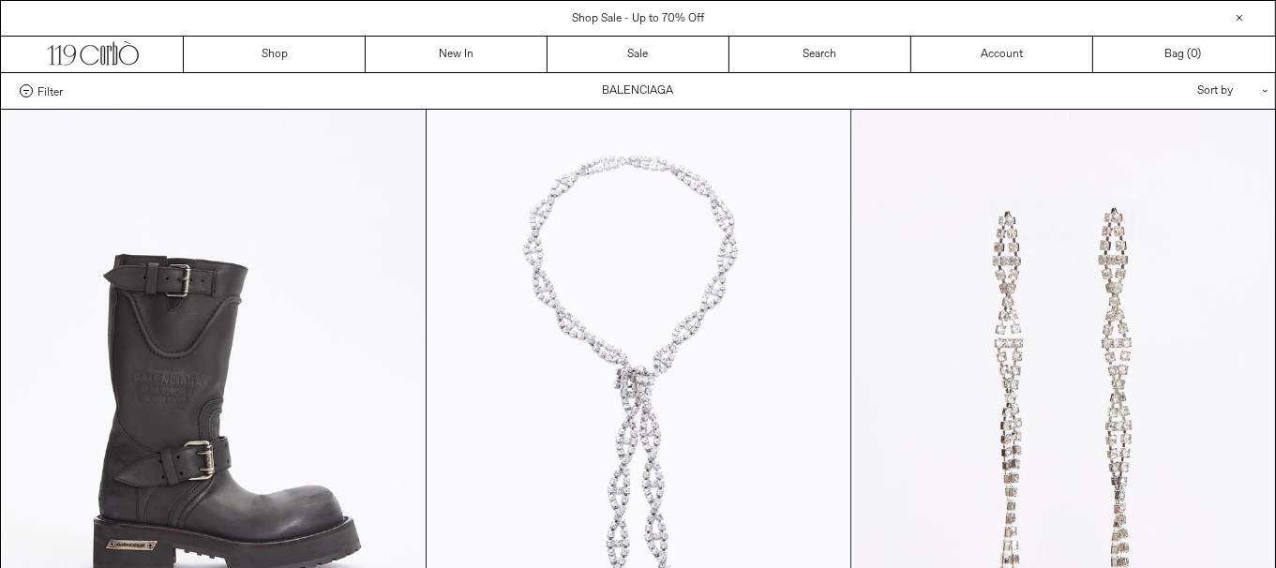
scroll to position [563, 0]
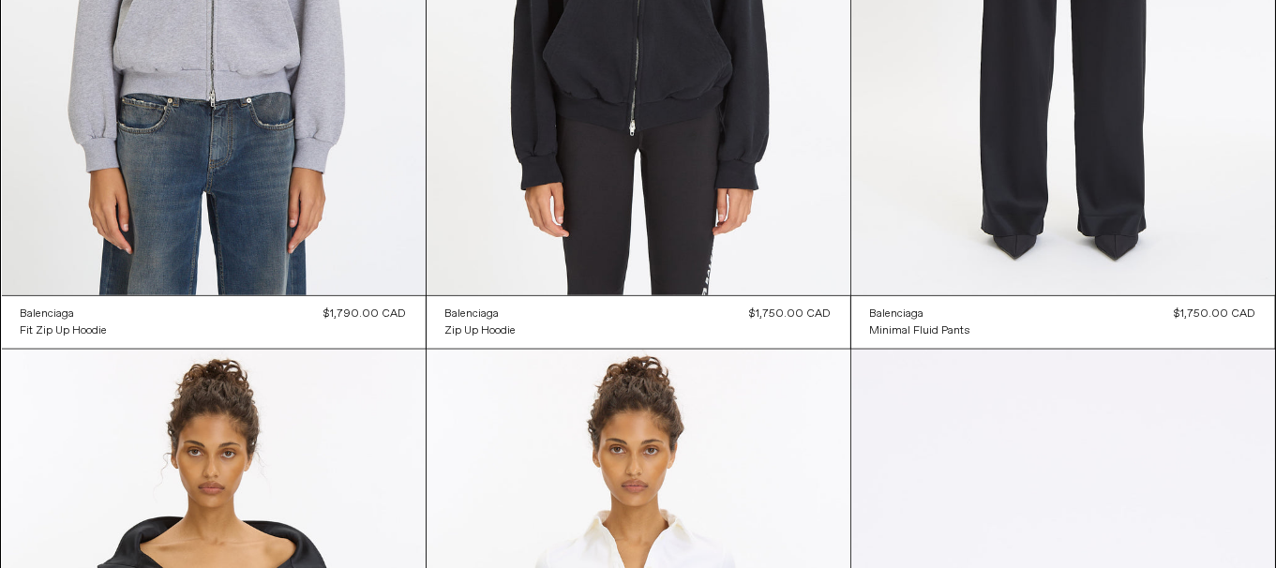
scroll to position [1594, 0]
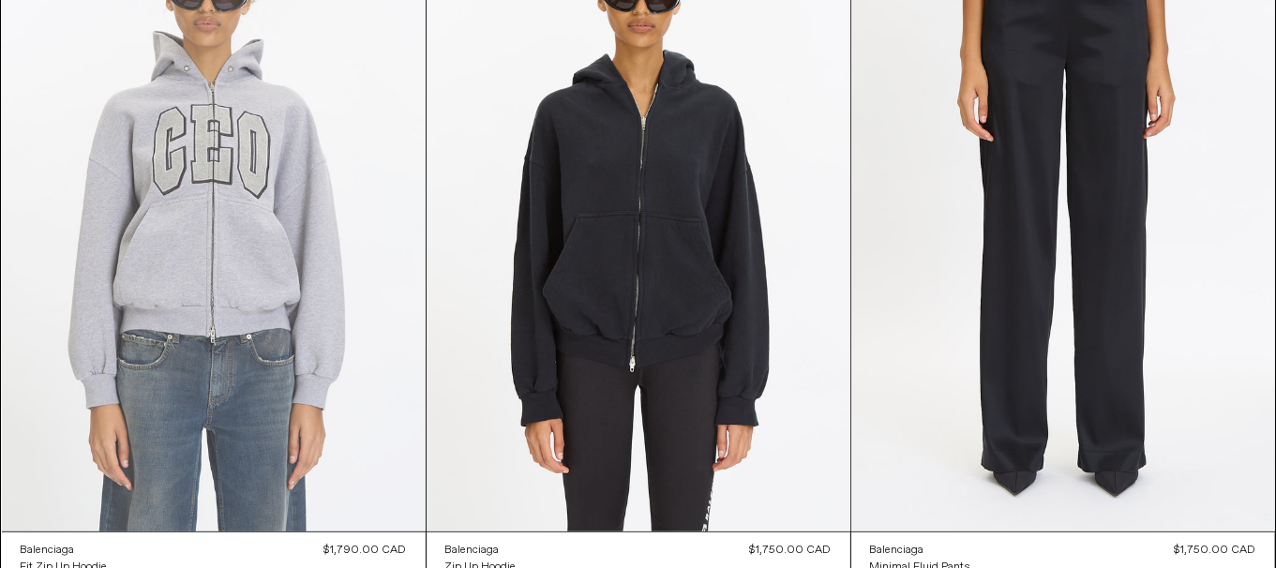
click at [236, 360] on at bounding box center [214, 214] width 424 height 636
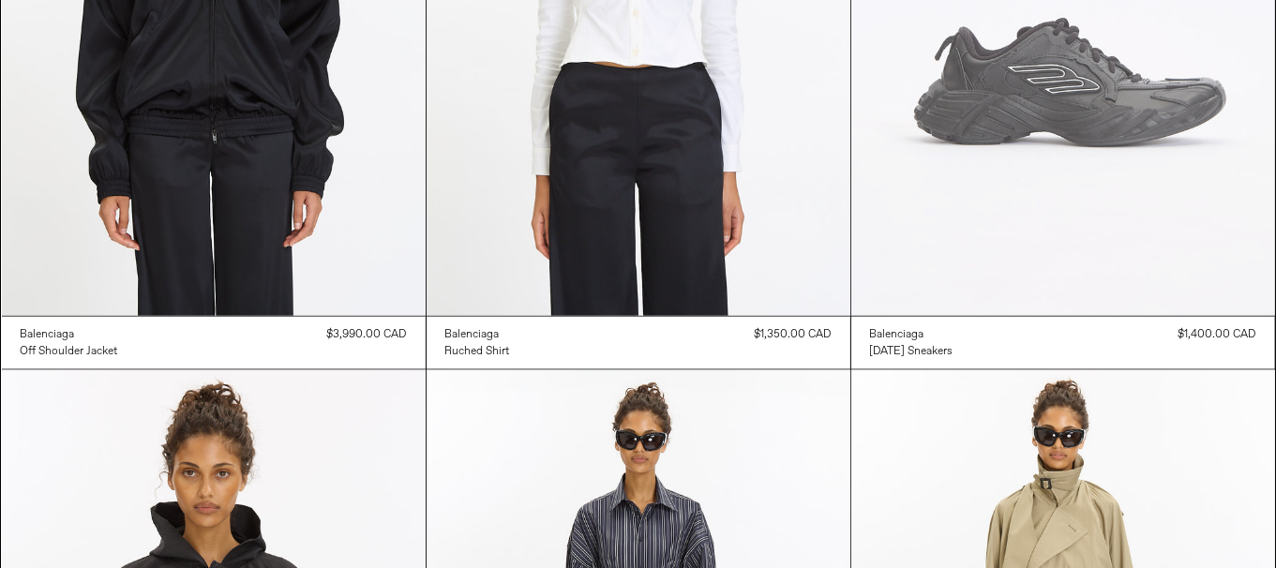
scroll to position [2438, 0]
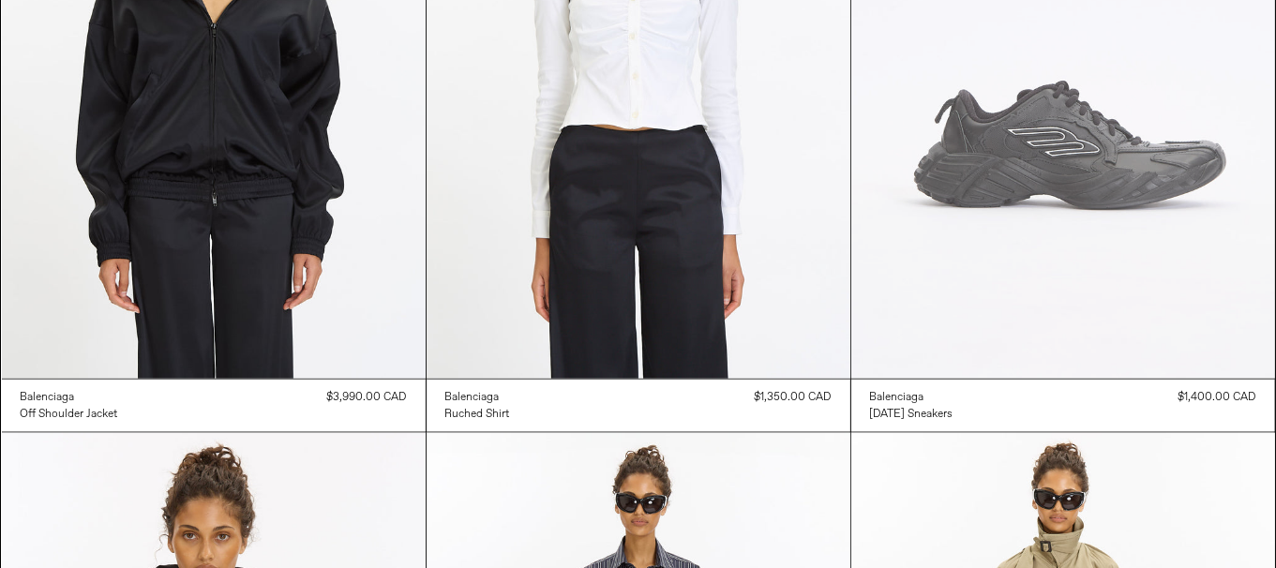
click at [1077, 240] on at bounding box center [1064, 61] width 424 height 636
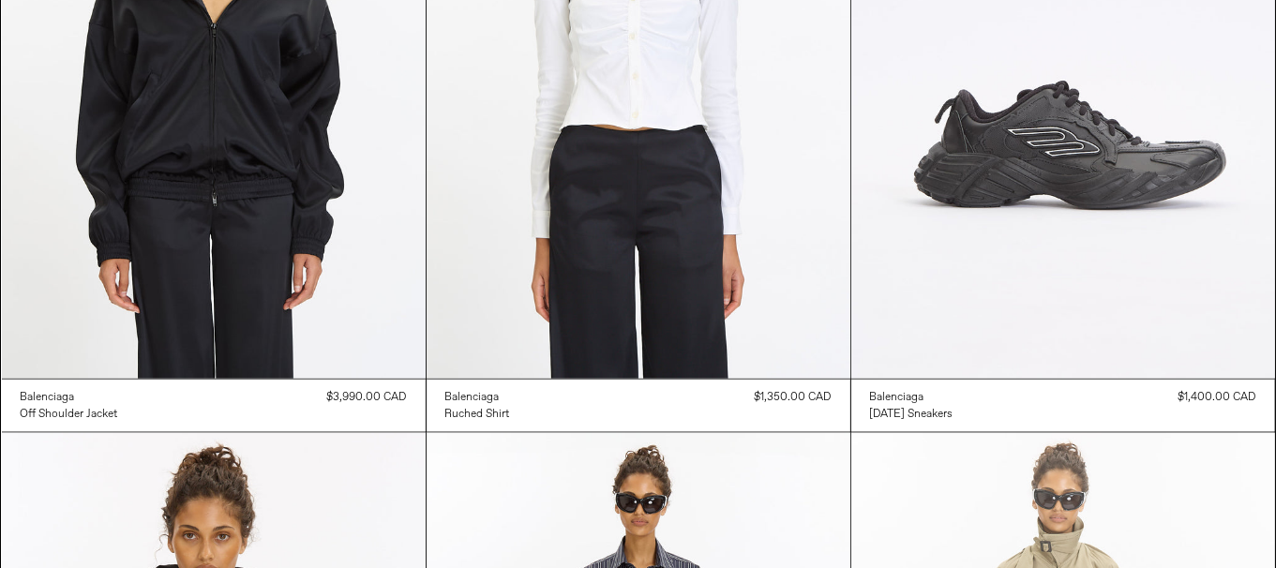
scroll to position [2814, 0]
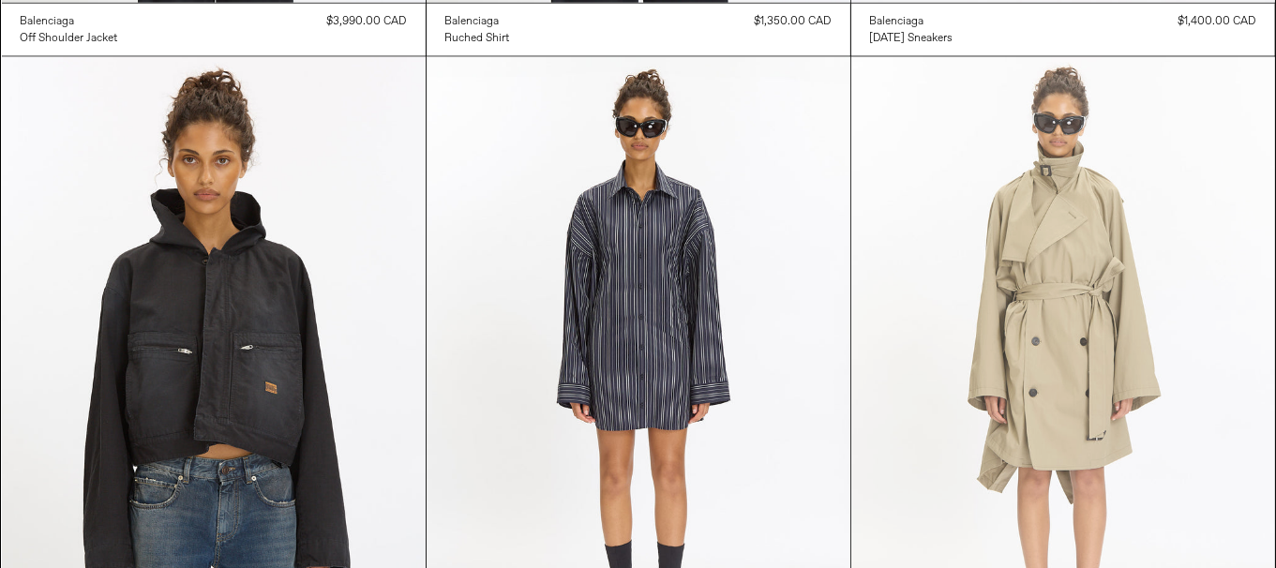
click at [1034, 219] on at bounding box center [1064, 375] width 424 height 636
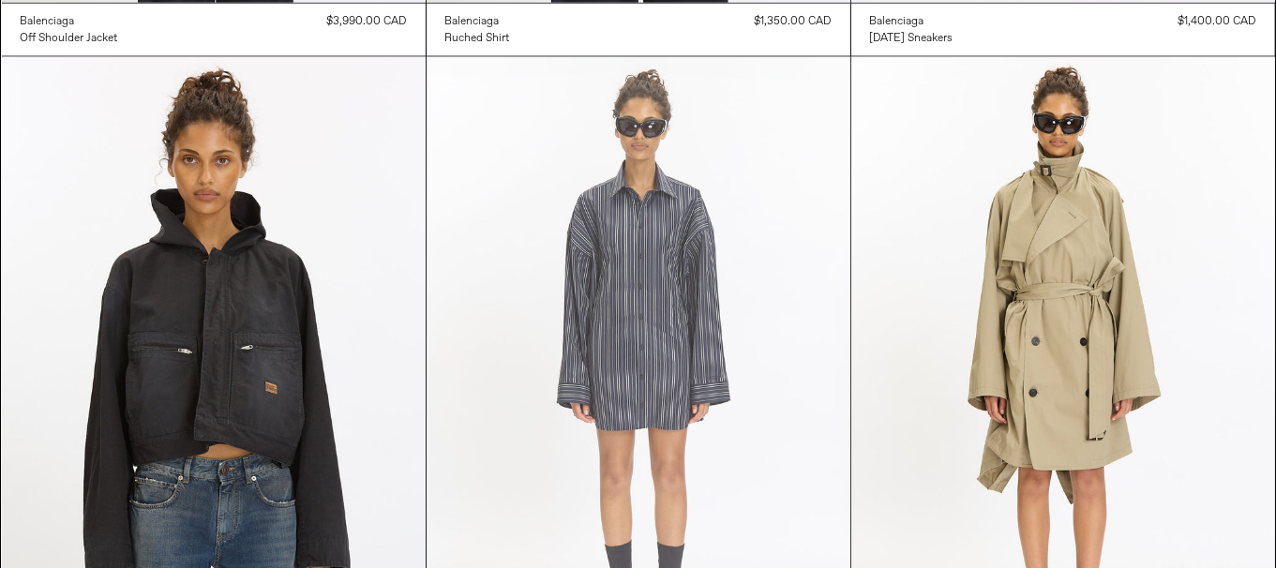
click at [640, 370] on at bounding box center [639, 375] width 424 height 636
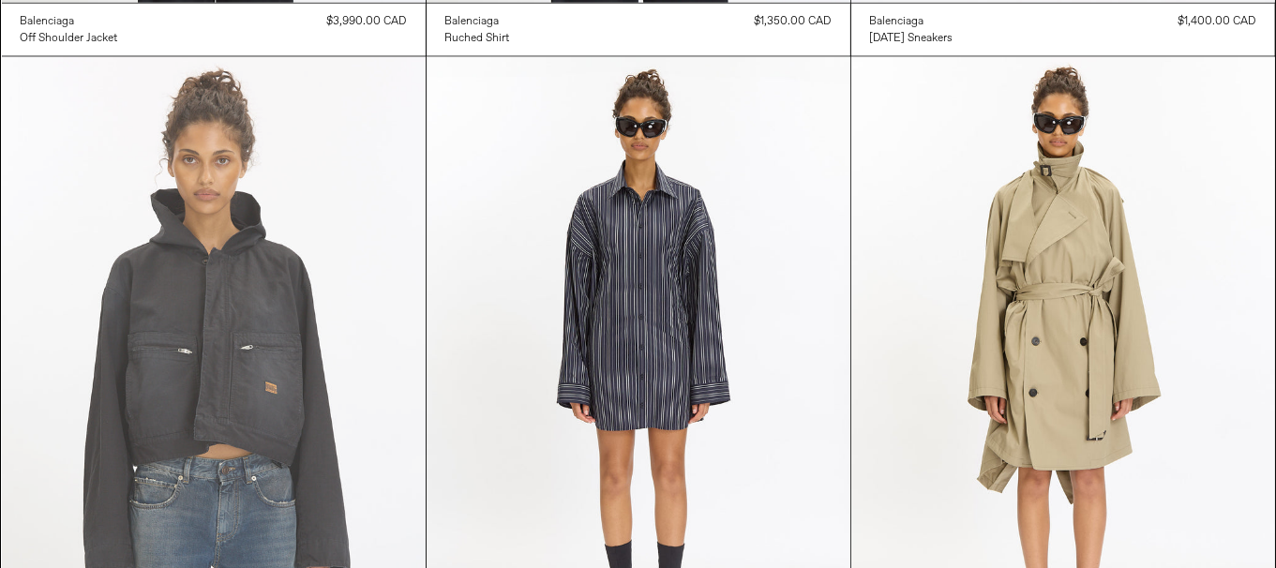
click at [179, 306] on at bounding box center [214, 375] width 424 height 636
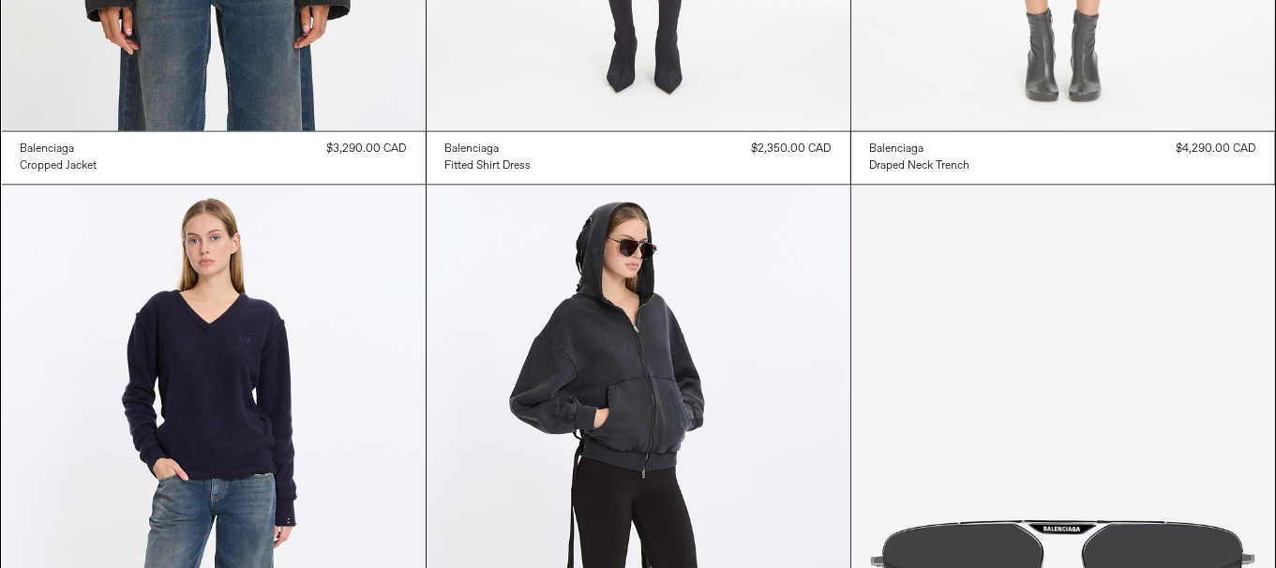
scroll to position [3751, 0]
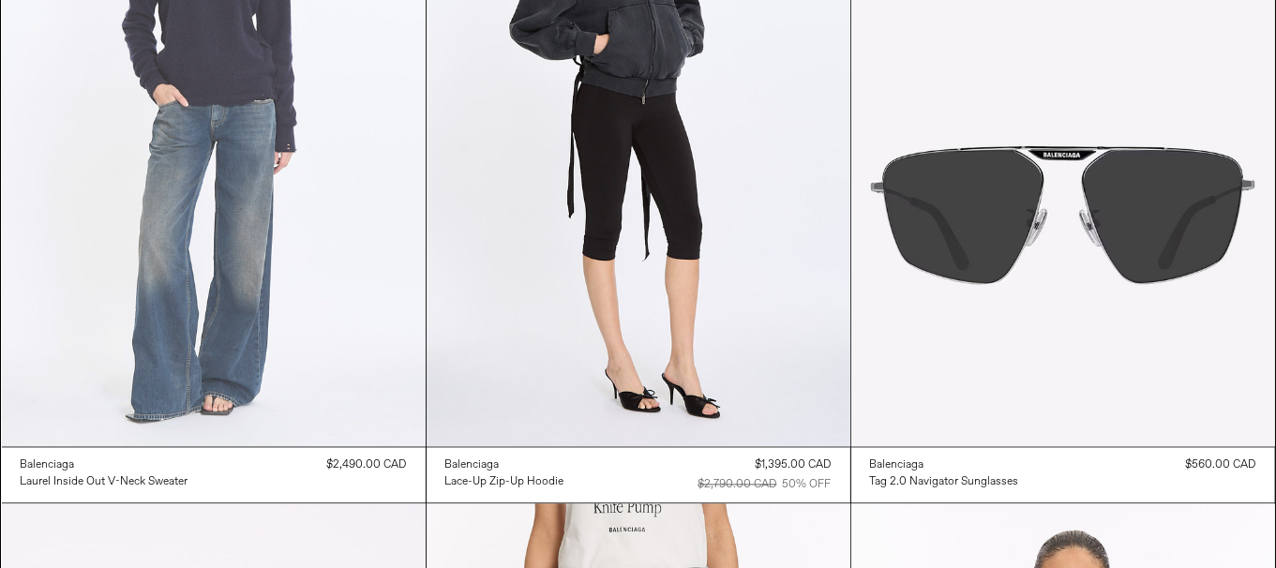
click at [357, 279] on at bounding box center [214, 129] width 424 height 636
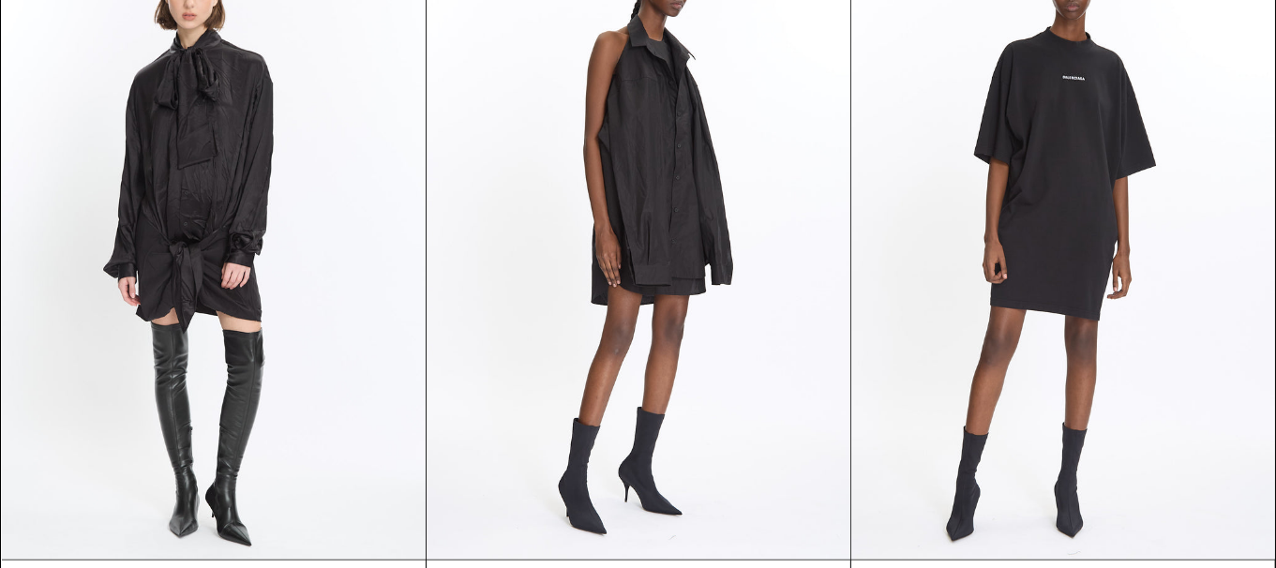
scroll to position [0, 0]
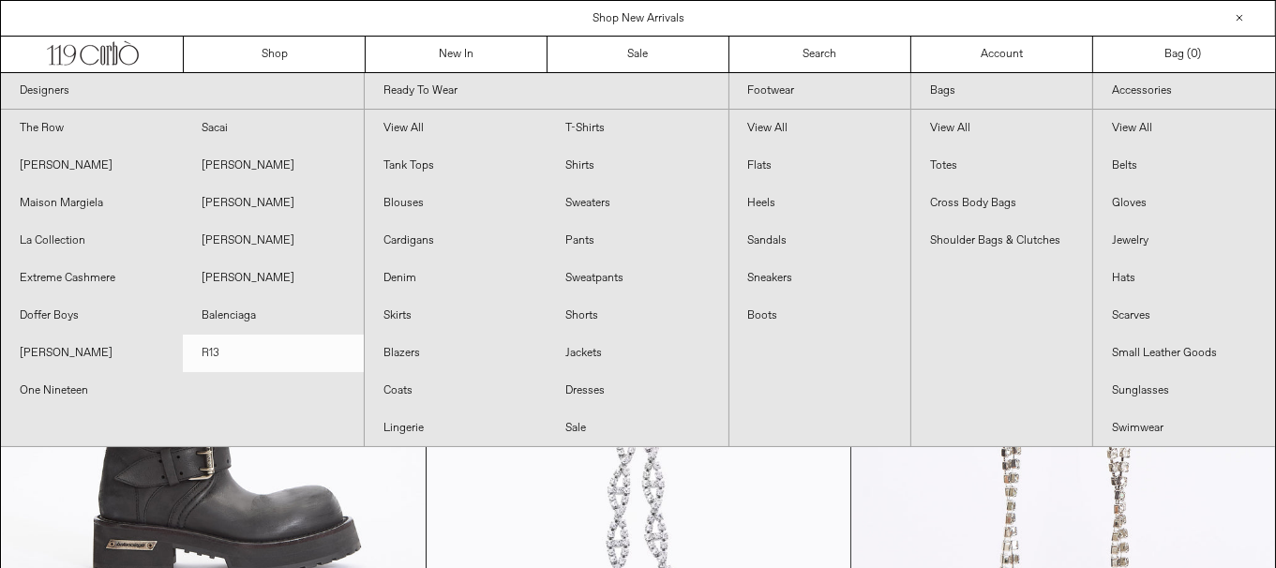
click at [239, 364] on link "R13" at bounding box center [274, 354] width 182 height 38
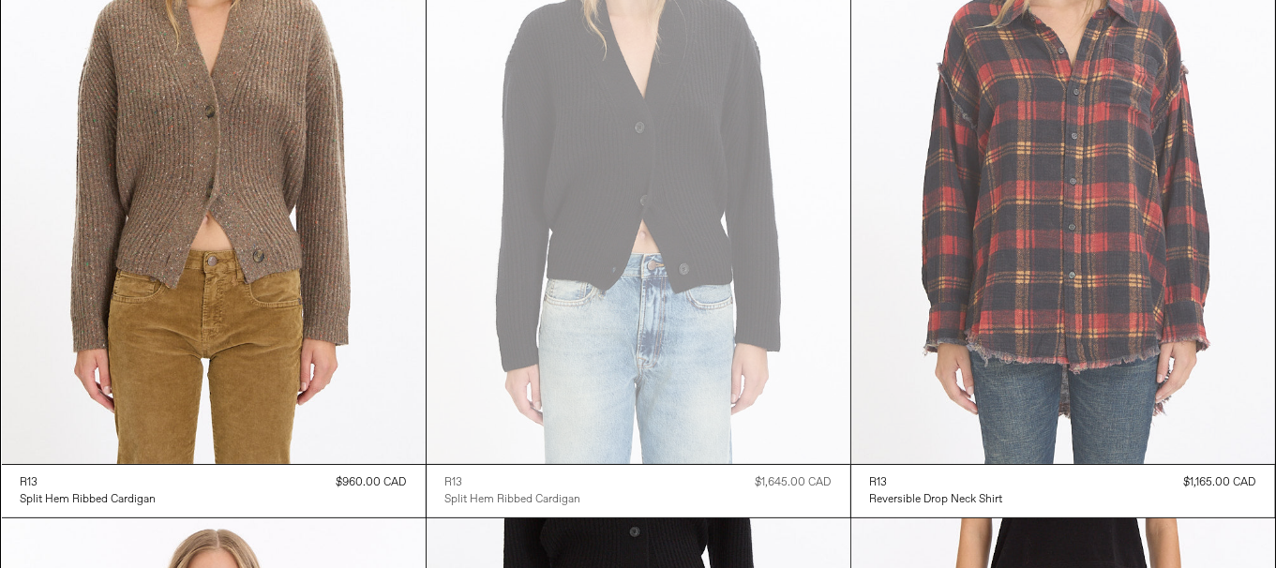
scroll to position [281, 0]
click at [1082, 239] on at bounding box center [1064, 146] width 424 height 636
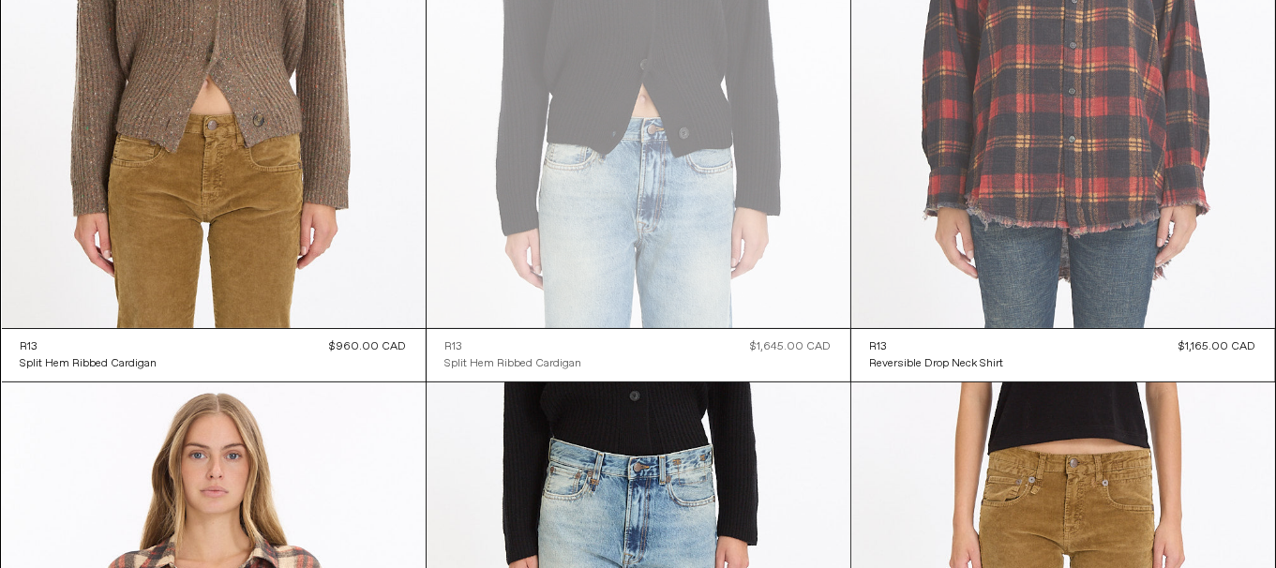
scroll to position [837, 0]
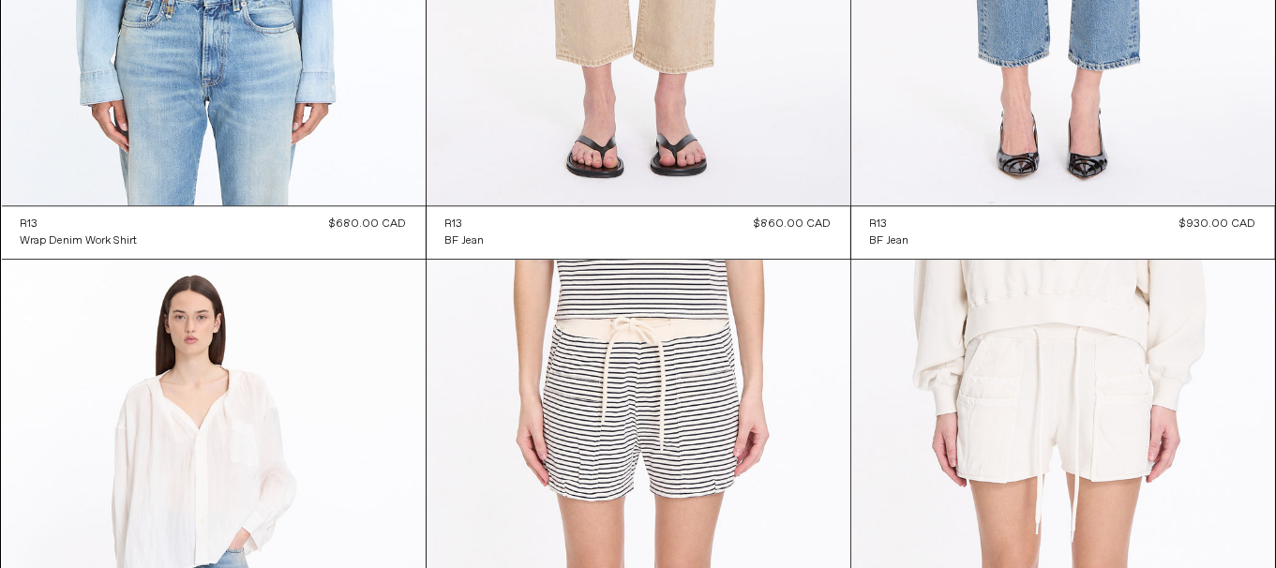
scroll to position [5176, 0]
